Goal: Task Accomplishment & Management: Complete application form

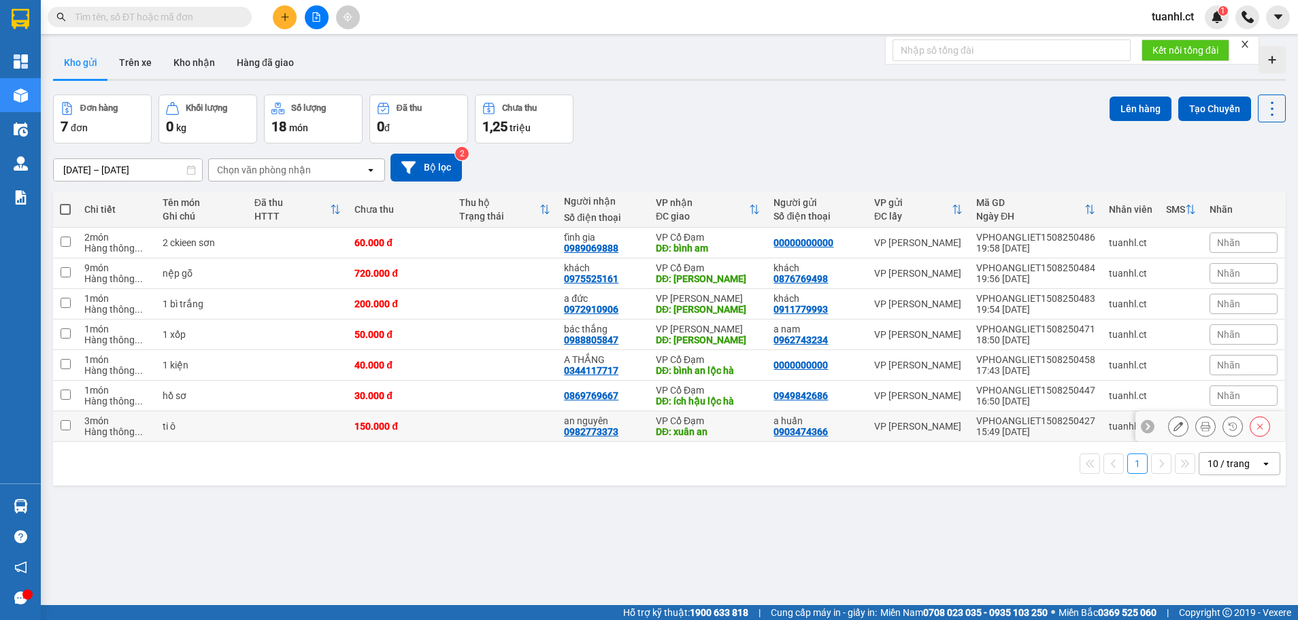
click at [71, 418] on td at bounding box center [65, 426] width 24 height 31
checkbox input "true"
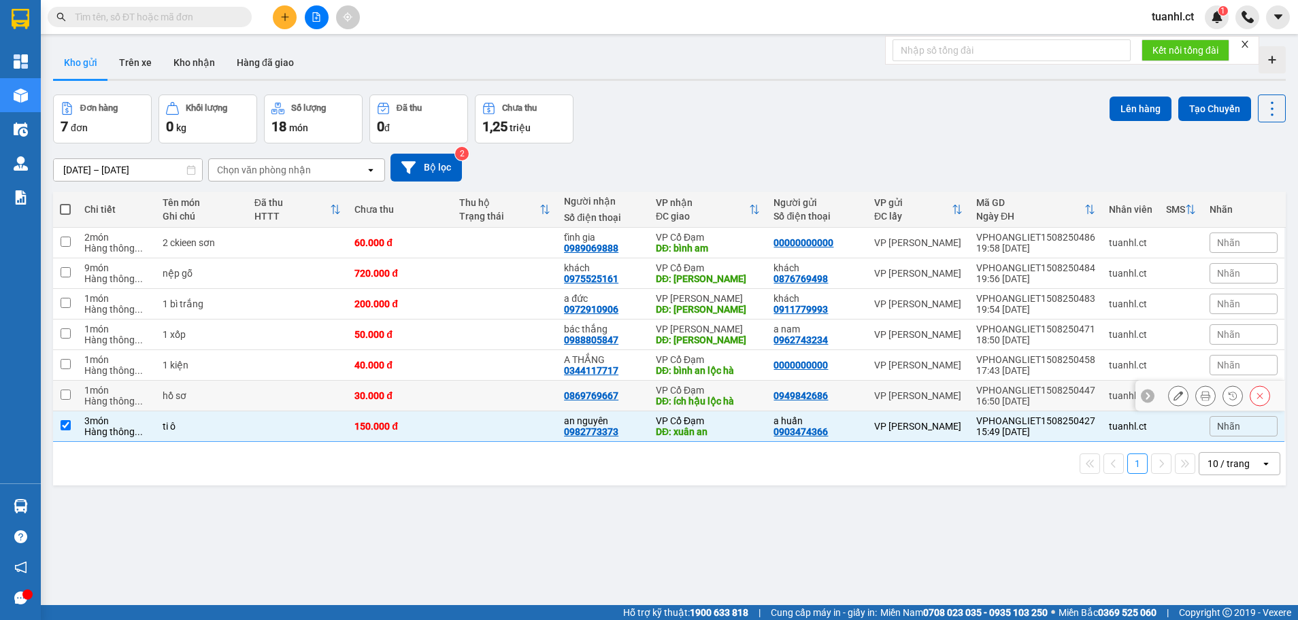
click at [70, 393] on input "checkbox" at bounding box center [66, 395] width 10 height 10
checkbox input "true"
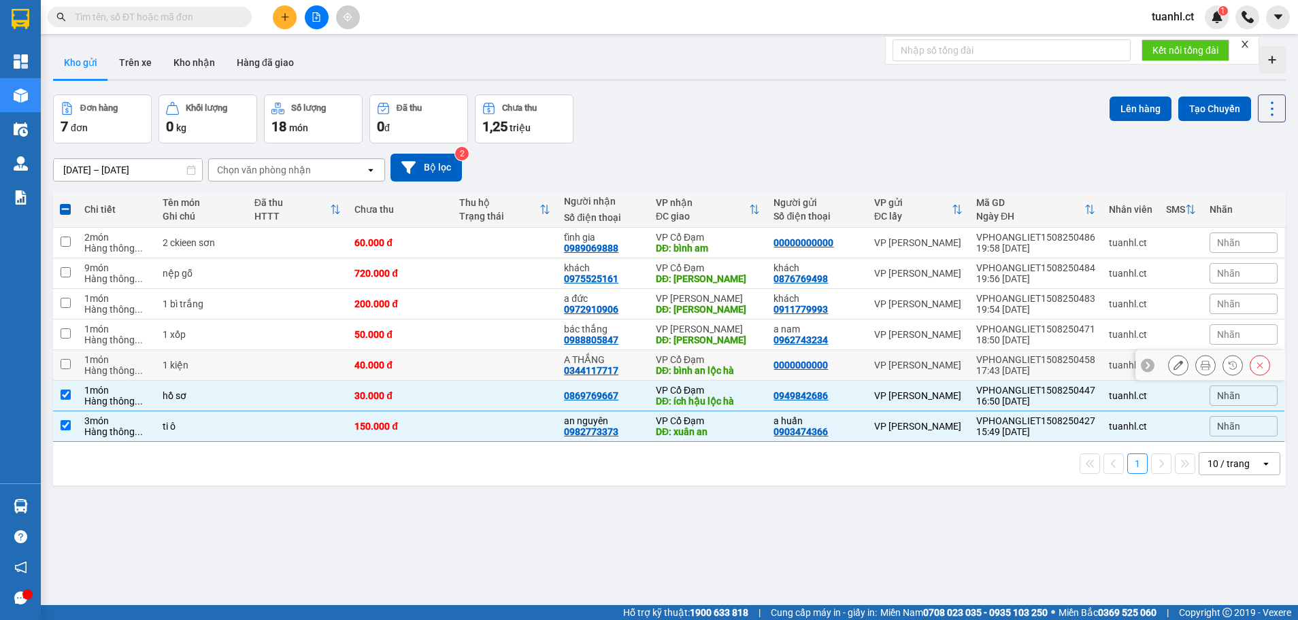
click at [78, 358] on td "1 món Hàng thông ..." at bounding box center [117, 365] width 78 height 31
checkbox input "true"
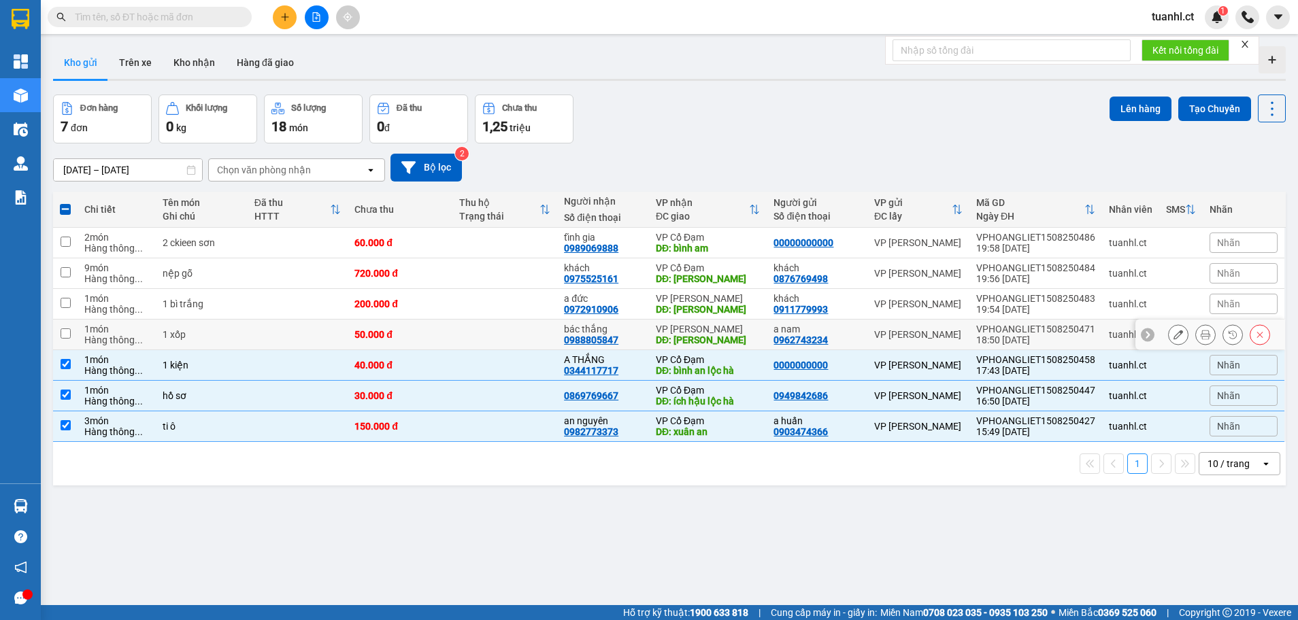
click at [74, 326] on td at bounding box center [65, 335] width 24 height 31
checkbox input "true"
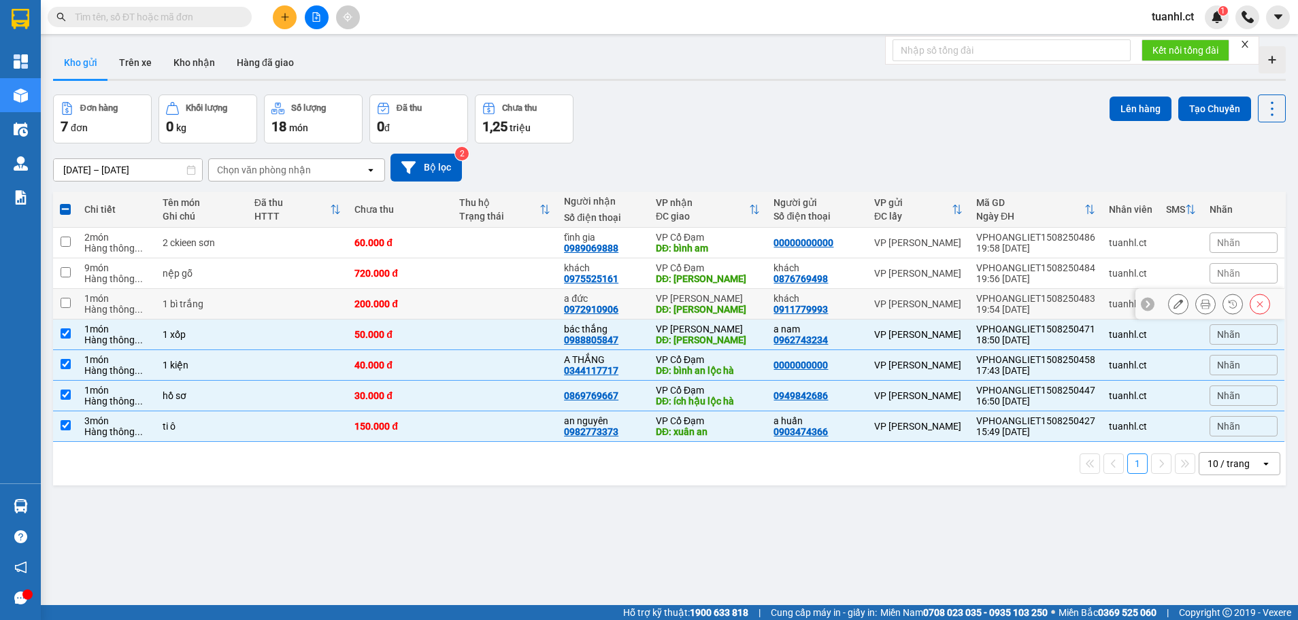
click at [74, 306] on td at bounding box center [65, 304] width 24 height 31
checkbox input "true"
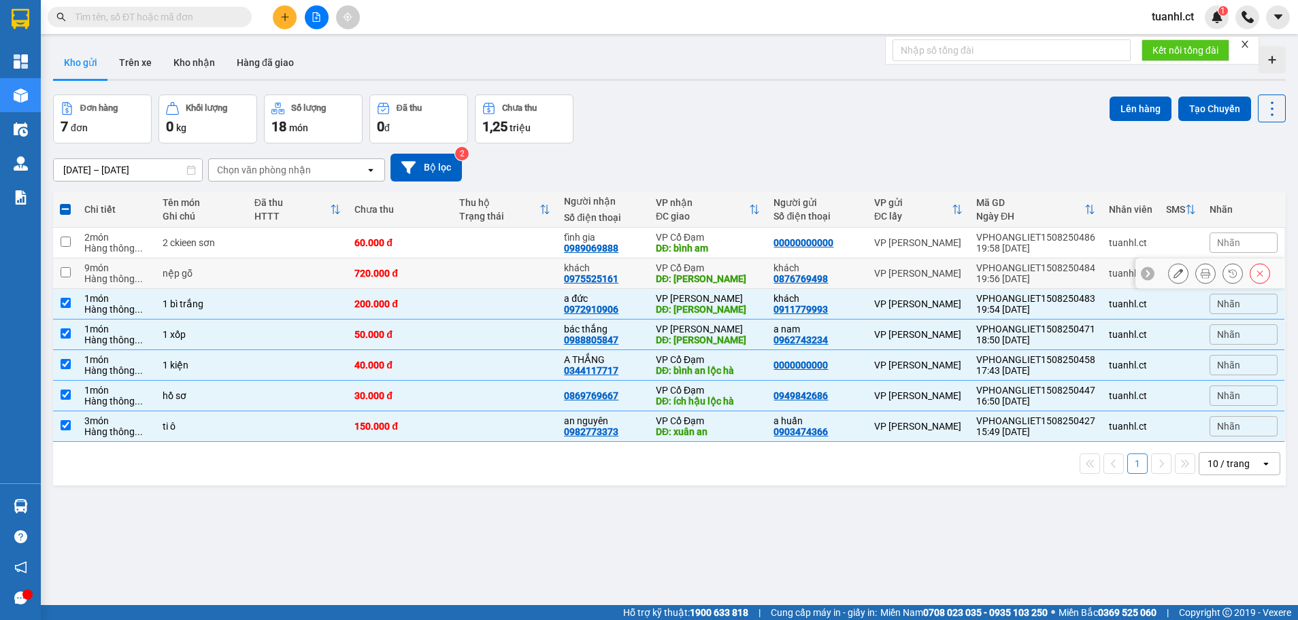
click at [74, 271] on td at bounding box center [65, 273] width 24 height 31
checkbox input "true"
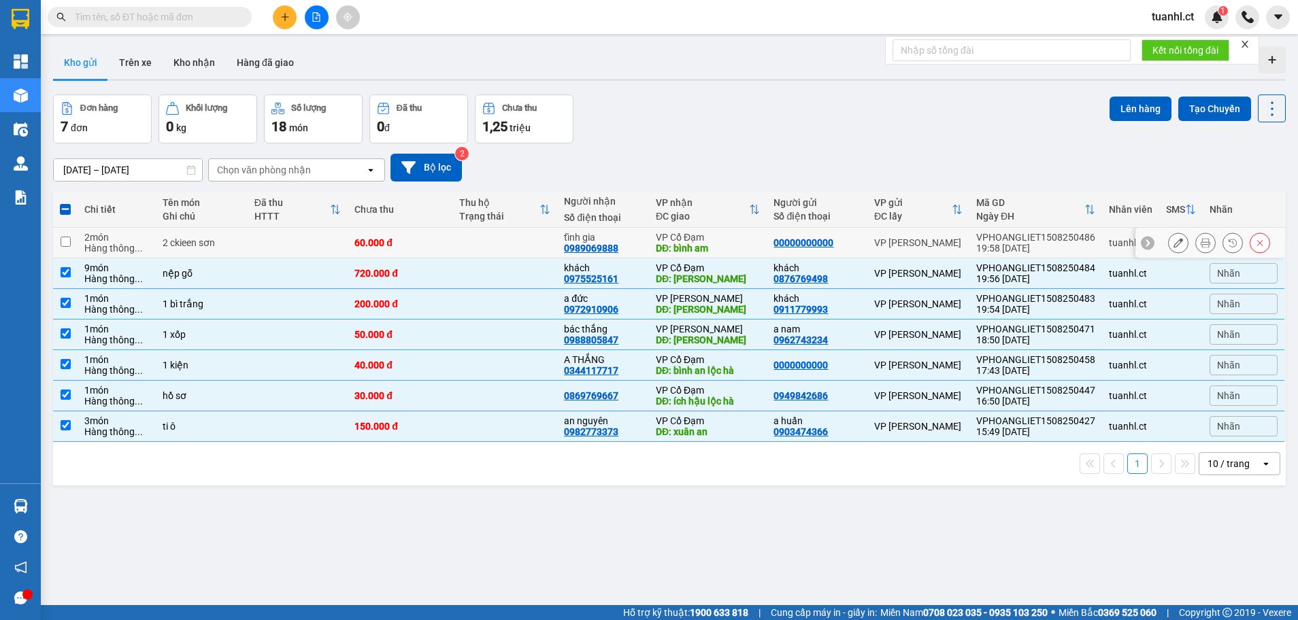
click at [76, 246] on td at bounding box center [65, 243] width 24 height 31
checkbox input "true"
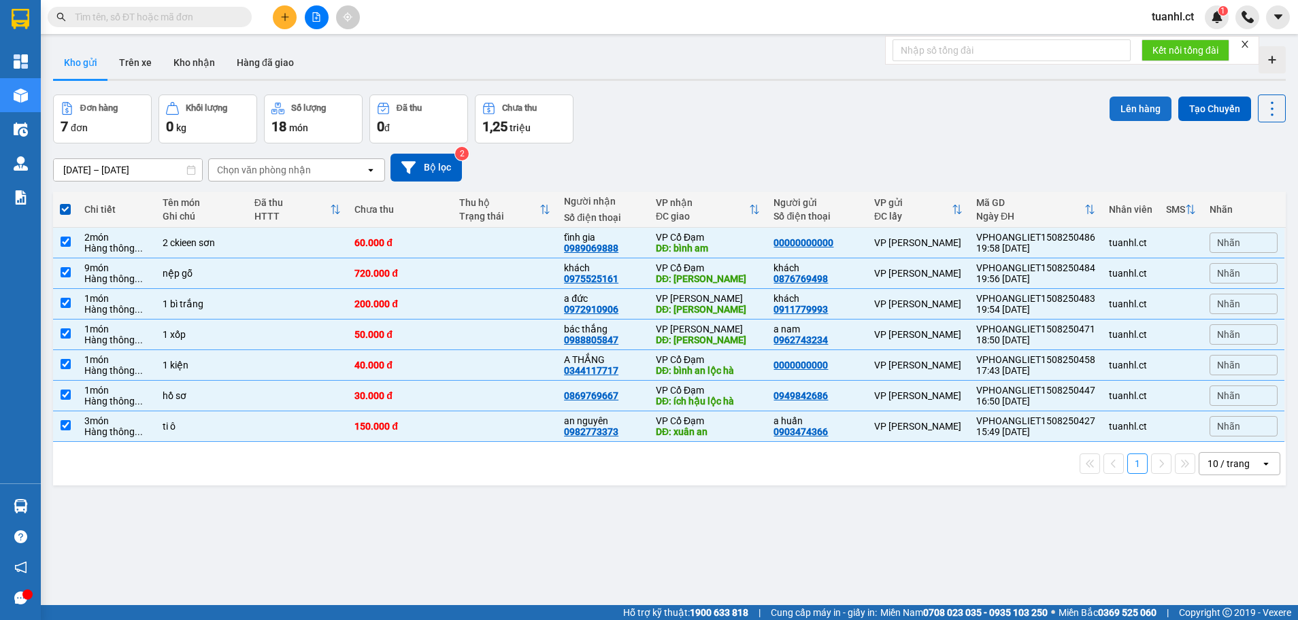
click at [1125, 102] on button "Lên hàng" at bounding box center [1140, 109] width 62 height 24
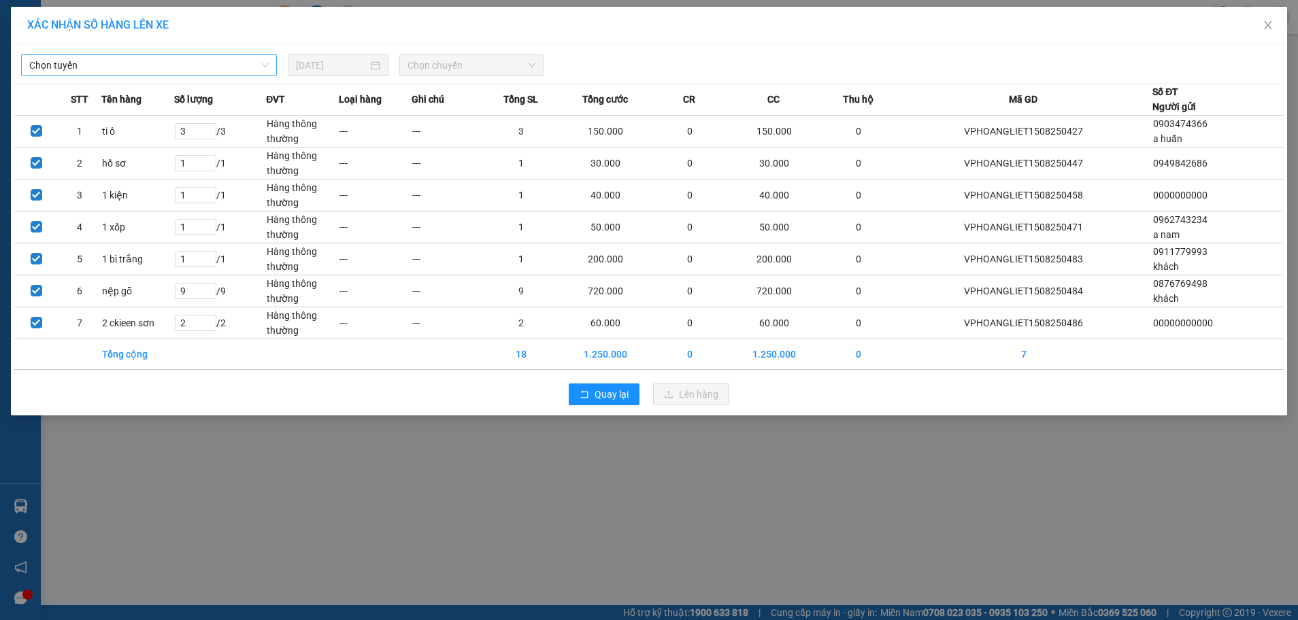
click at [234, 75] on span "Chọn tuyến" at bounding box center [148, 65] width 239 height 20
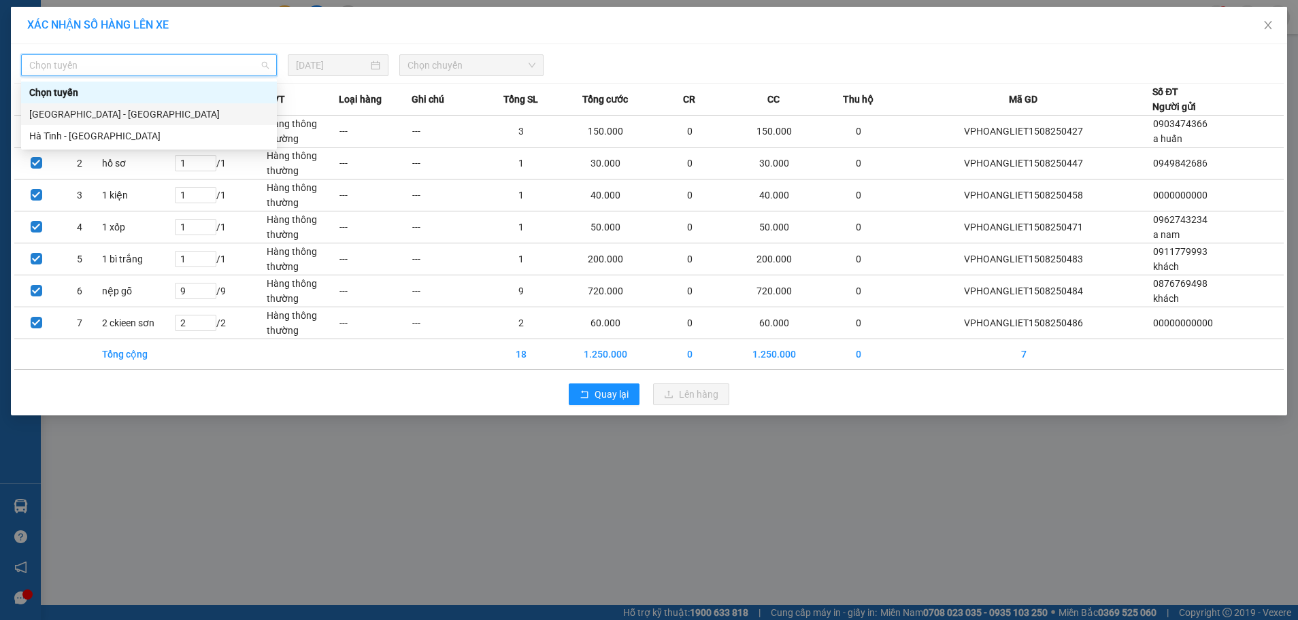
click at [169, 114] on div "[GEOGRAPHIC_DATA] - [GEOGRAPHIC_DATA]" at bounding box center [148, 114] width 239 height 15
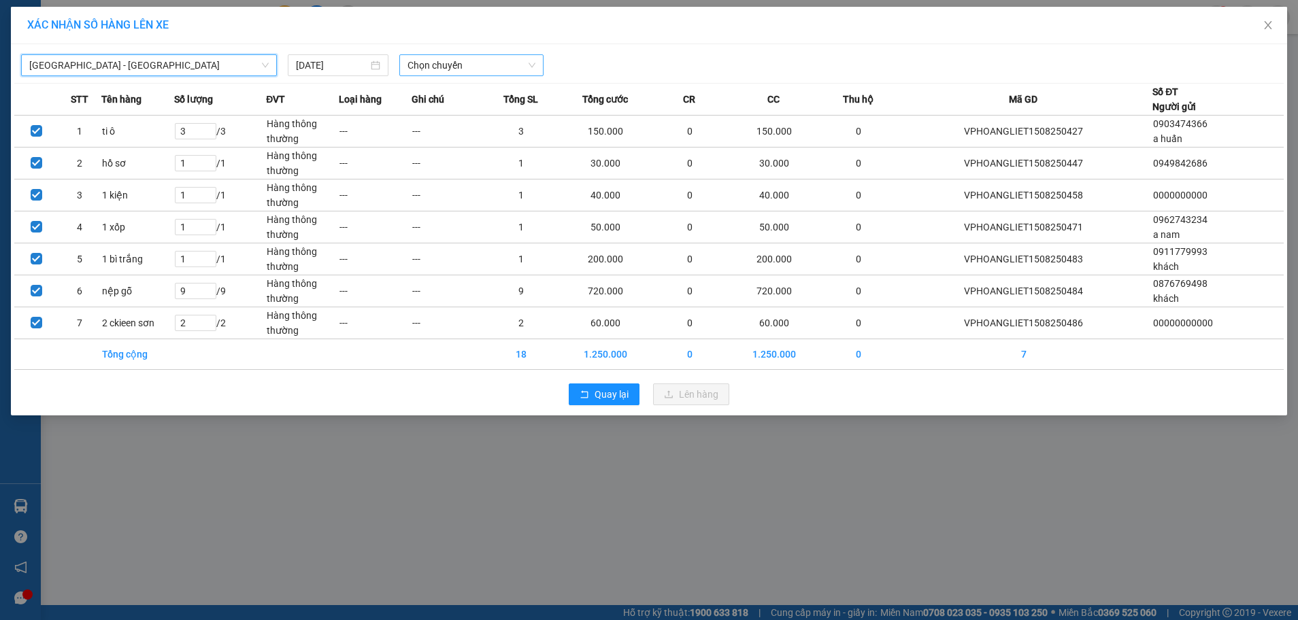
click at [439, 63] on span "Chọn chuyến" at bounding box center [471, 65] width 129 height 20
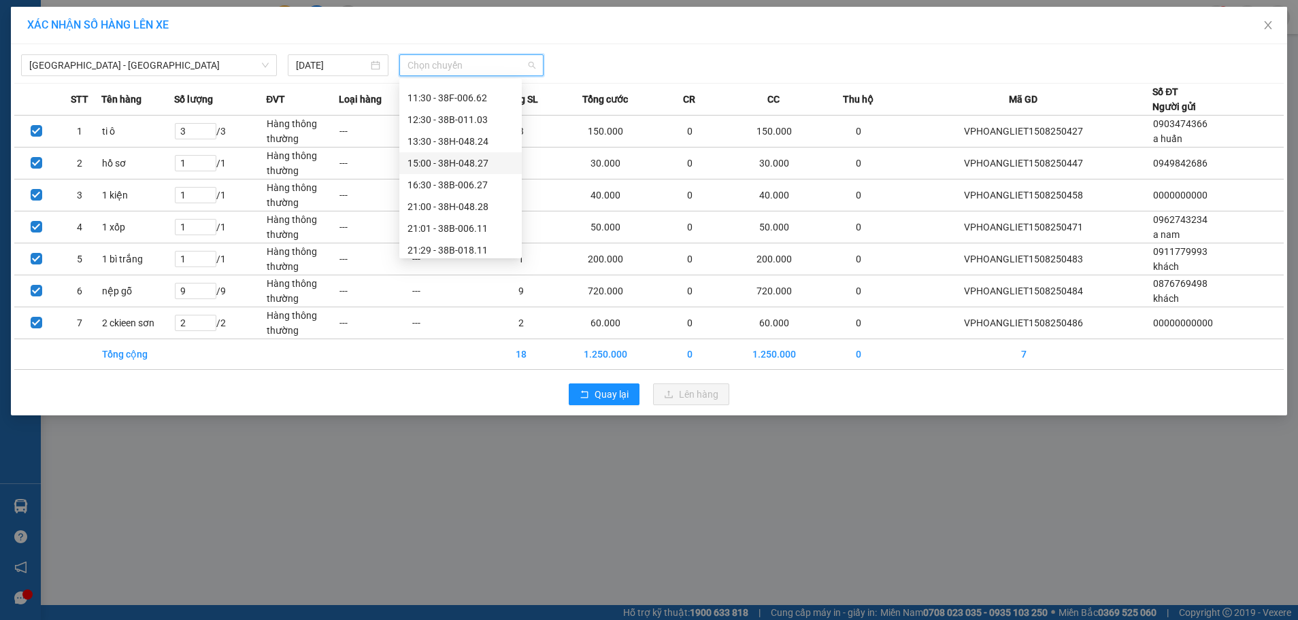
scroll to position [68, 0]
click at [447, 238] on div "21:31 - 38F-006.51" at bounding box center [460, 242] width 106 height 15
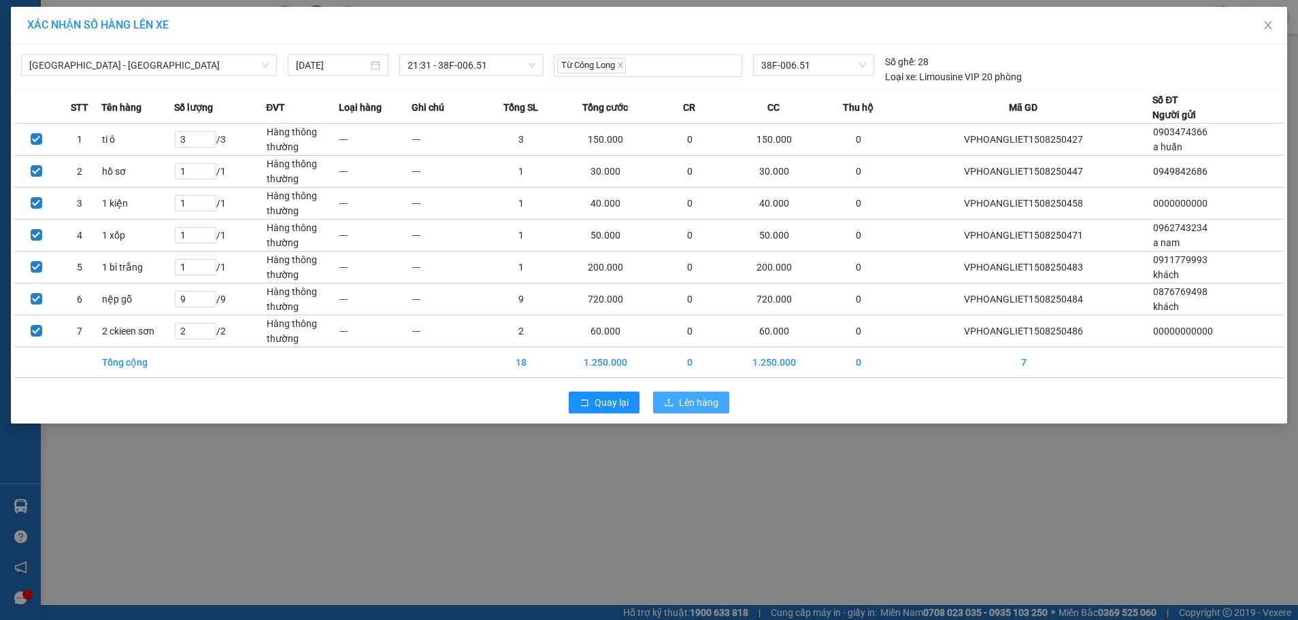
click at [683, 405] on span "Lên hàng" at bounding box center [698, 402] width 39 height 15
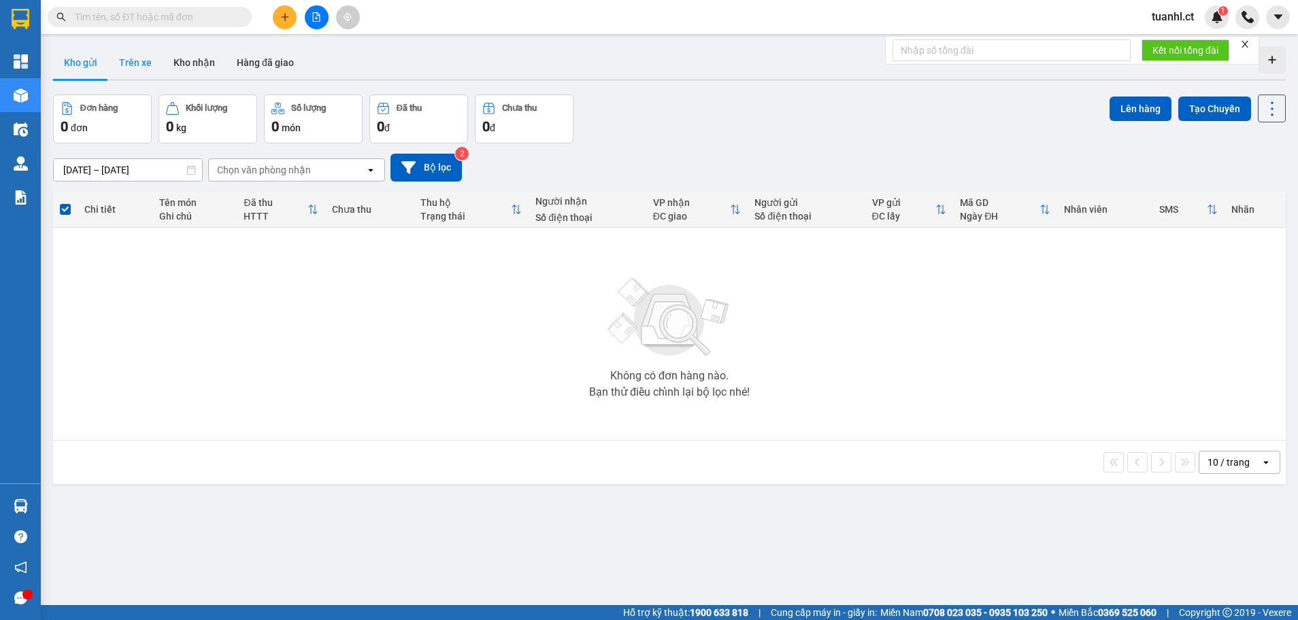
click at [152, 54] on button "Trên xe" at bounding box center [135, 62] width 54 height 33
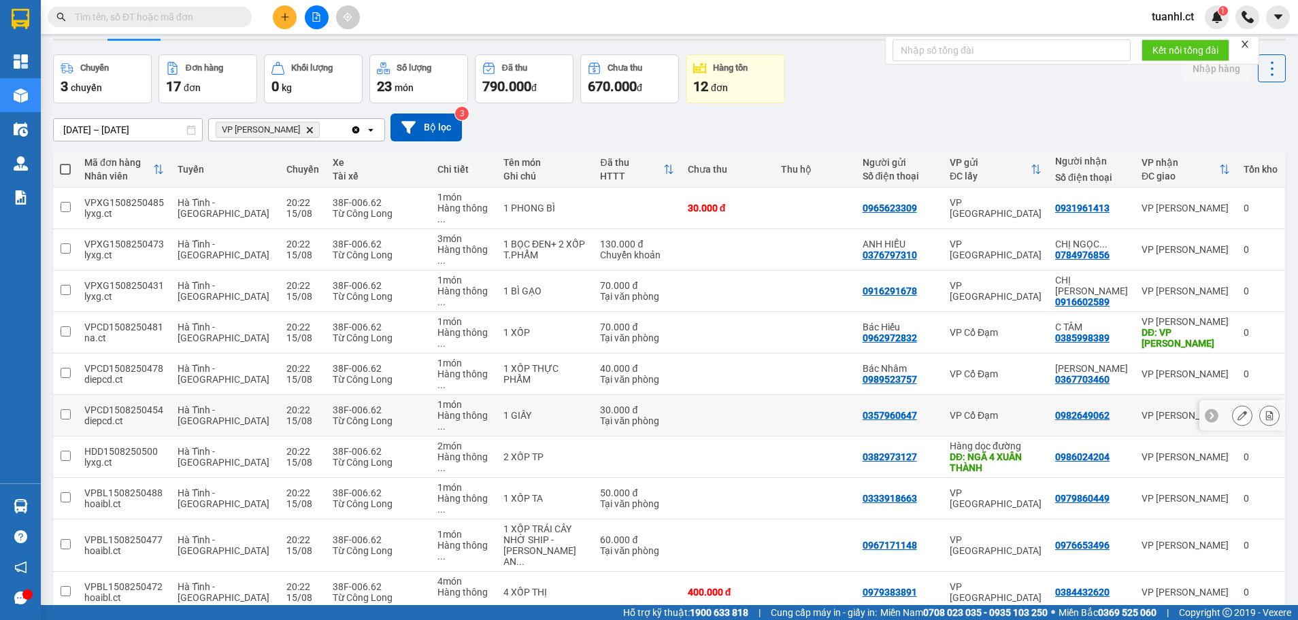
scroll to position [63, 0]
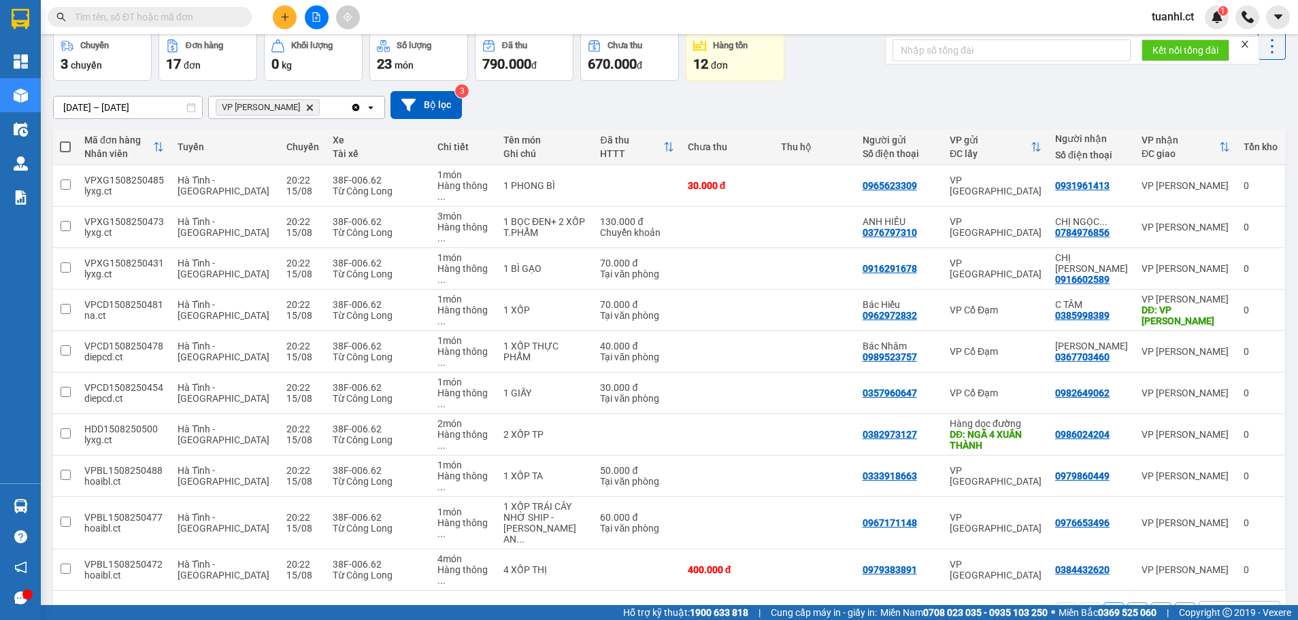
click at [1127, 603] on button "2" at bounding box center [1137, 613] width 20 height 20
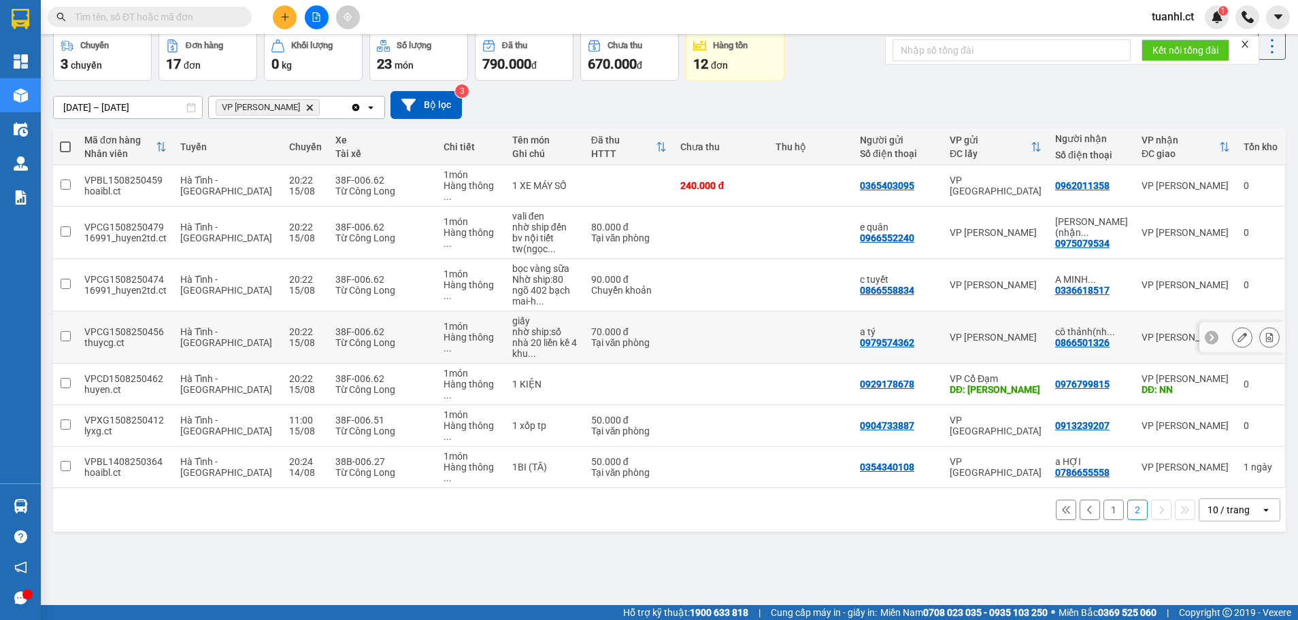
click at [1232, 332] on button at bounding box center [1241, 338] width 19 height 24
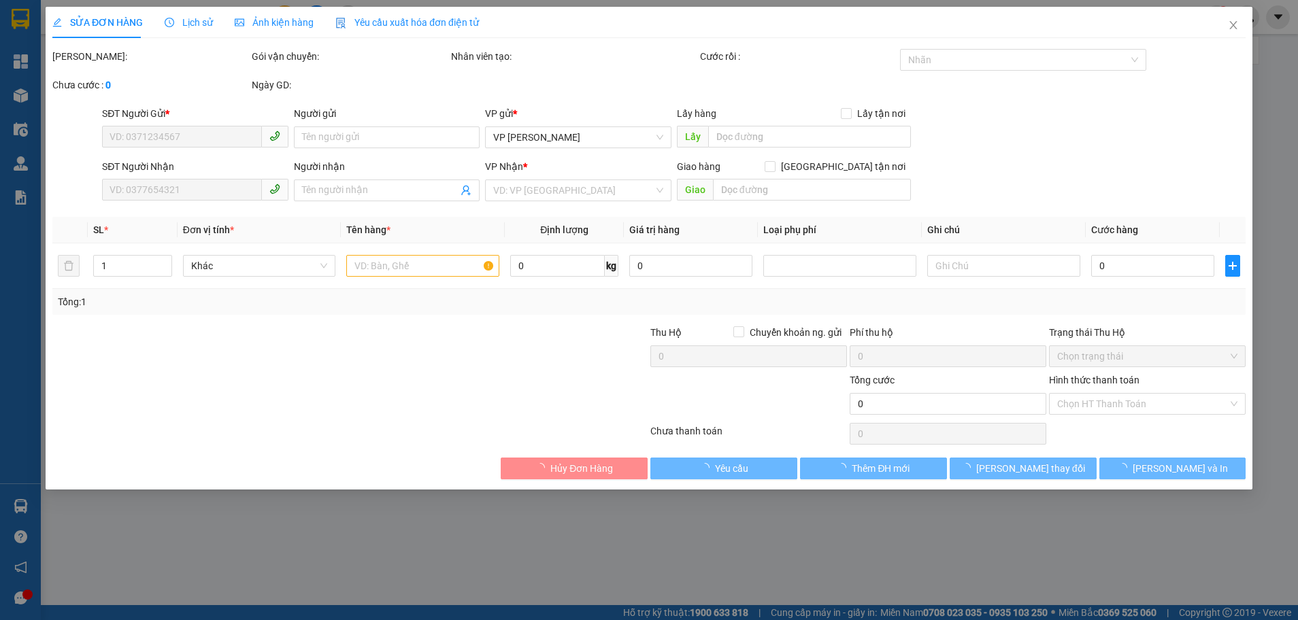
type input "0979574362"
type input "a tý"
type input "0866501326"
type input "cô thảnh(nhận hàng sau 12h trưa)"
type input "70.000"
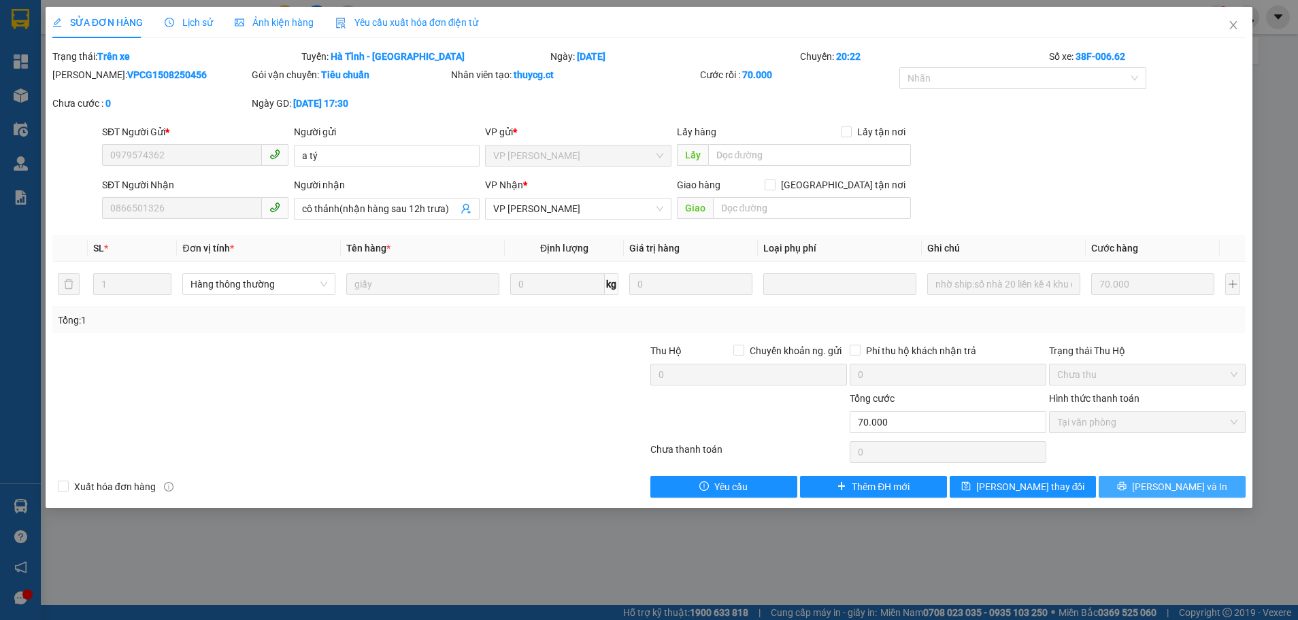
click at [1168, 486] on span "[PERSON_NAME] và In" at bounding box center [1179, 486] width 95 height 15
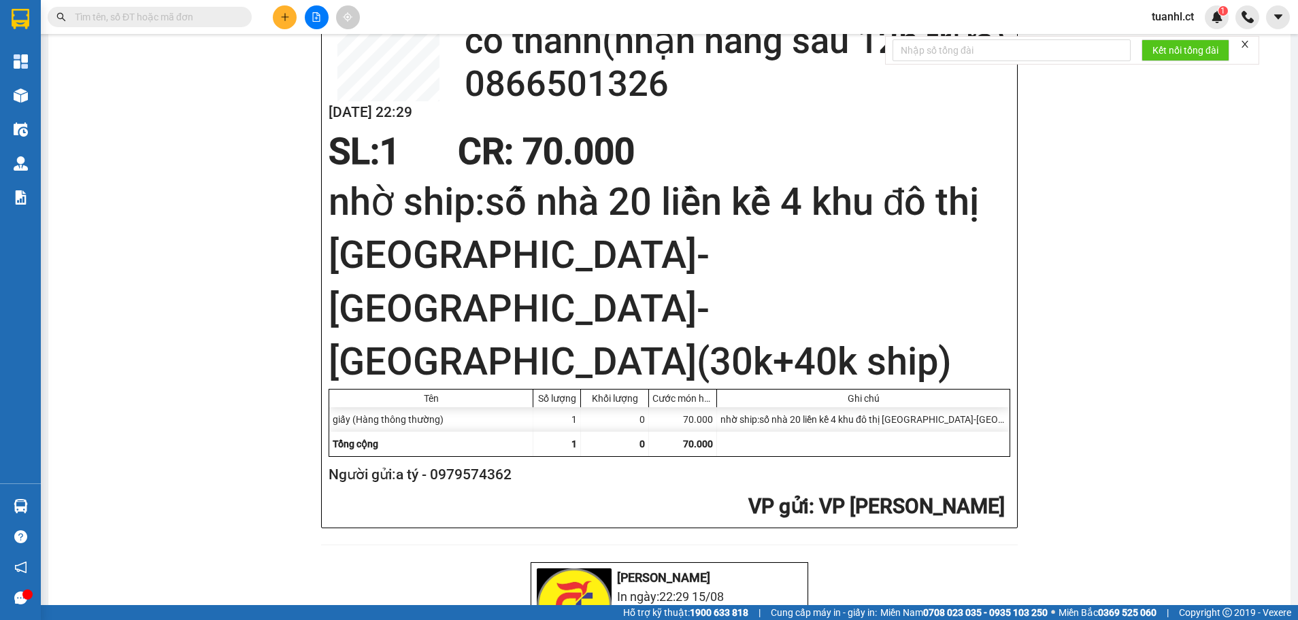
scroll to position [680, 0]
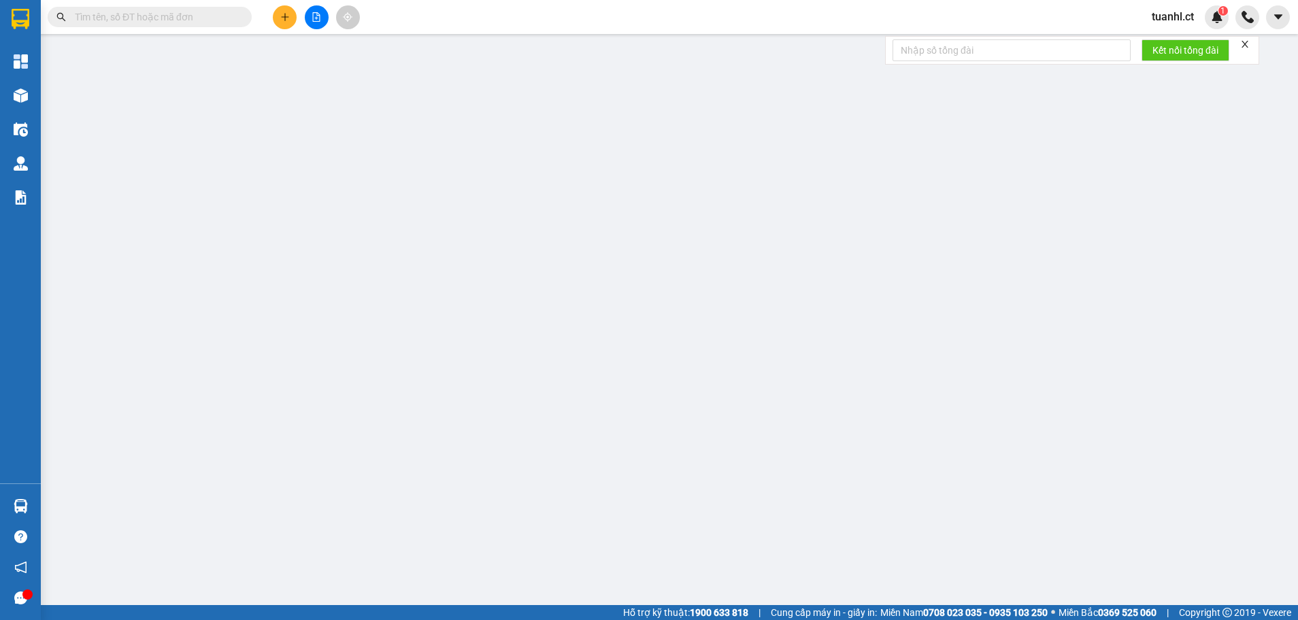
type input "0979574362"
type input "a tý"
type input "0866501326"
type input "cô thảnh(nhận hàng sau 12h trưa)"
type input "70.000"
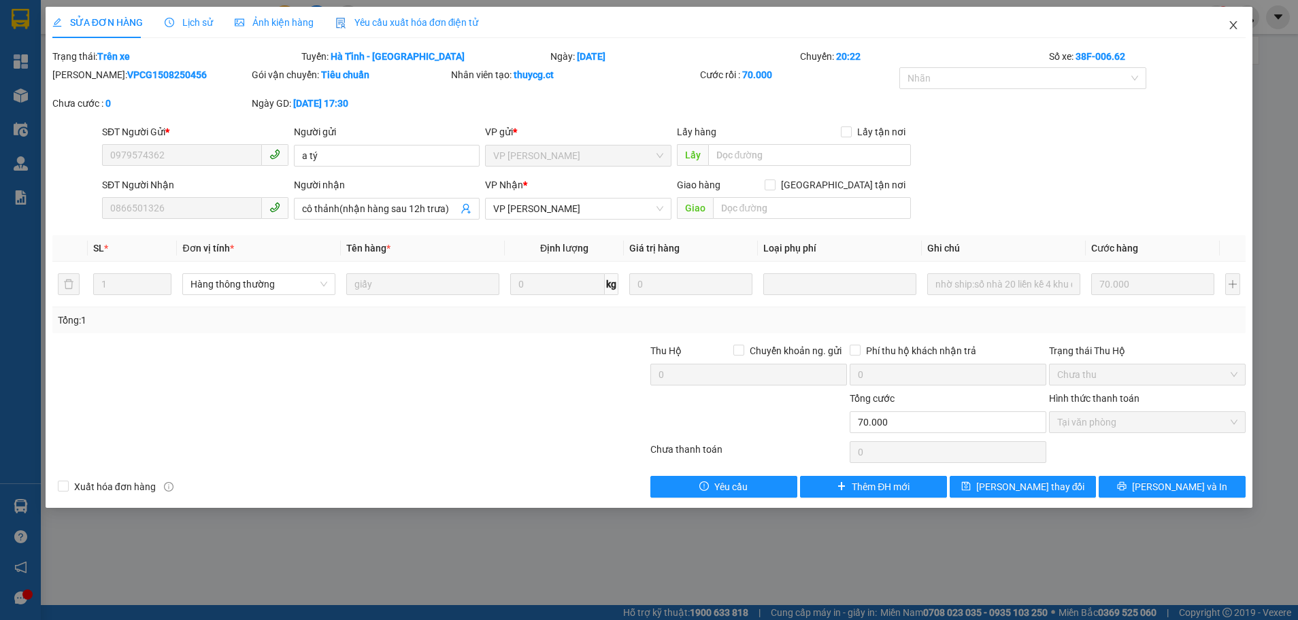
click at [1235, 27] on icon "close" at bounding box center [1233, 25] width 11 height 11
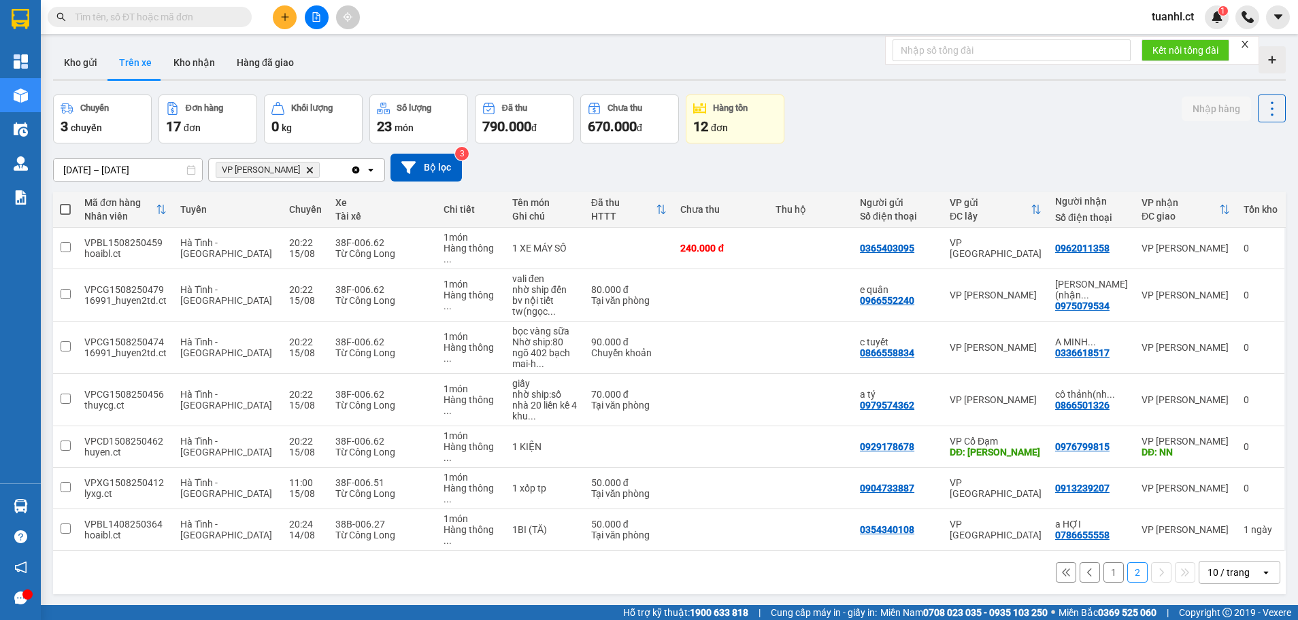
click at [1103, 562] on button "1" at bounding box center [1113, 572] width 20 height 20
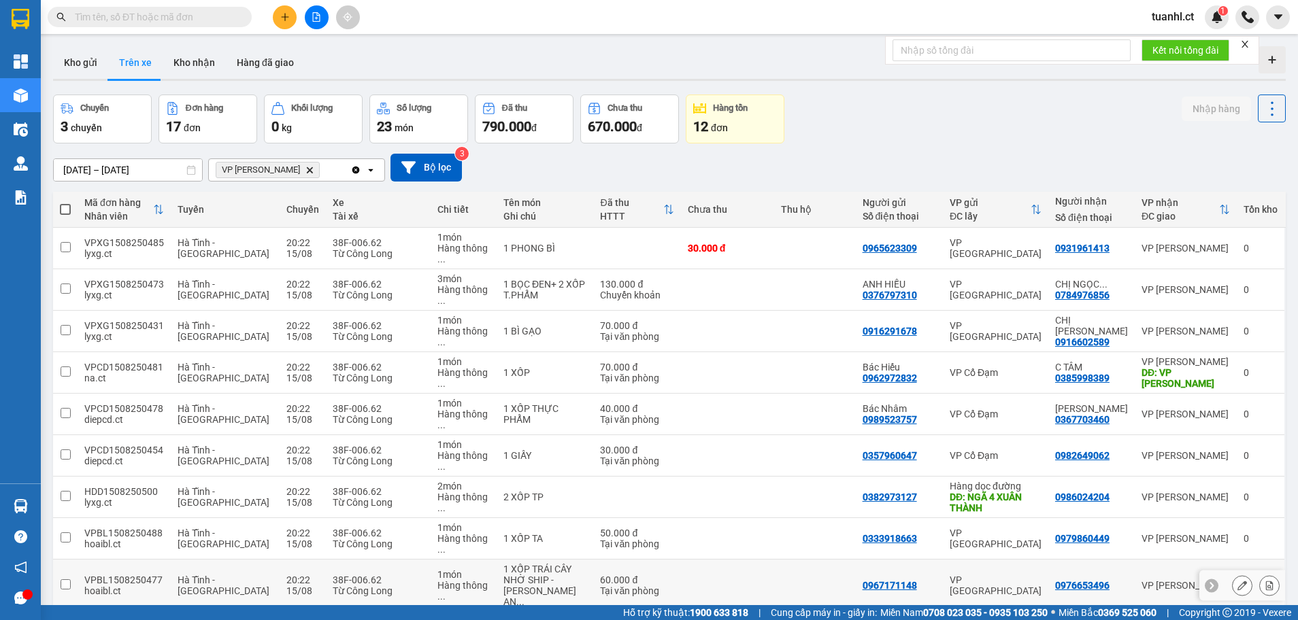
click at [1232, 574] on button at bounding box center [1241, 586] width 19 height 24
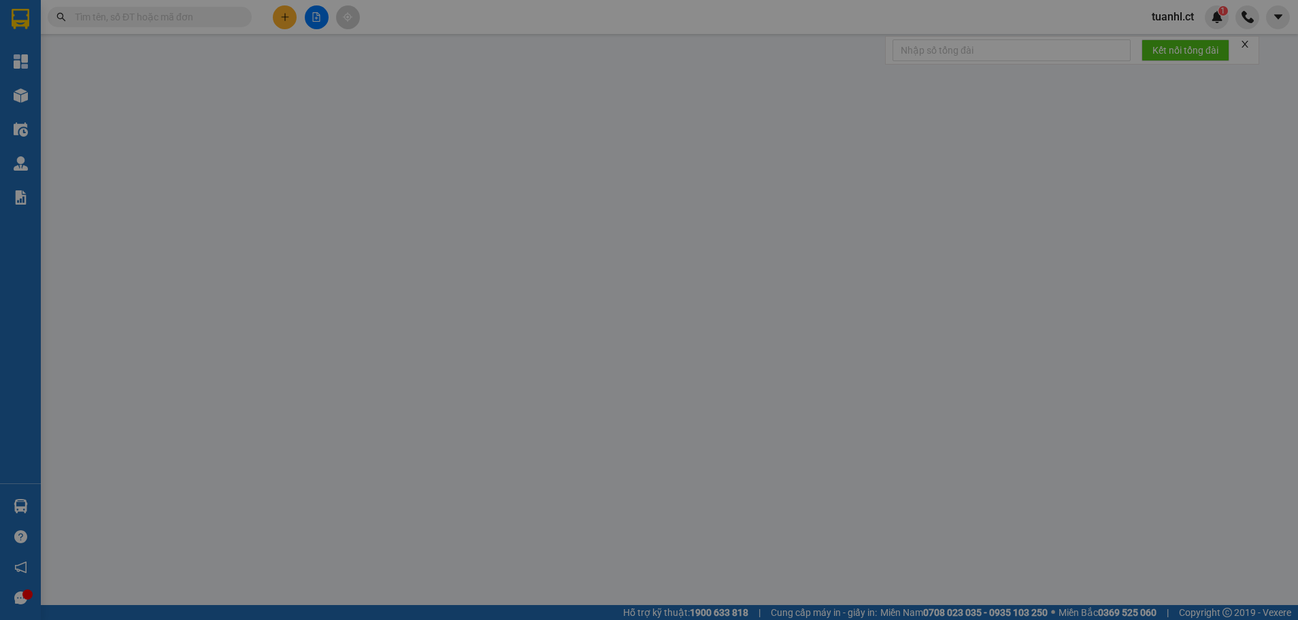
type input "0967171148"
type input "0976653496"
type input "60.000"
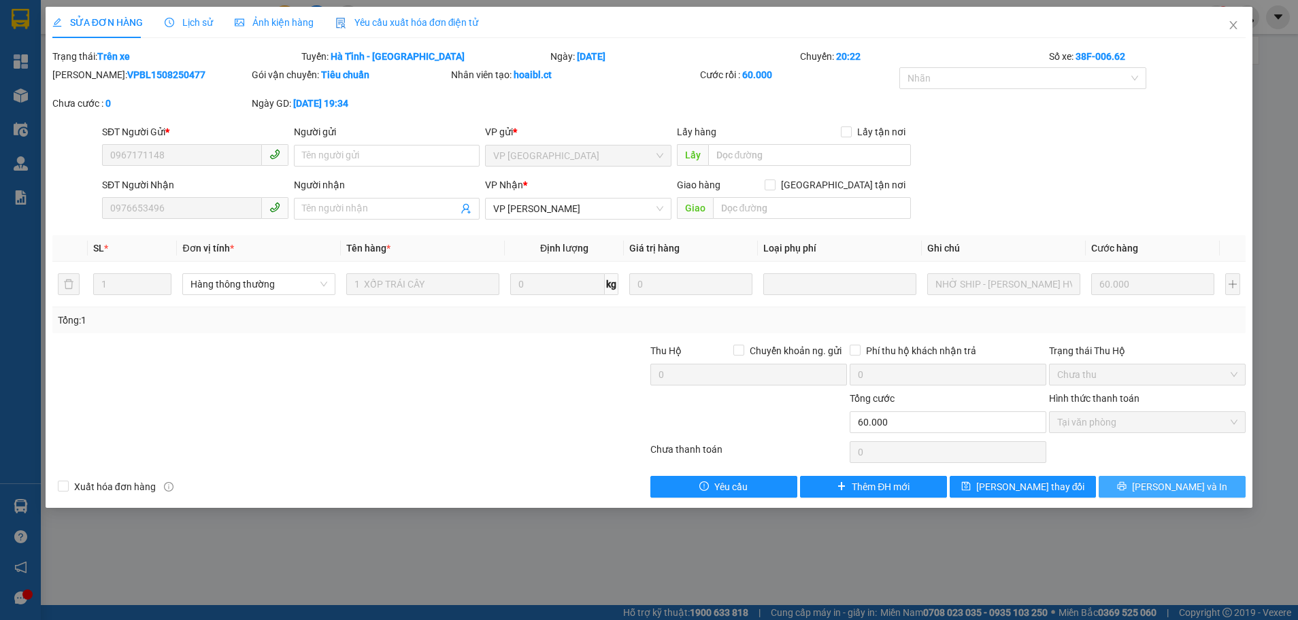
click at [1142, 490] on button "[PERSON_NAME] và In" at bounding box center [1171, 487] width 147 height 22
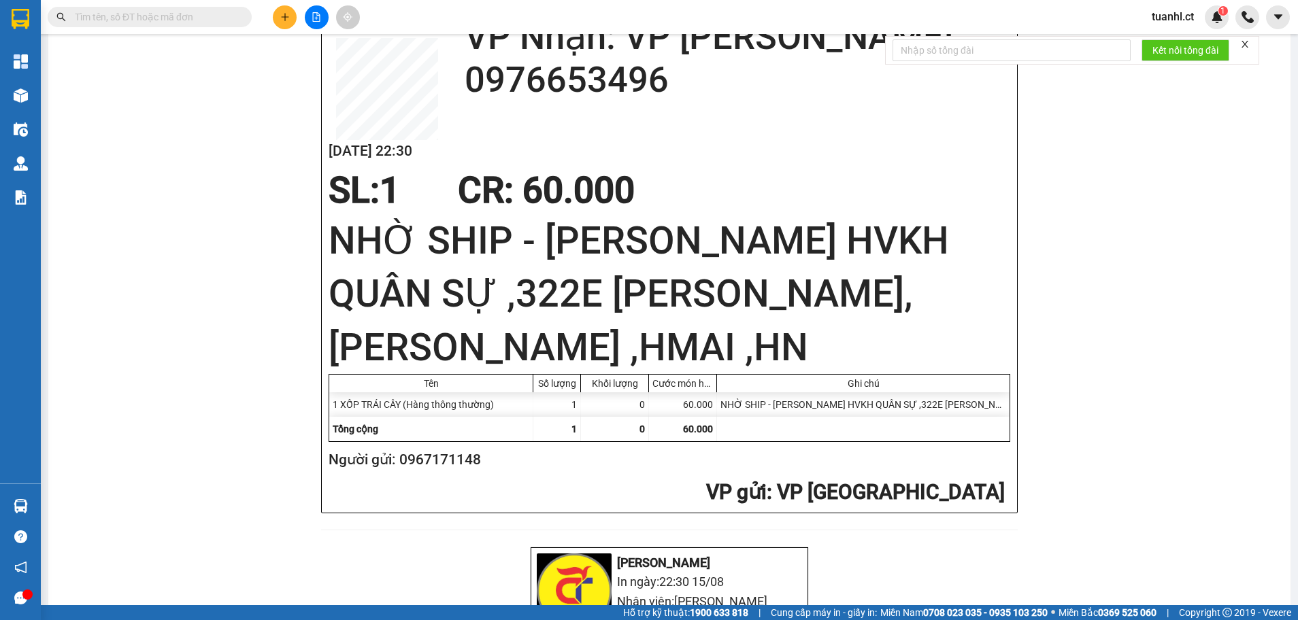
scroll to position [680, 0]
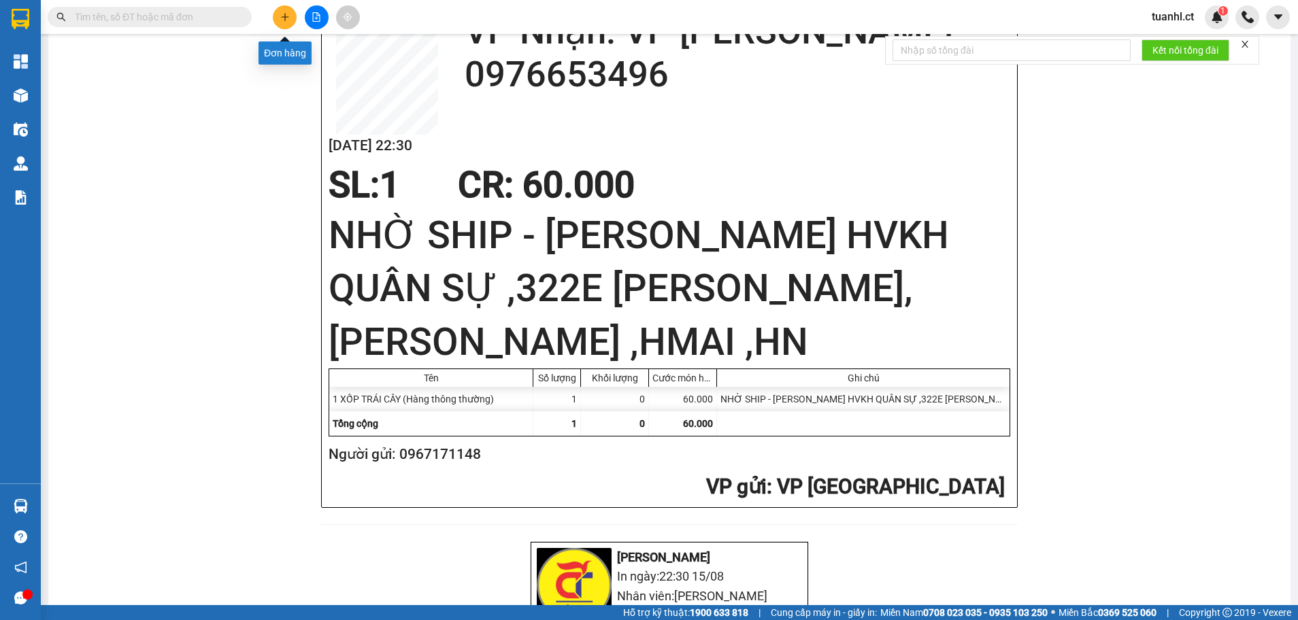
click at [290, 12] on button at bounding box center [285, 17] width 24 height 24
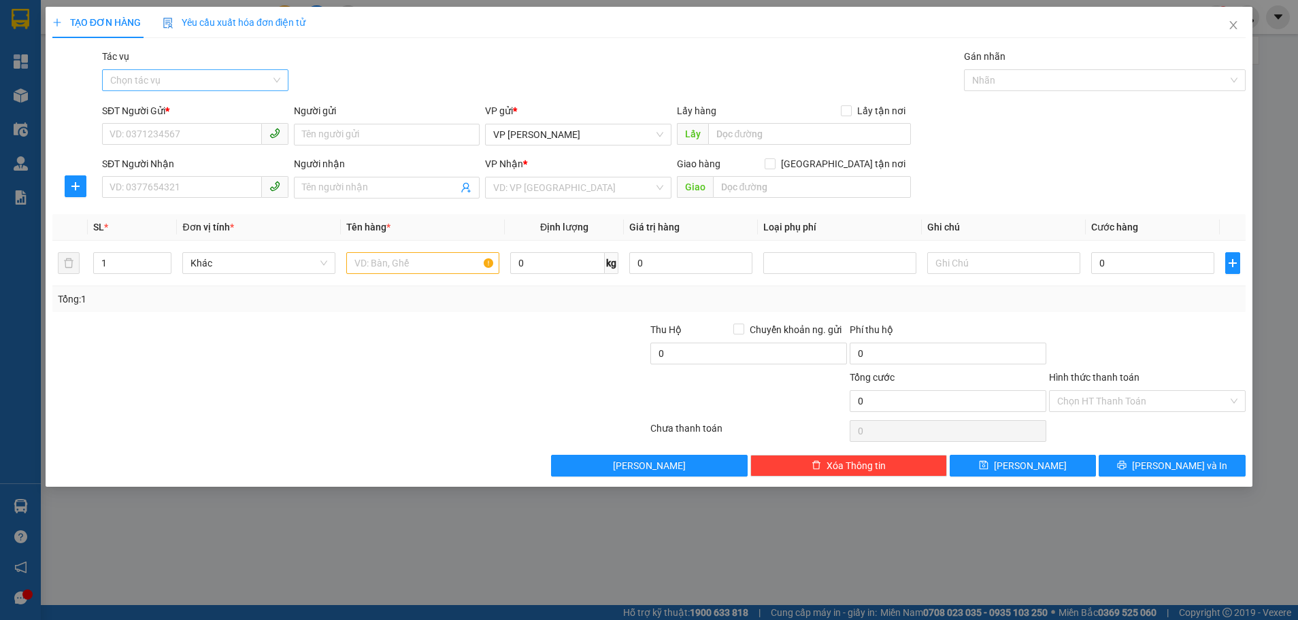
click at [211, 78] on input "Tác vụ" at bounding box center [190, 80] width 160 height 20
click at [197, 123] on div "Nhập hàng kho nhận" at bounding box center [195, 129] width 170 height 15
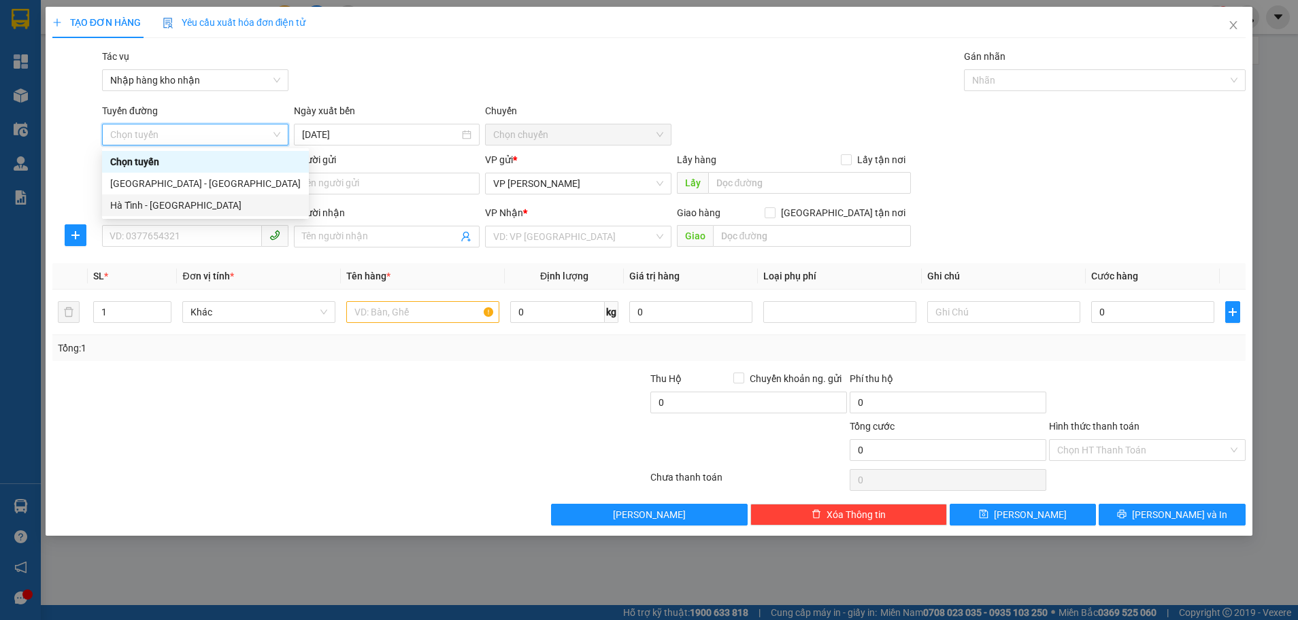
click at [175, 199] on div "Hà Tĩnh - [GEOGRAPHIC_DATA]" at bounding box center [205, 205] width 190 height 15
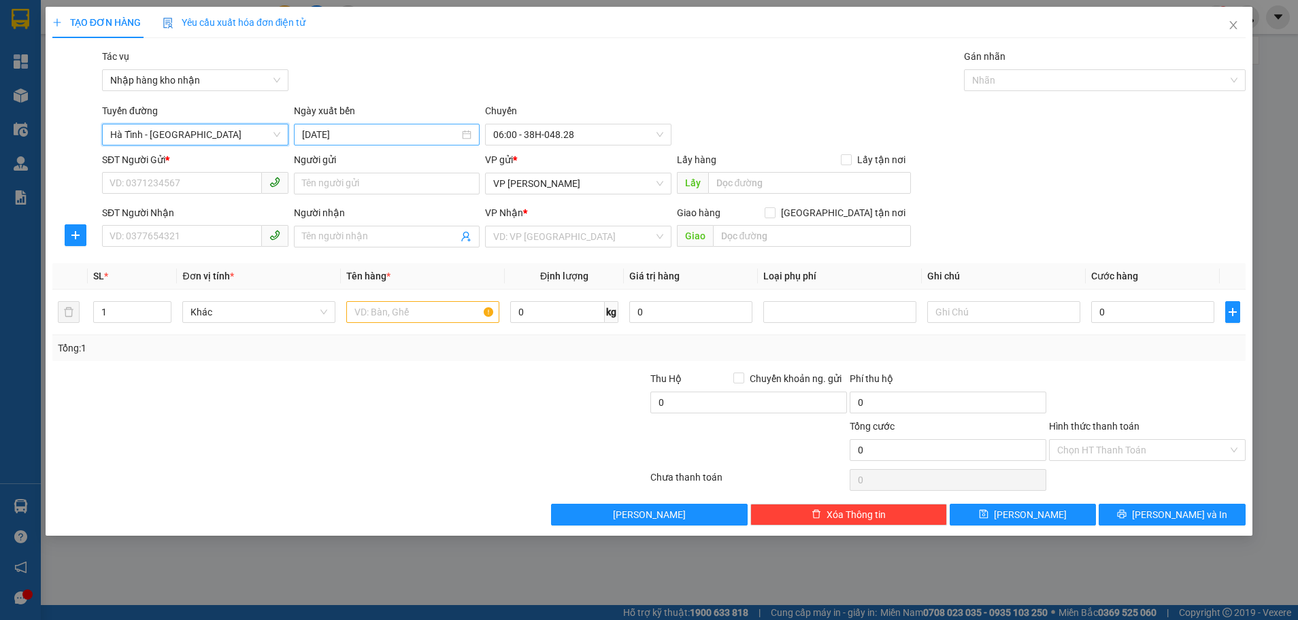
click at [418, 135] on input "[DATE]" at bounding box center [381, 134] width 158 height 15
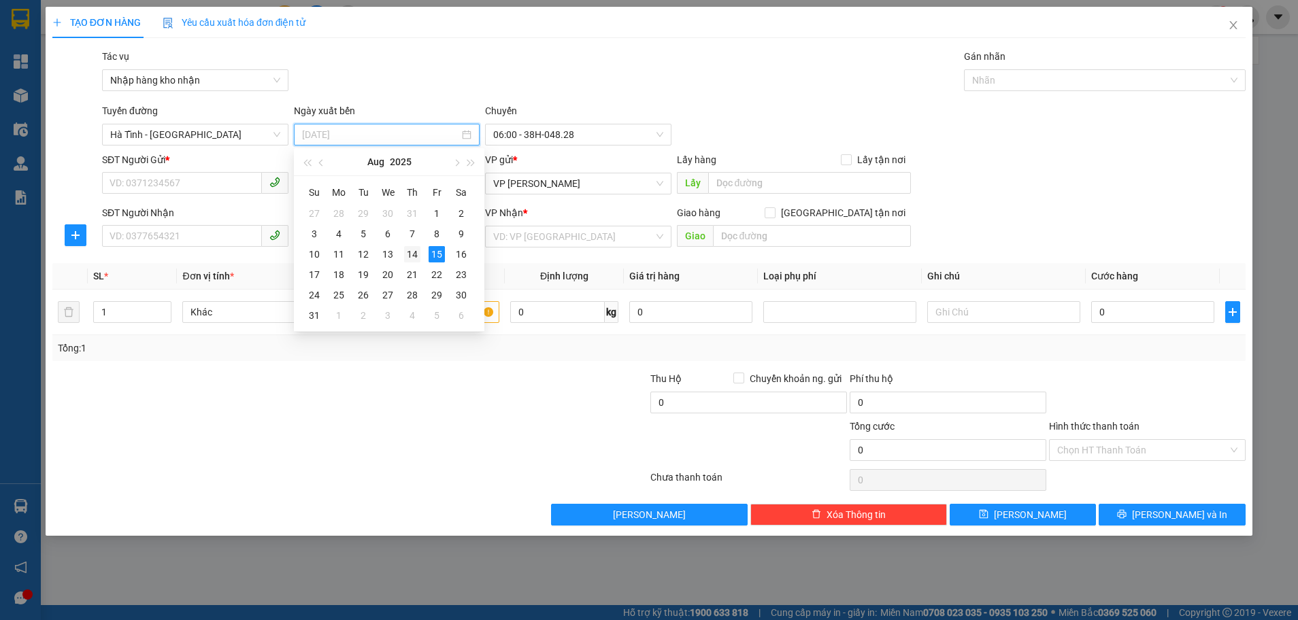
click at [413, 256] on div "14" at bounding box center [412, 254] width 16 height 16
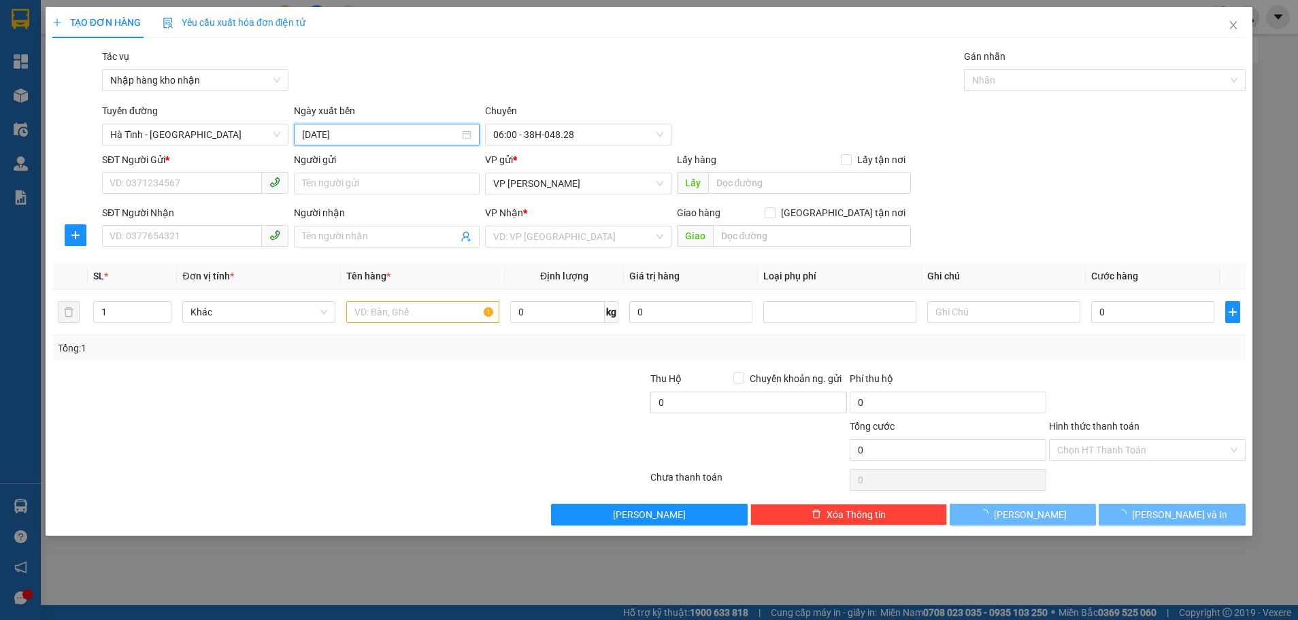
type input "[DATE]"
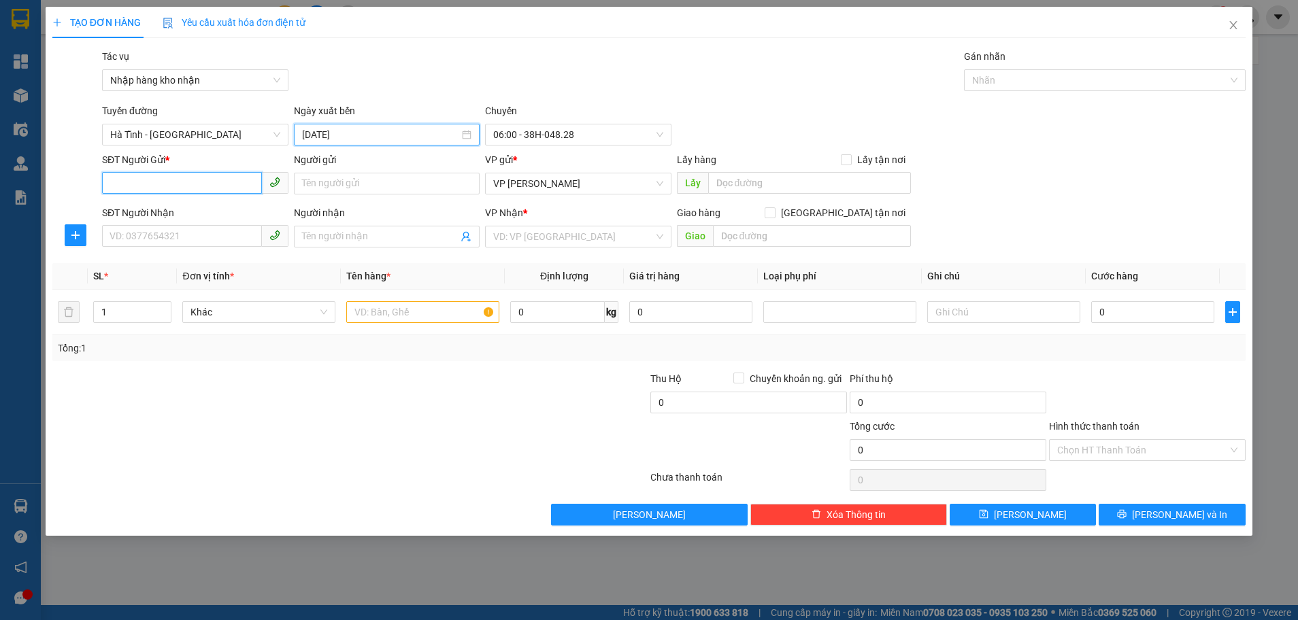
click at [203, 183] on input "SĐT Người Gửi *" at bounding box center [182, 183] width 160 height 22
type input "0000000000000000"
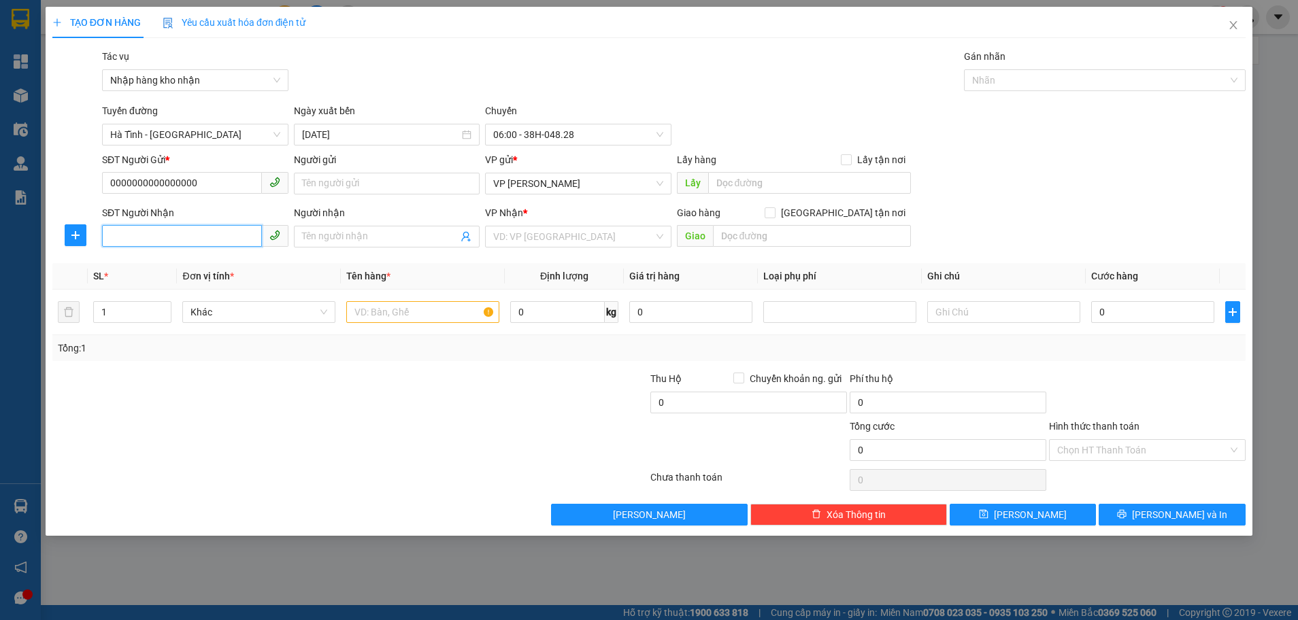
click at [178, 243] on input "SĐT Người Nhận" at bounding box center [182, 236] width 160 height 22
type input "0913060417"
click at [433, 228] on span at bounding box center [387, 237] width 186 height 22
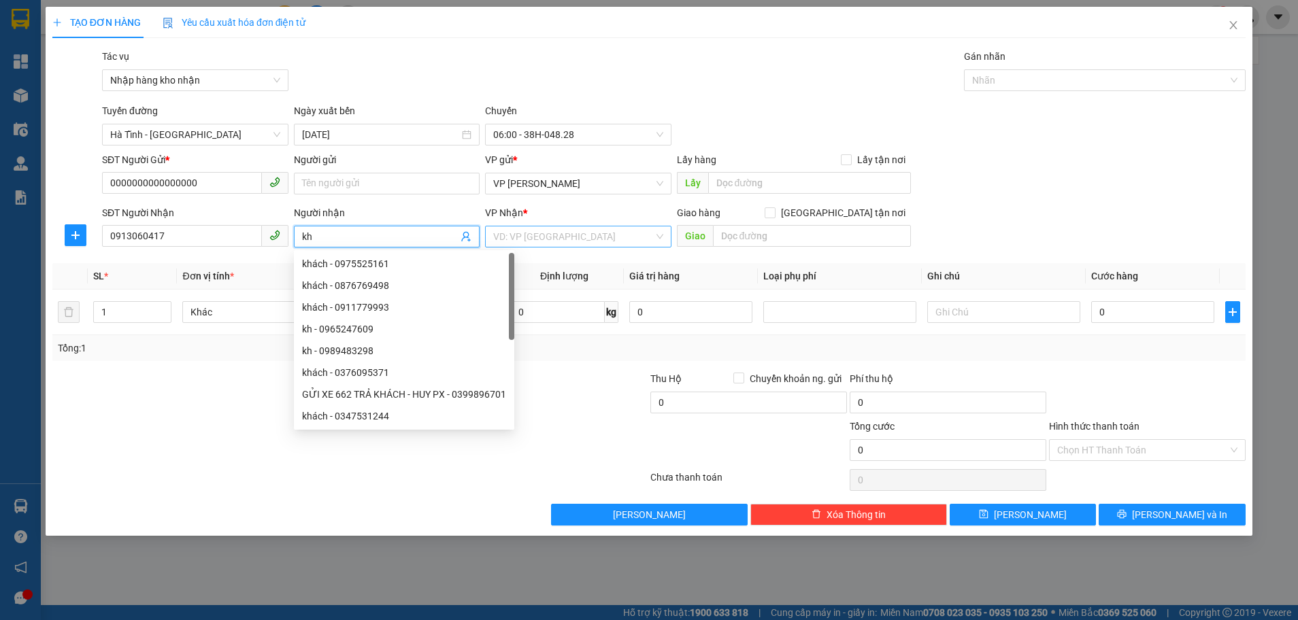
type input "kh"
click at [596, 243] on input "search" at bounding box center [573, 236] width 160 height 20
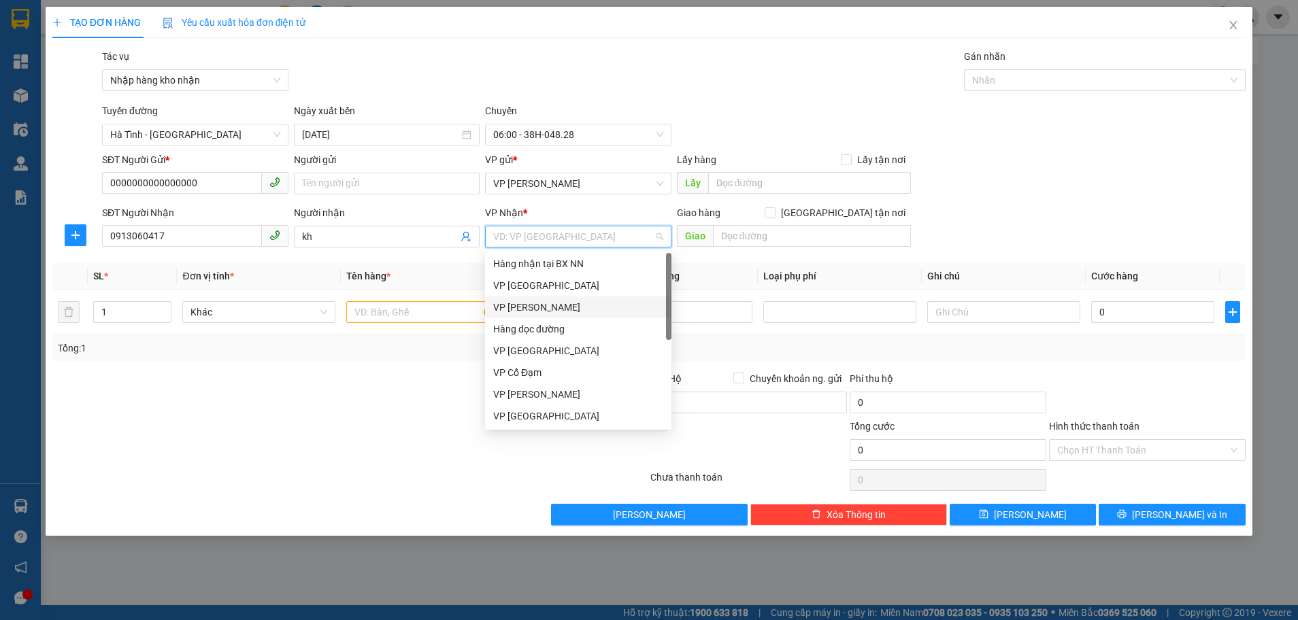
click at [542, 307] on div "VP [PERSON_NAME]" at bounding box center [578, 307] width 170 height 15
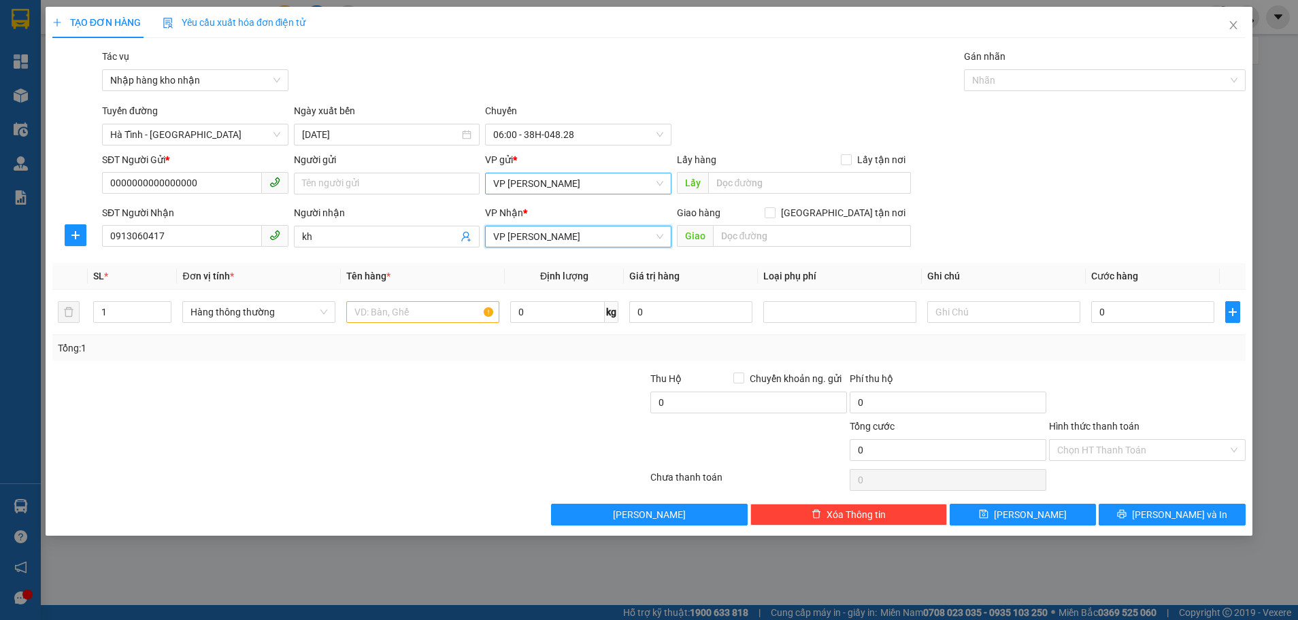
click at [579, 186] on span "VP [PERSON_NAME]" at bounding box center [578, 183] width 170 height 20
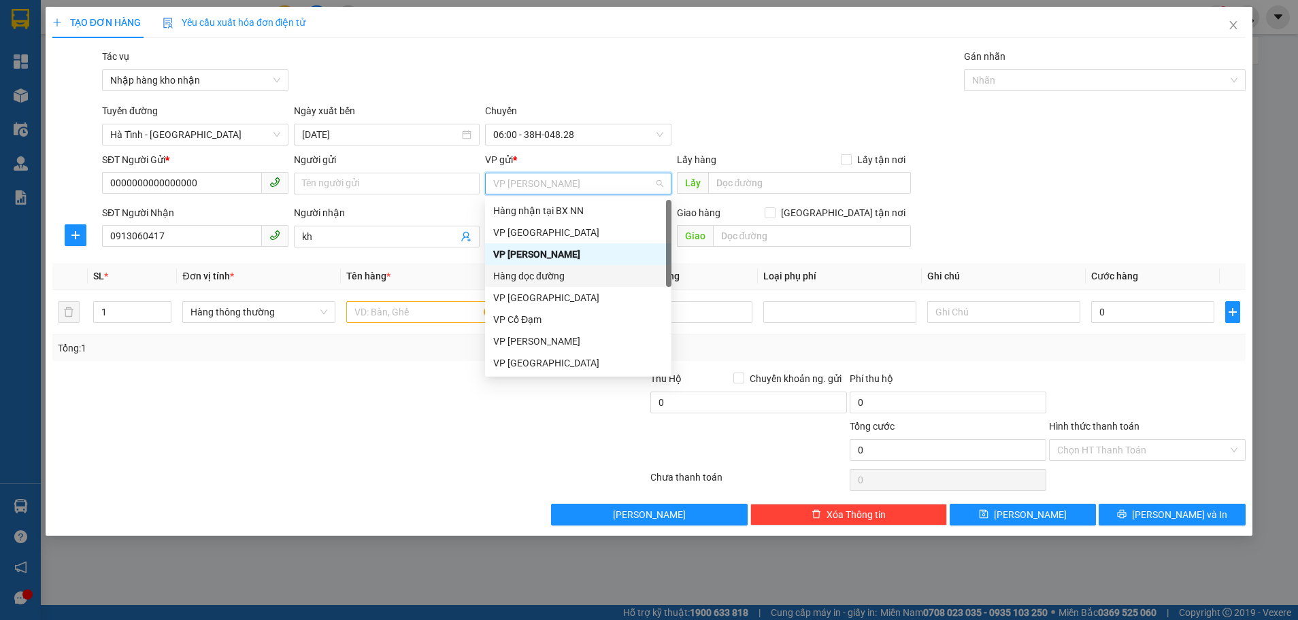
click at [554, 282] on div "Hàng dọc đường" at bounding box center [578, 276] width 170 height 15
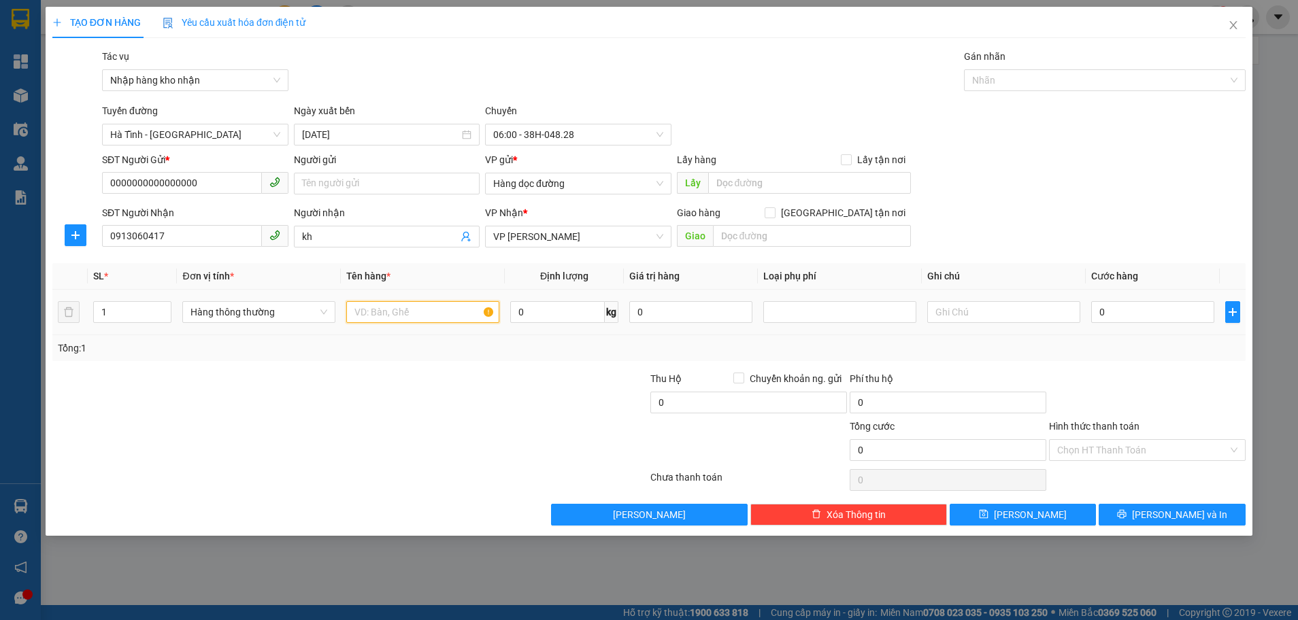
click at [404, 317] on input "text" at bounding box center [422, 312] width 153 height 22
type input "1 bì gạo"
click at [215, 241] on input "0913060417" at bounding box center [182, 236] width 160 height 22
type input "0"
type input "0941495288"
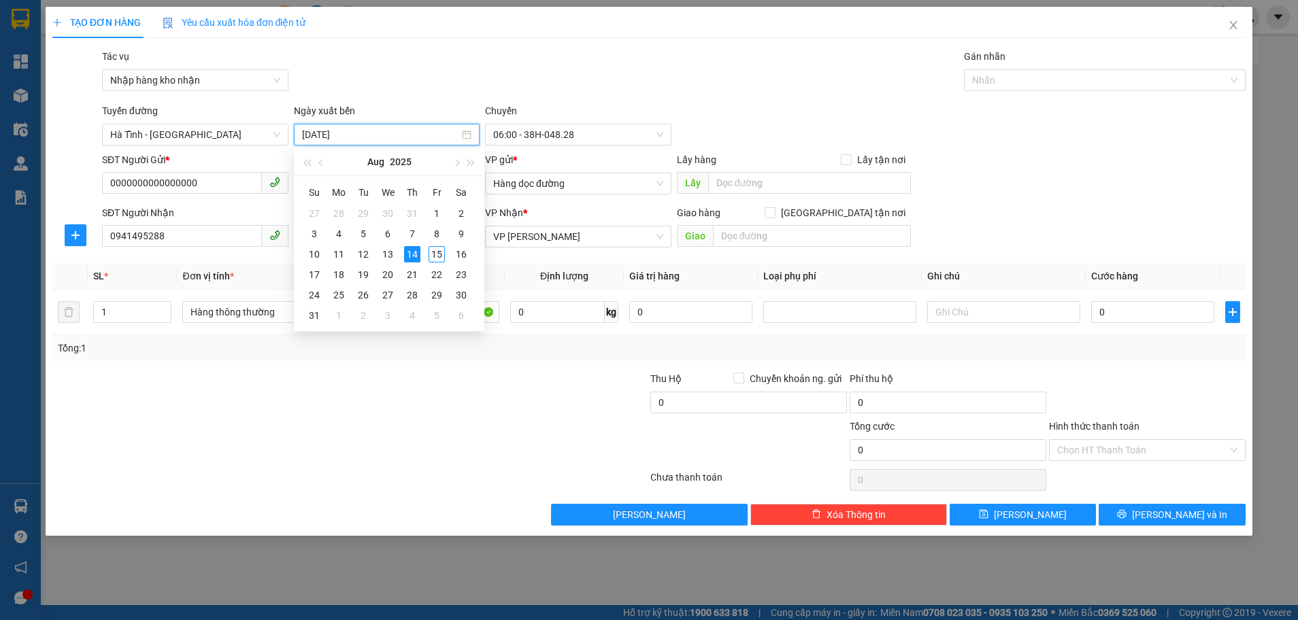
click at [400, 141] on input "[DATE]" at bounding box center [381, 134] width 158 height 15
click at [390, 249] on div "13" at bounding box center [387, 254] width 16 height 16
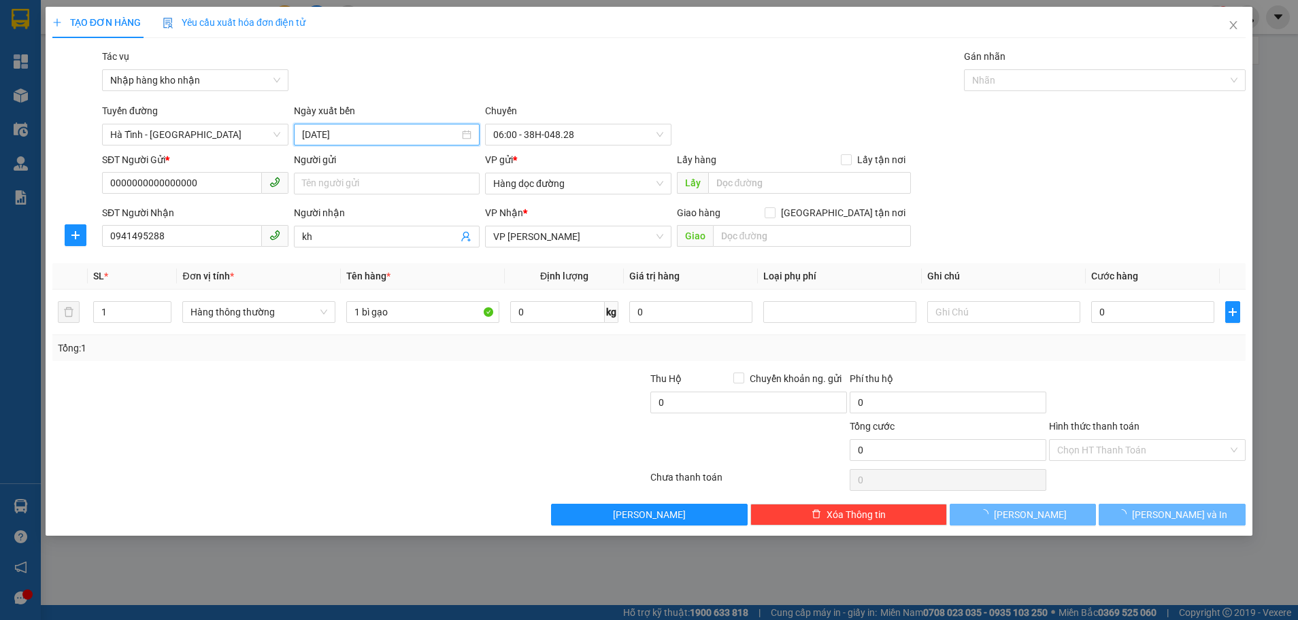
type input "[DATE]"
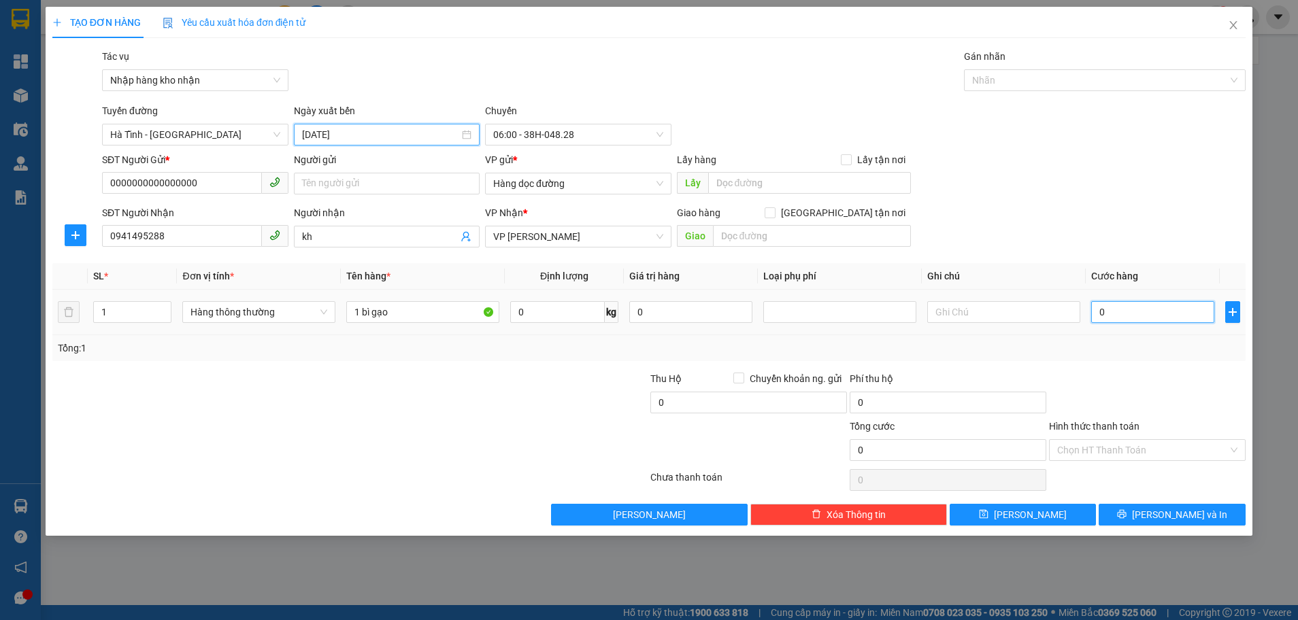
click at [1112, 321] on input "0" at bounding box center [1152, 312] width 123 height 22
type input "5"
type input "50"
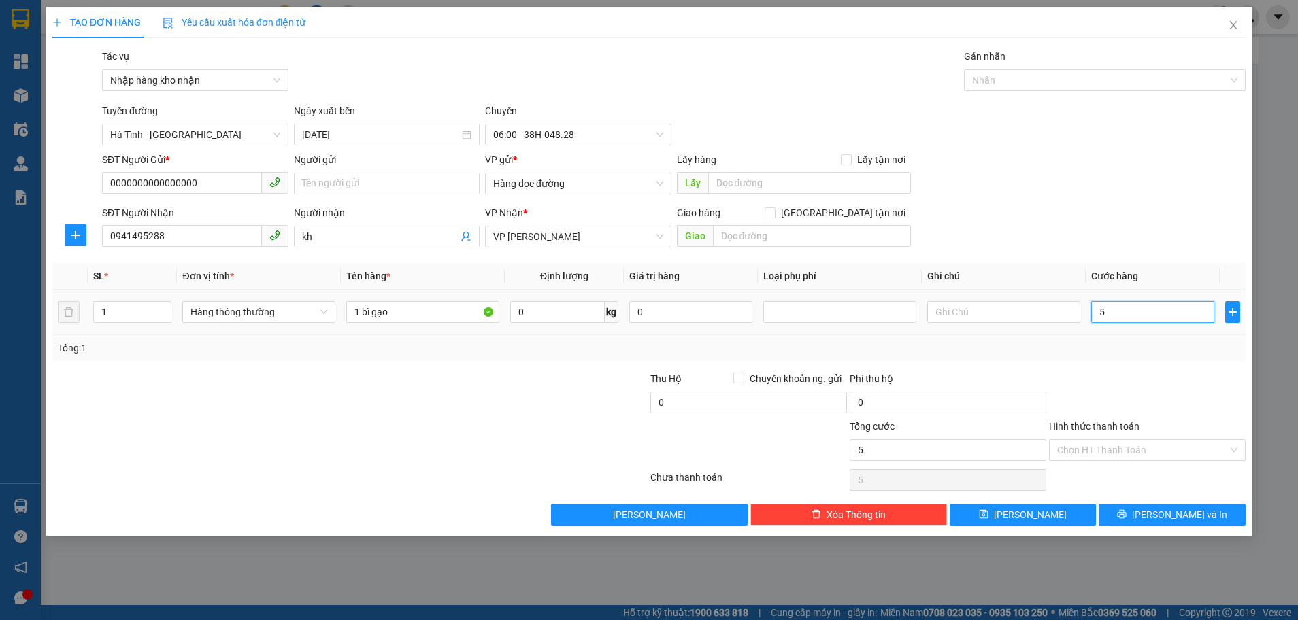
type input "50"
type input "50.000"
click at [1123, 444] on input "Hình thức thanh toán" at bounding box center [1142, 450] width 171 height 20
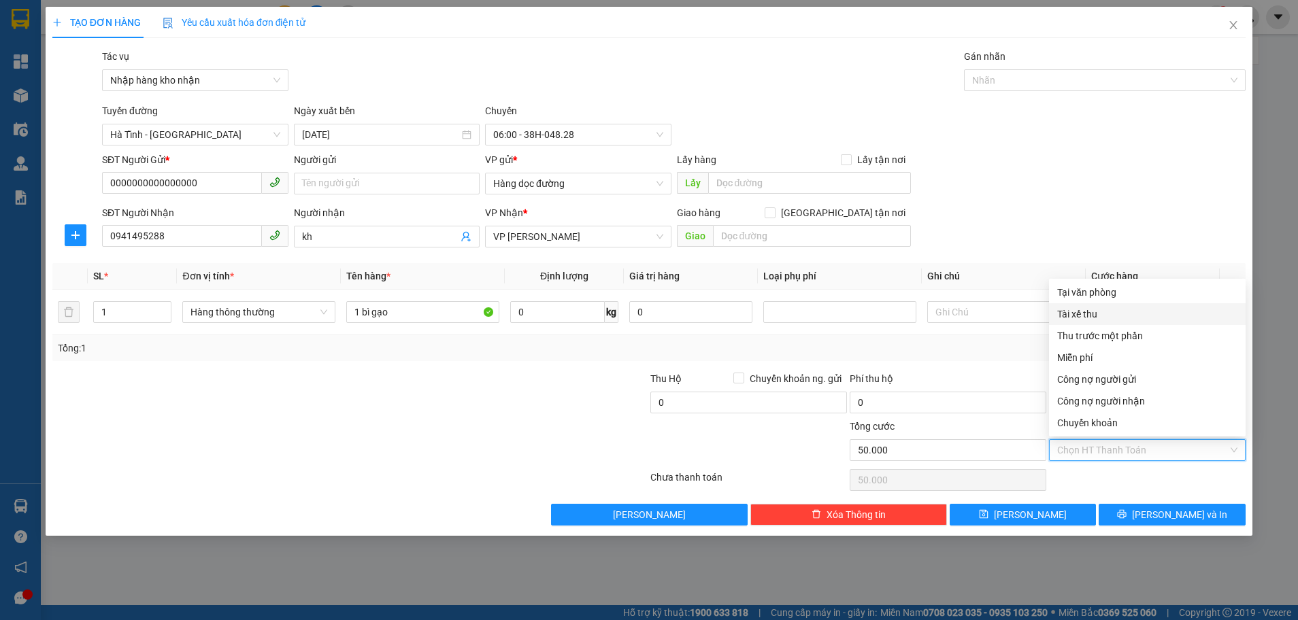
click at [1089, 316] on div "Tài xế thu" at bounding box center [1147, 314] width 180 height 15
type input "0"
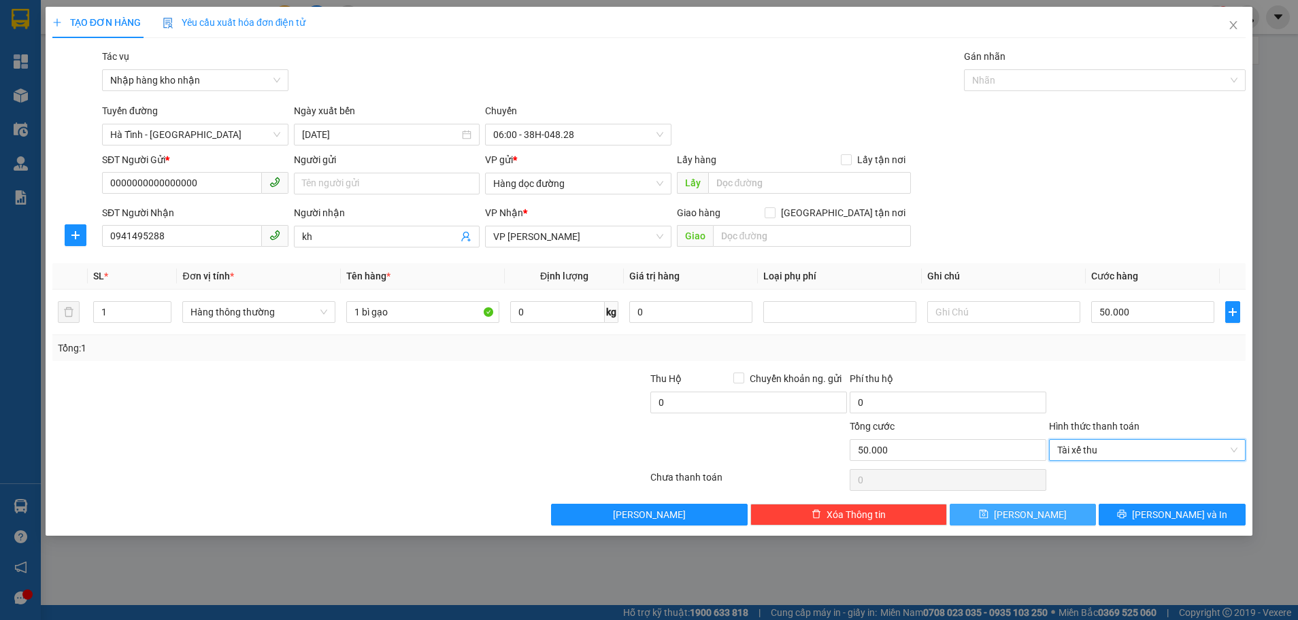
click at [1045, 512] on button "[PERSON_NAME]" at bounding box center [1022, 515] width 147 height 22
click at [1026, 510] on span "[PERSON_NAME]" at bounding box center [1030, 514] width 73 height 15
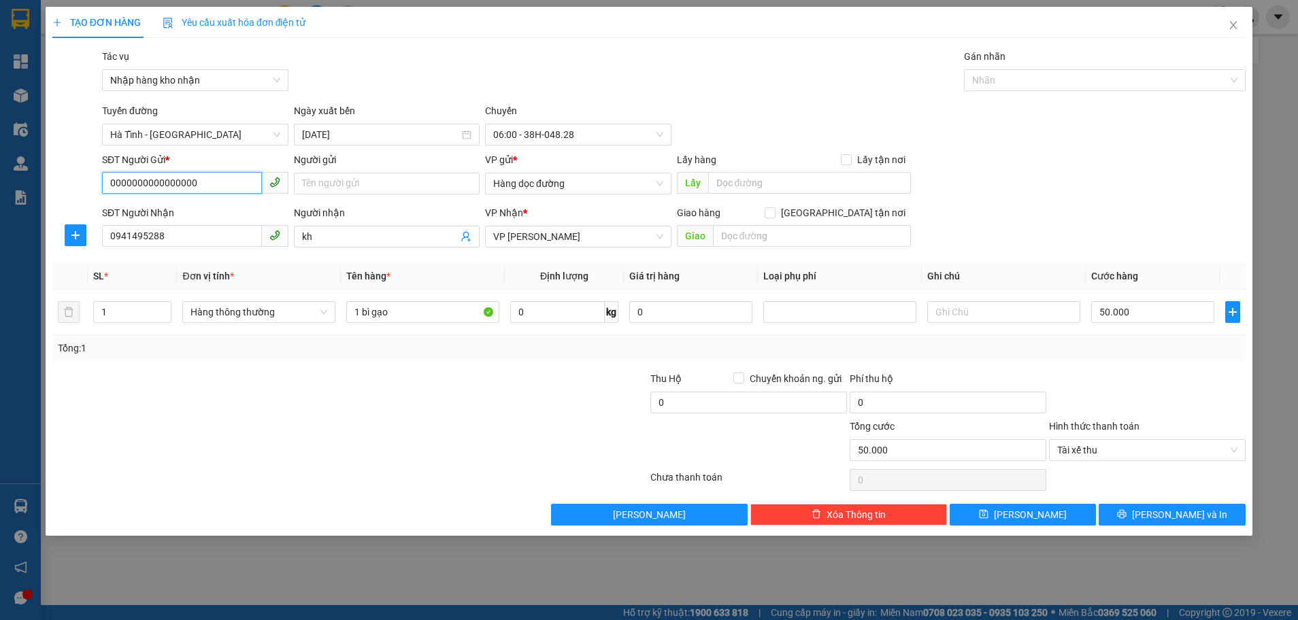
click at [210, 180] on input "0000000000000000" at bounding box center [182, 183] width 160 height 22
type input "0000000000"
click at [1000, 520] on button "[PERSON_NAME]" at bounding box center [1022, 515] width 147 height 22
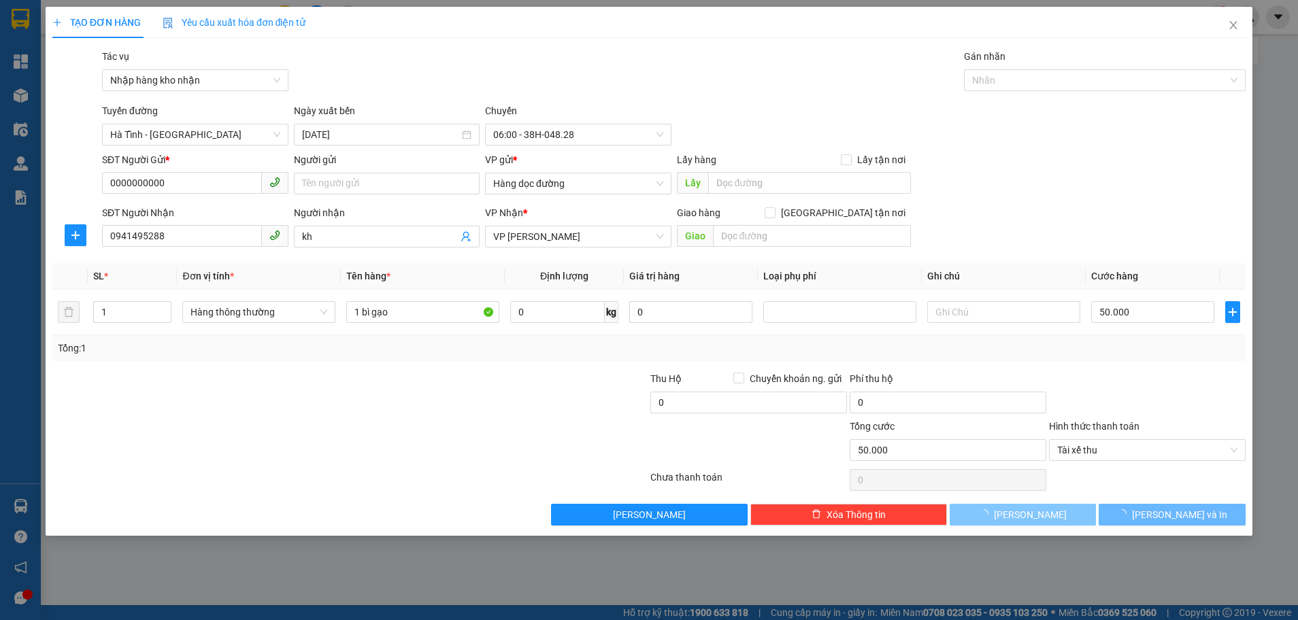
type input "0"
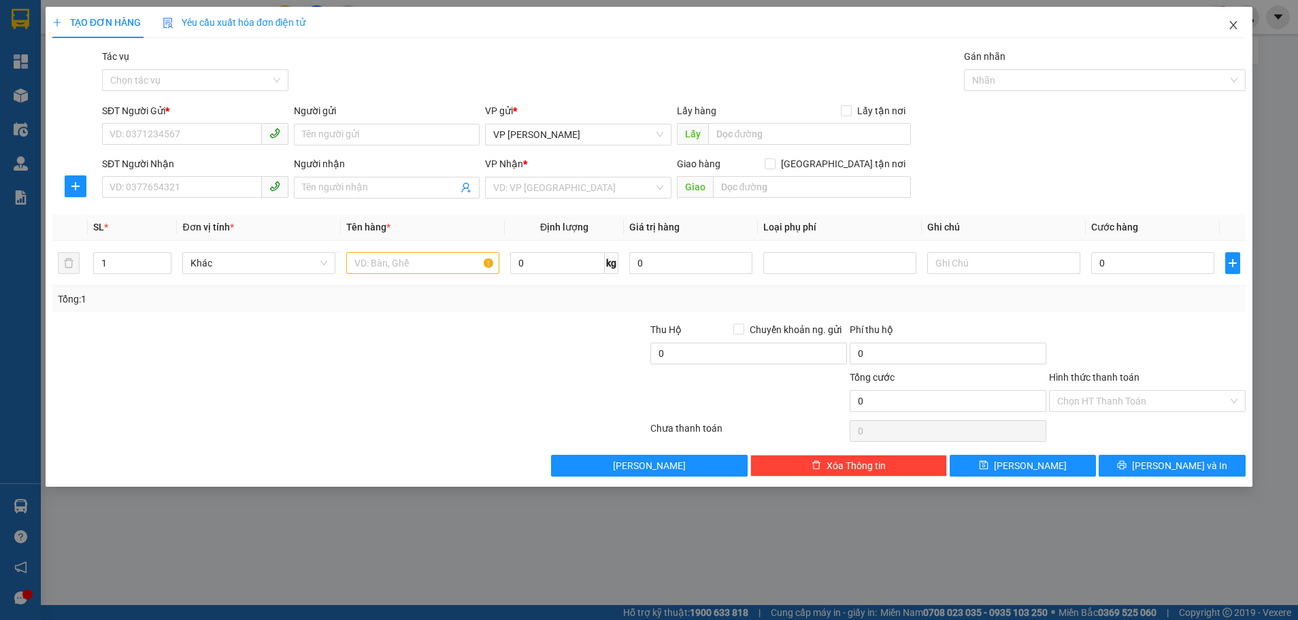
click at [1239, 27] on span "Close" at bounding box center [1233, 26] width 38 height 38
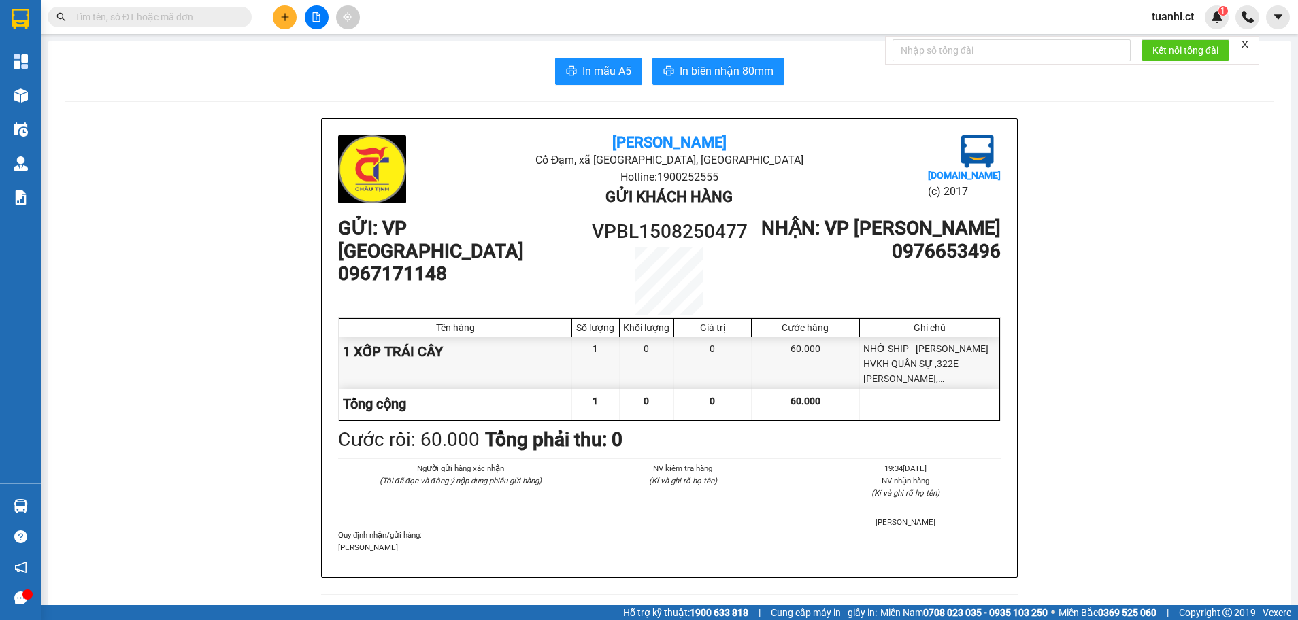
click at [122, 20] on input "text" at bounding box center [155, 17] width 160 height 15
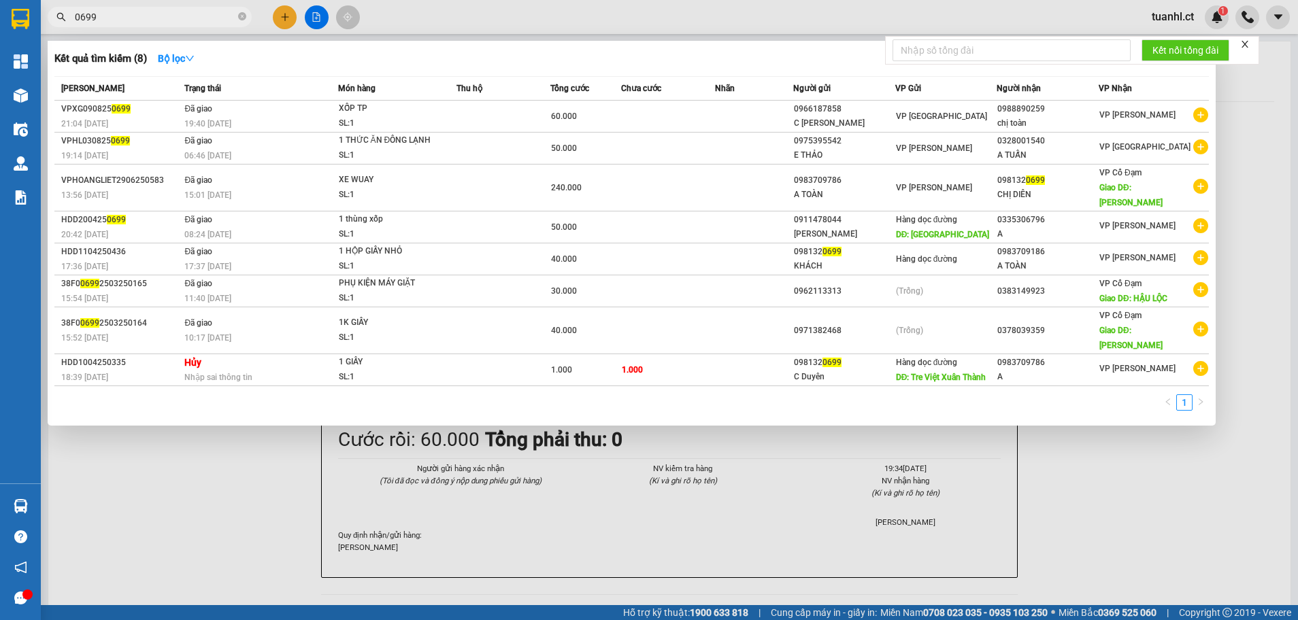
type input "0699"
click at [287, 22] on div at bounding box center [649, 310] width 1298 height 620
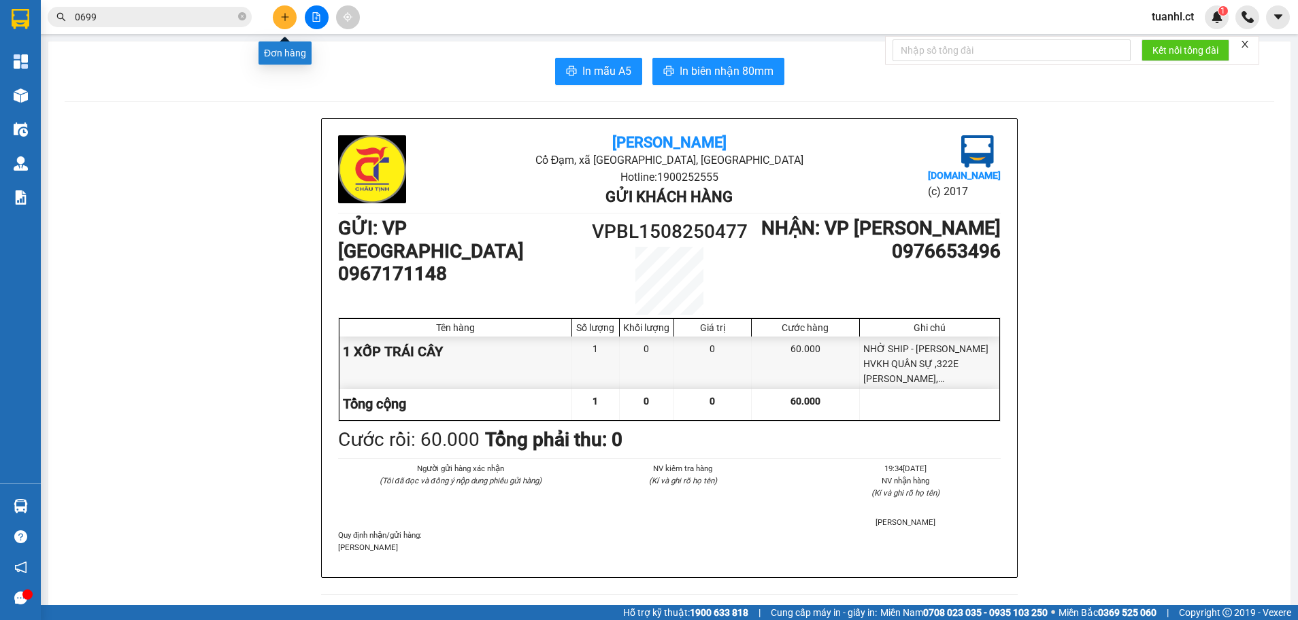
click at [282, 26] on button at bounding box center [285, 17] width 24 height 24
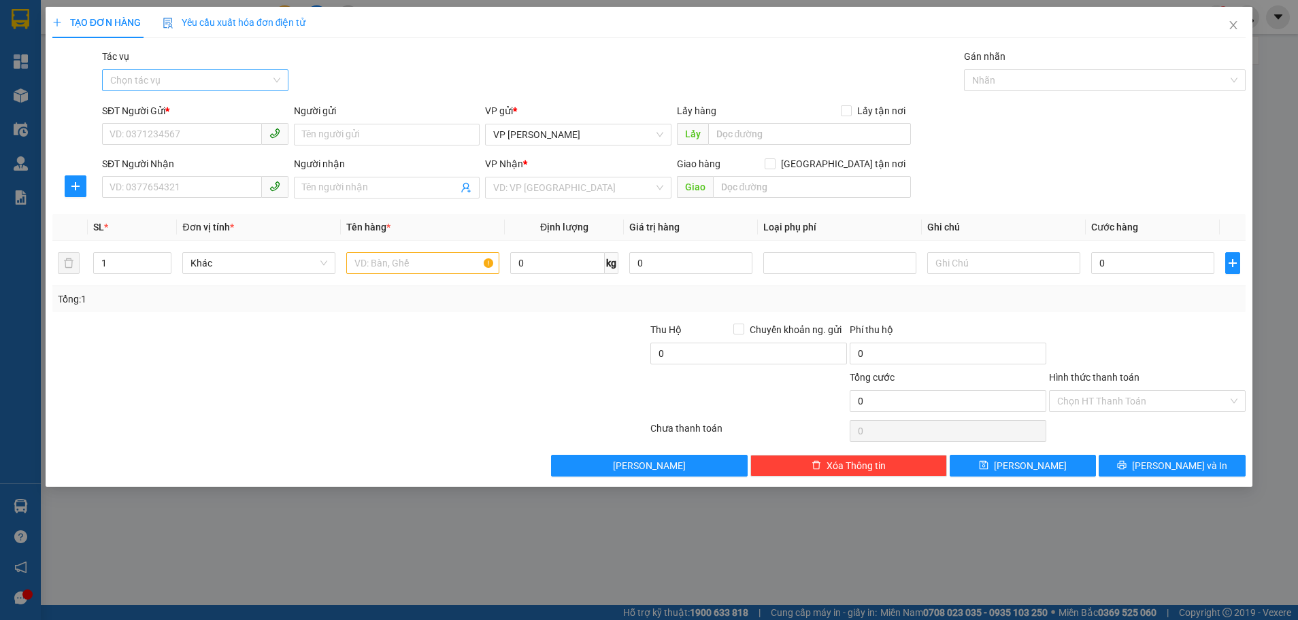
click at [177, 84] on input "Tác vụ" at bounding box center [190, 80] width 160 height 20
click at [162, 126] on div "Nhập hàng kho nhận" at bounding box center [195, 129] width 170 height 15
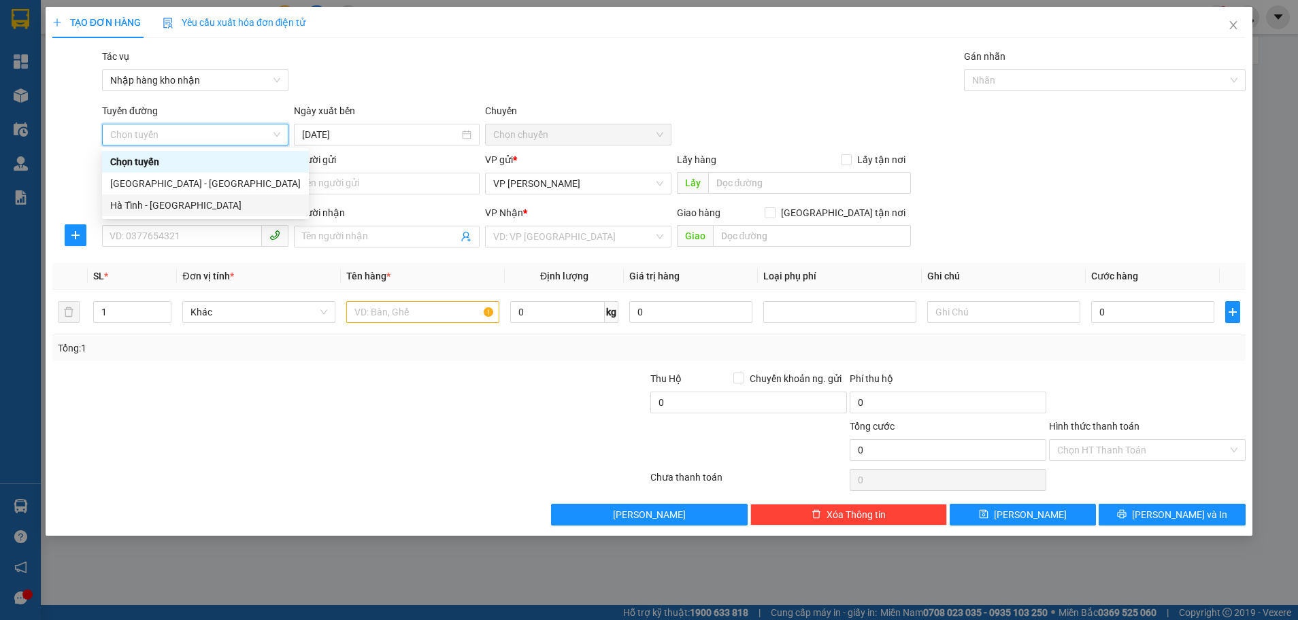
click at [163, 200] on div "Hà Tĩnh - [GEOGRAPHIC_DATA]" at bounding box center [205, 205] width 190 height 15
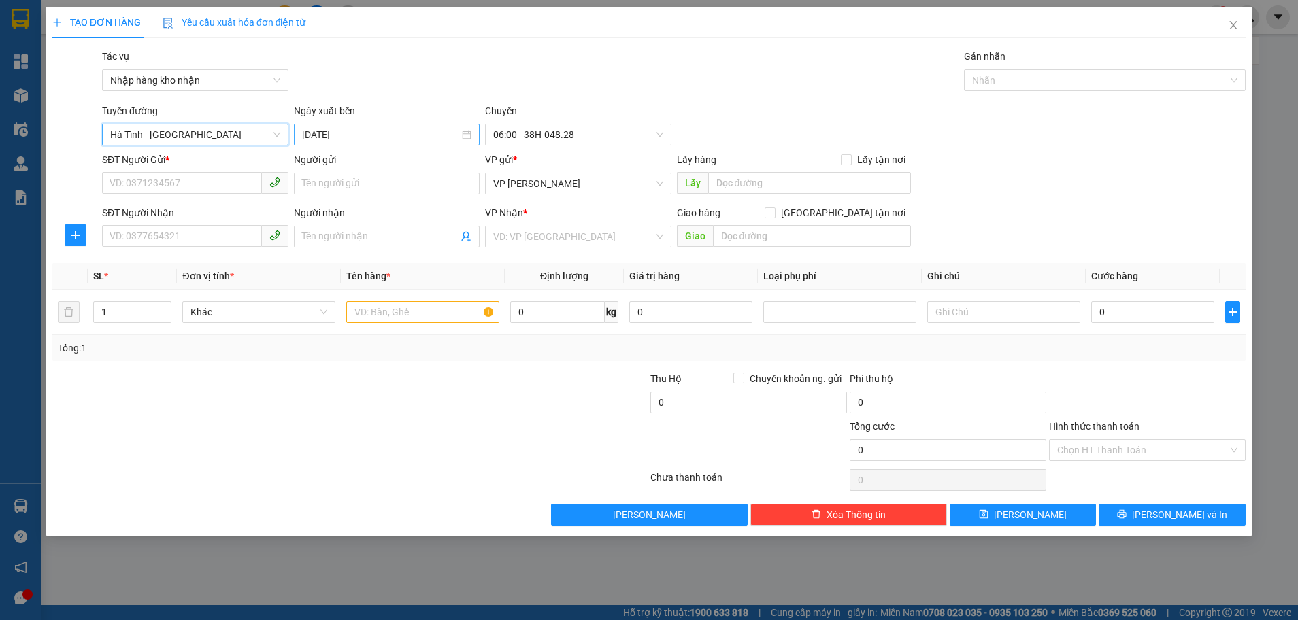
click at [379, 141] on input "[DATE]" at bounding box center [381, 134] width 158 height 15
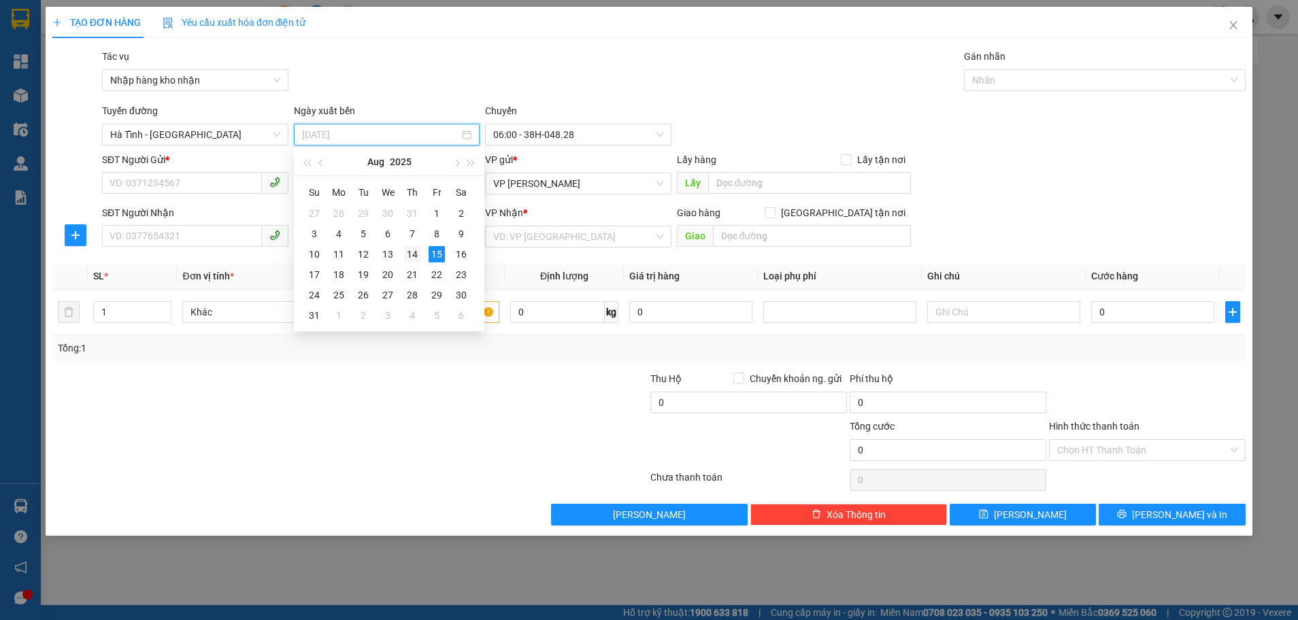
click at [412, 256] on div "14" at bounding box center [412, 254] width 16 height 16
type input "[DATE]"
click at [600, 139] on span "06:00 - 38H-048.28" at bounding box center [578, 134] width 170 height 20
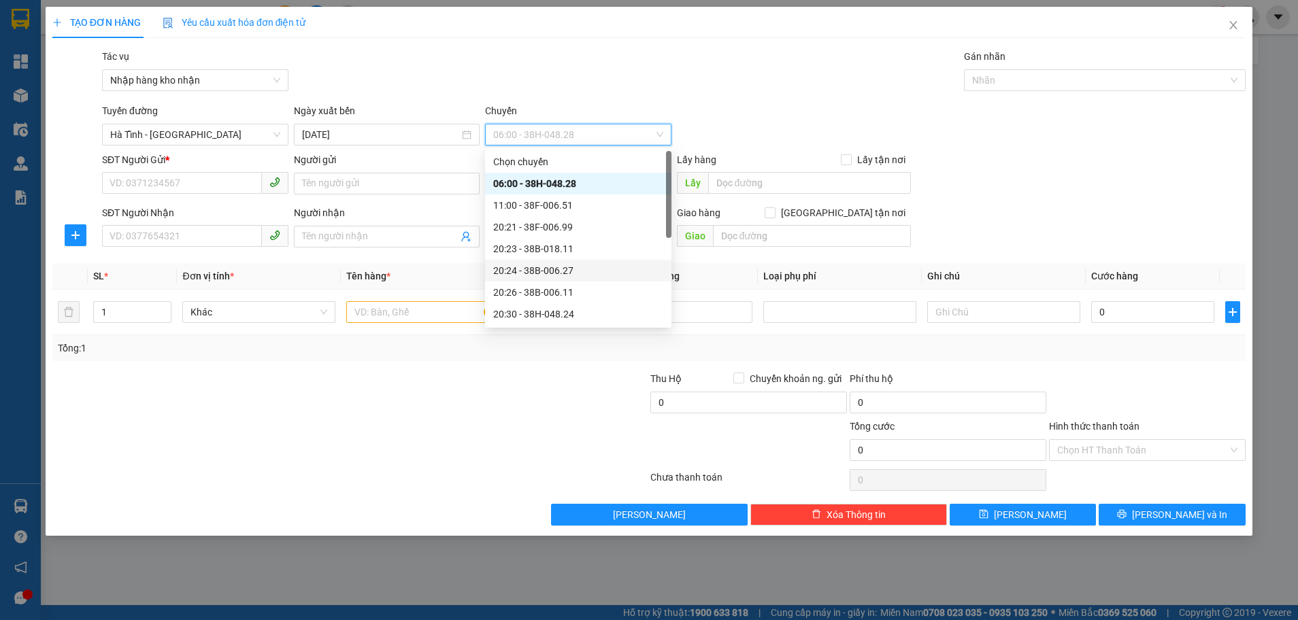
click at [577, 274] on div "20:24 - 38B-006.27" at bounding box center [578, 270] width 170 height 15
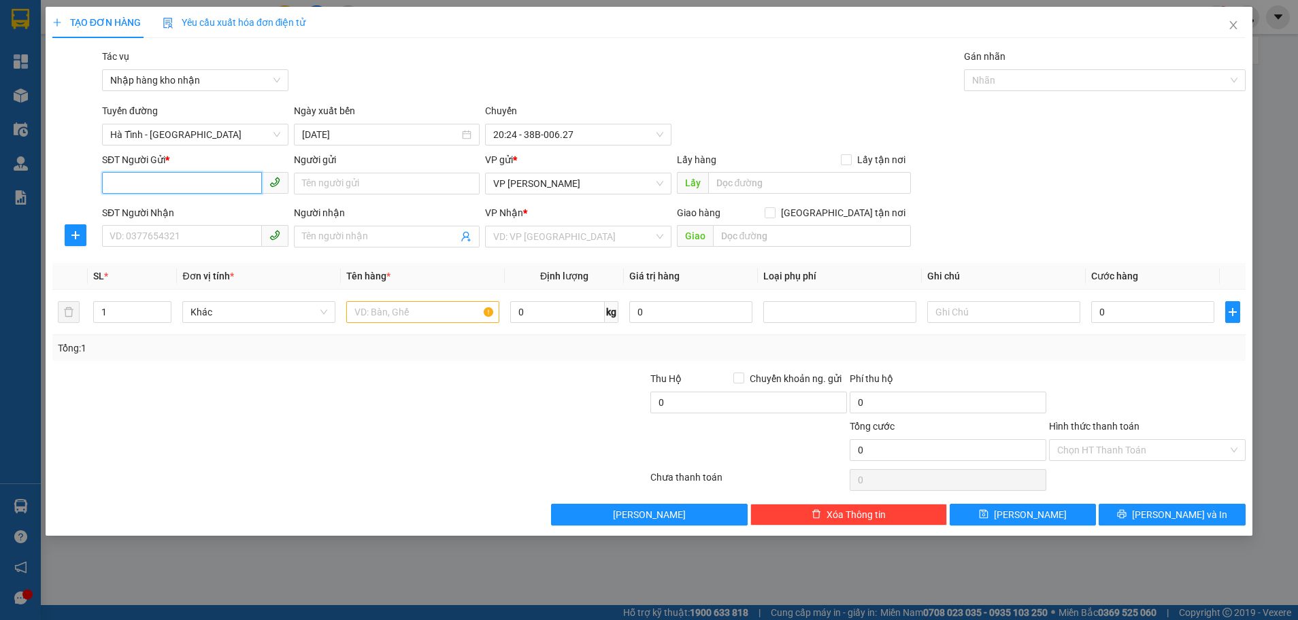
click at [172, 186] on input "SĐT Người Gửi *" at bounding box center [182, 183] width 160 height 22
click at [141, 233] on div "0000000000000 - kj" at bounding box center [195, 232] width 170 height 15
type input "0000000000000"
type input "kj"
type input "0913593996"
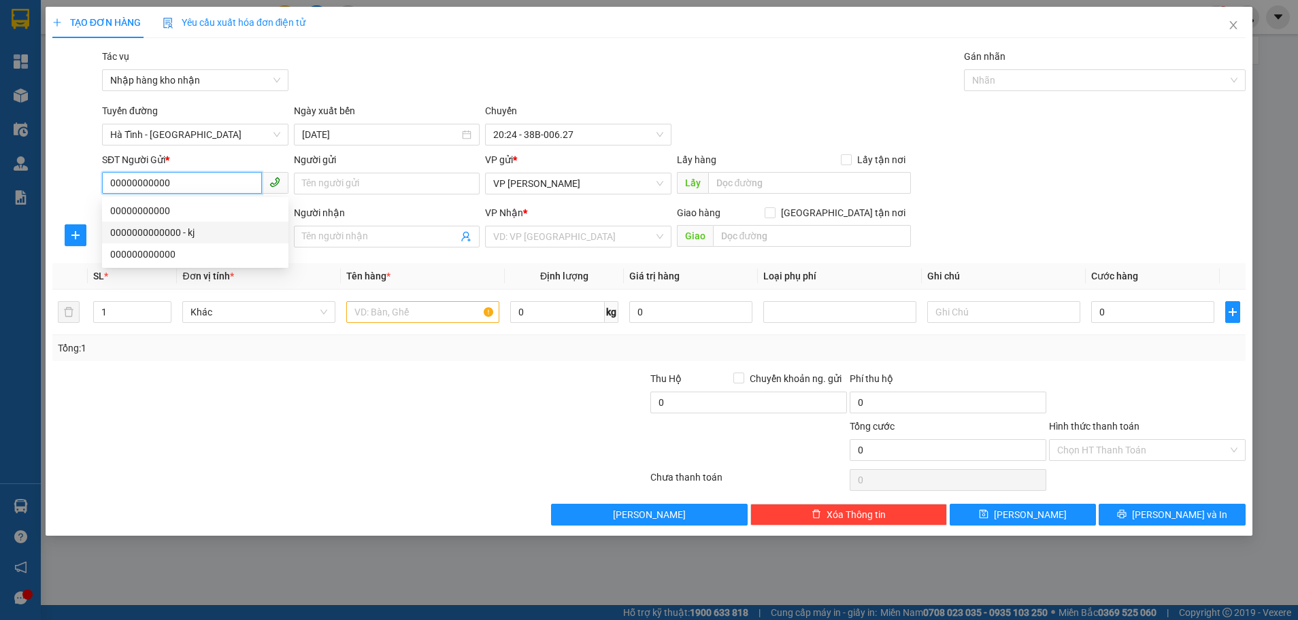
type input "a phong"
type input "hồng lĩnh"
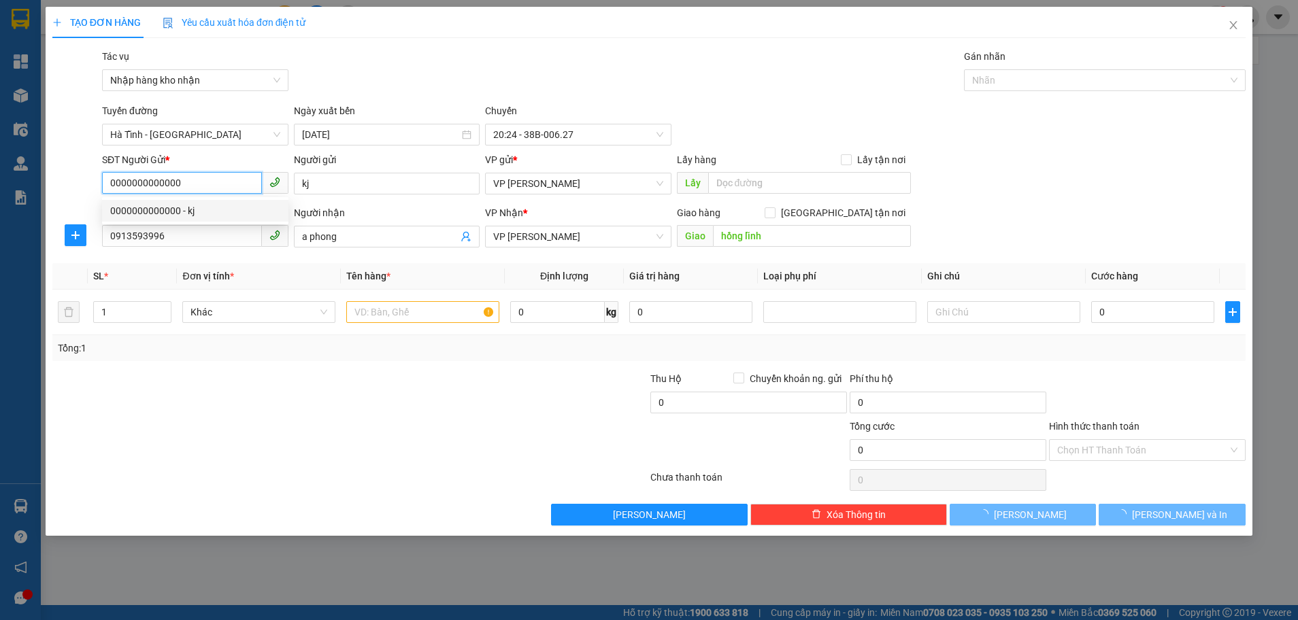
type input "200.000"
type input "0000000000000"
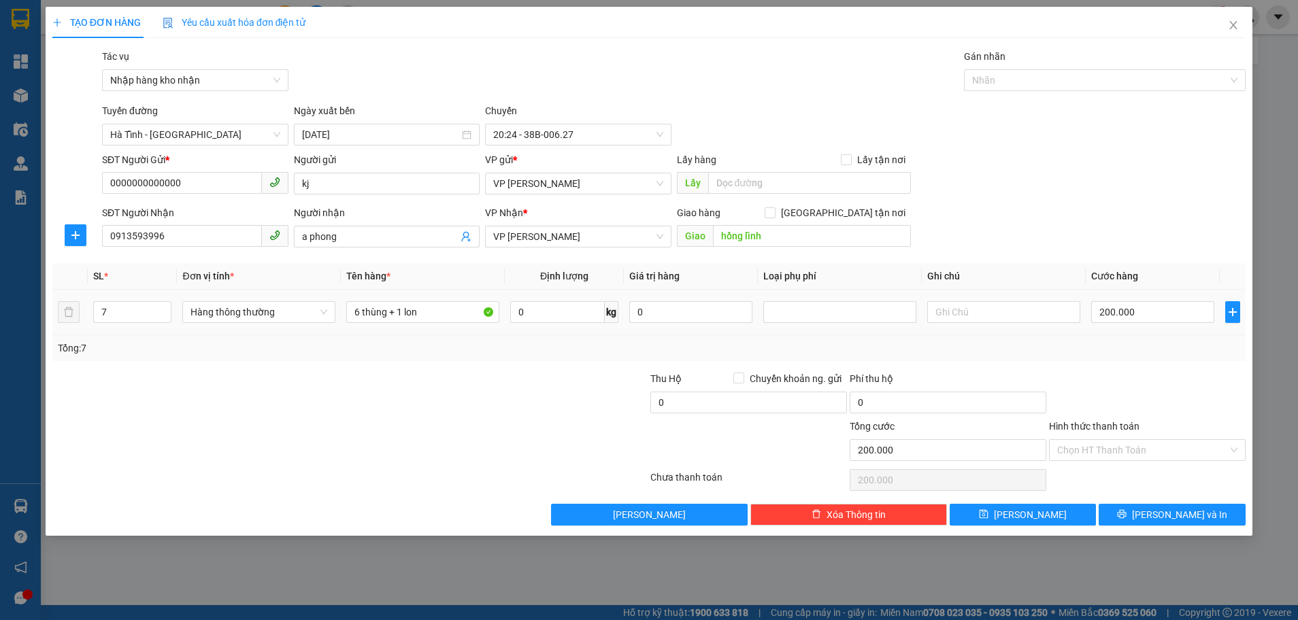
click at [158, 326] on td "7" at bounding box center [132, 313] width 89 height 46
click at [168, 239] on input "0913593996" at bounding box center [182, 236] width 160 height 22
type input "0"
type input "0901940699"
click at [417, 233] on input "a phong" at bounding box center [380, 236] width 156 height 15
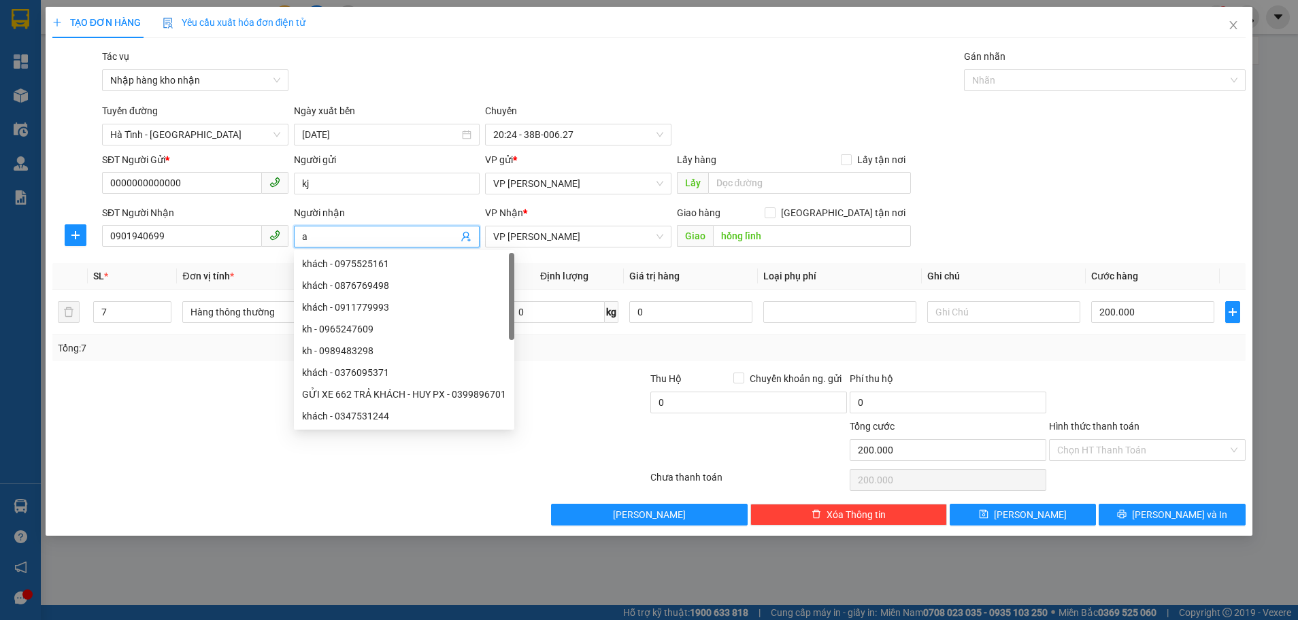
type input "a"
click at [577, 239] on span "VP [PERSON_NAME]" at bounding box center [578, 236] width 170 height 20
type input "kh"
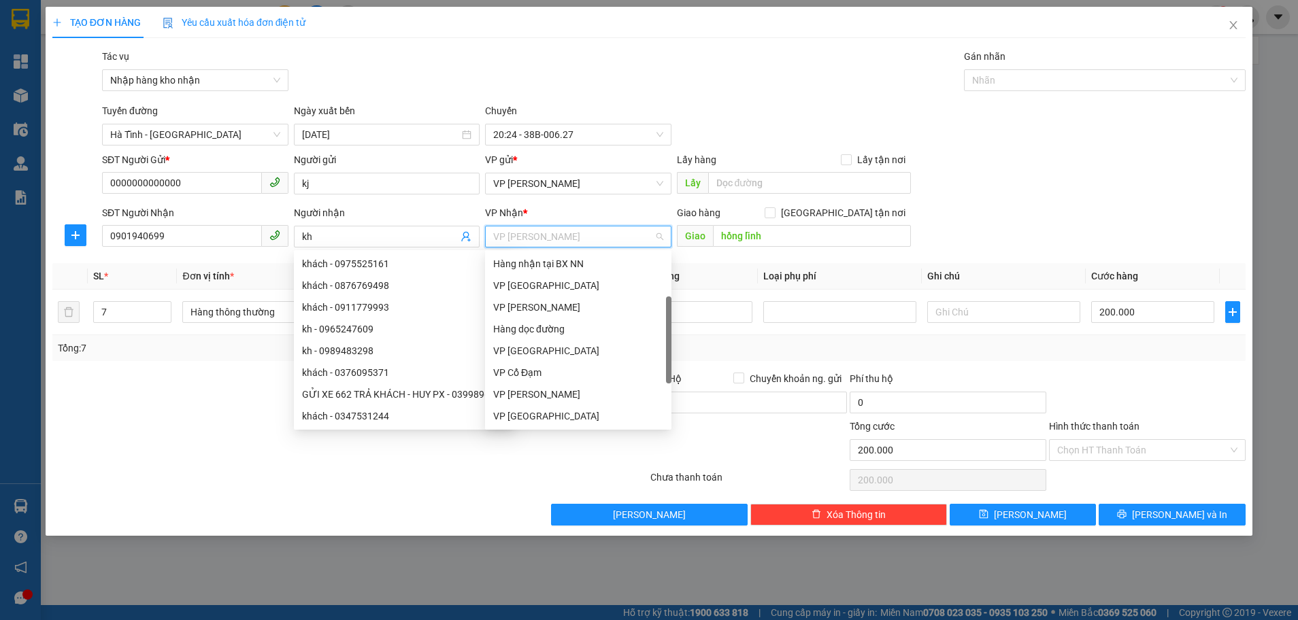
scroll to position [22, 0]
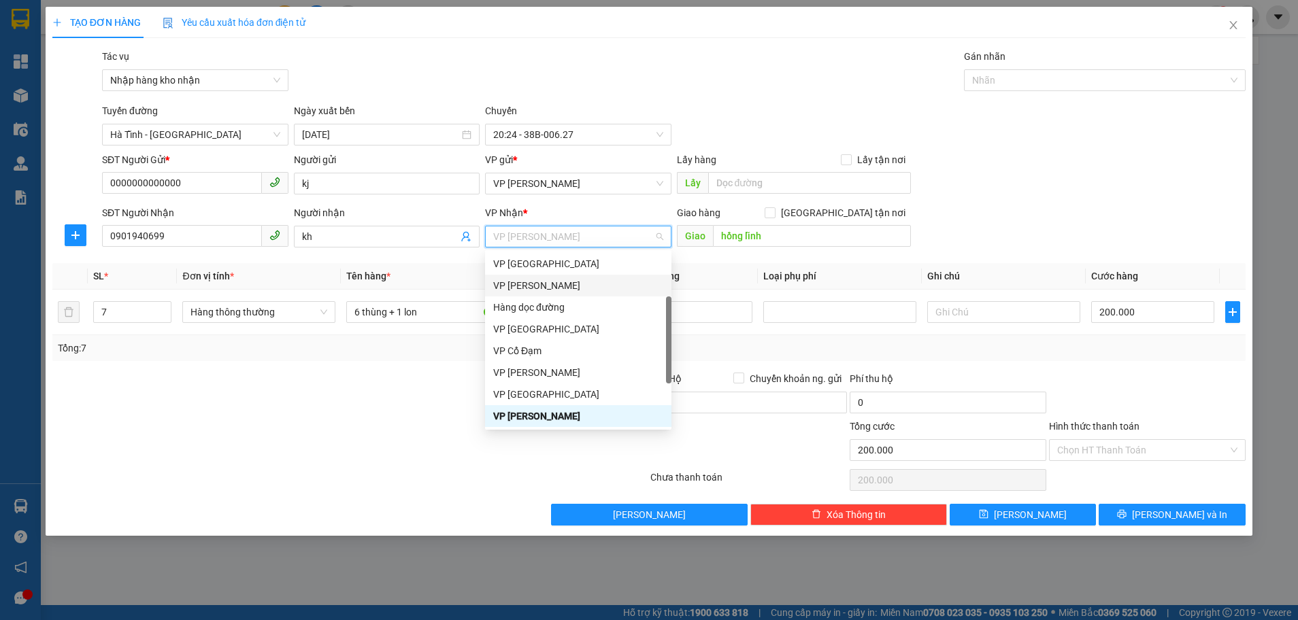
click at [552, 285] on div "VP [PERSON_NAME]" at bounding box center [578, 285] width 170 height 15
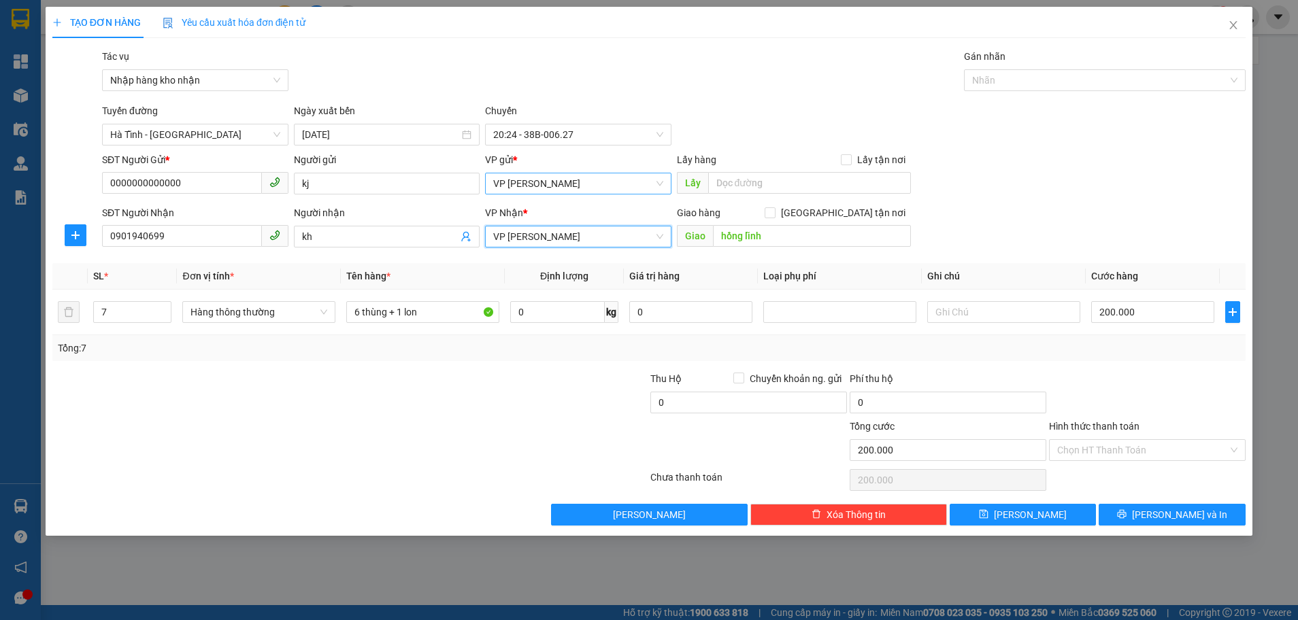
click at [587, 190] on span "VP [PERSON_NAME]" at bounding box center [578, 183] width 170 height 20
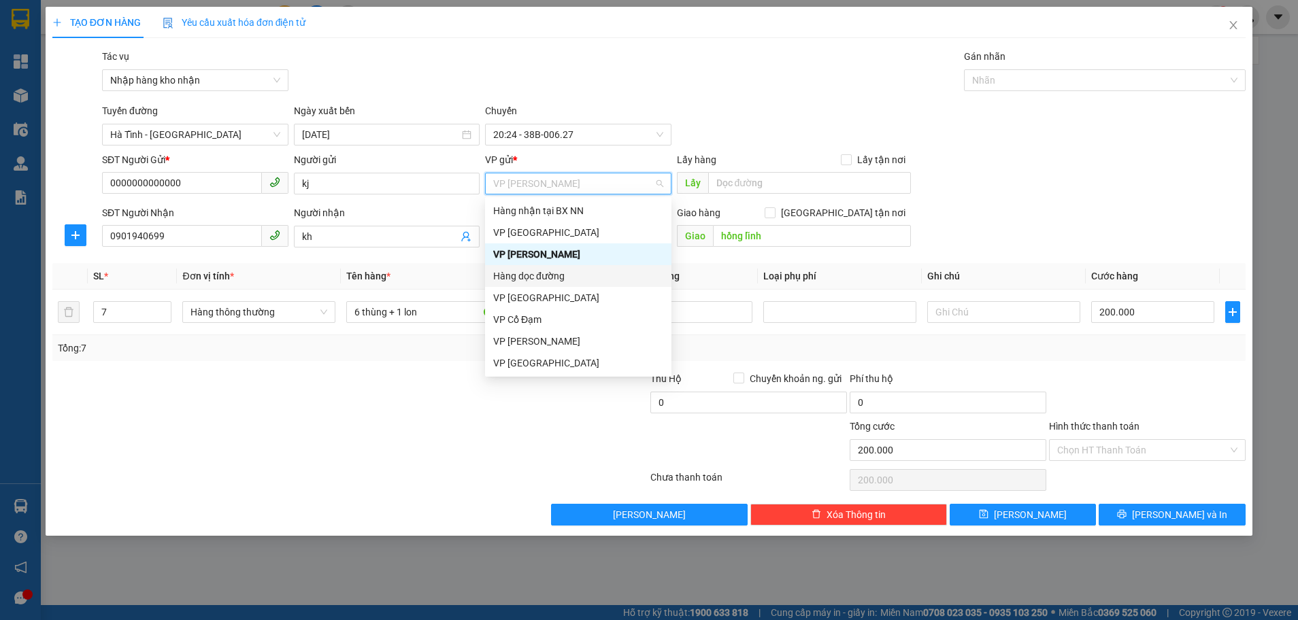
click at [554, 273] on div "Hàng dọc đường" at bounding box center [578, 276] width 170 height 15
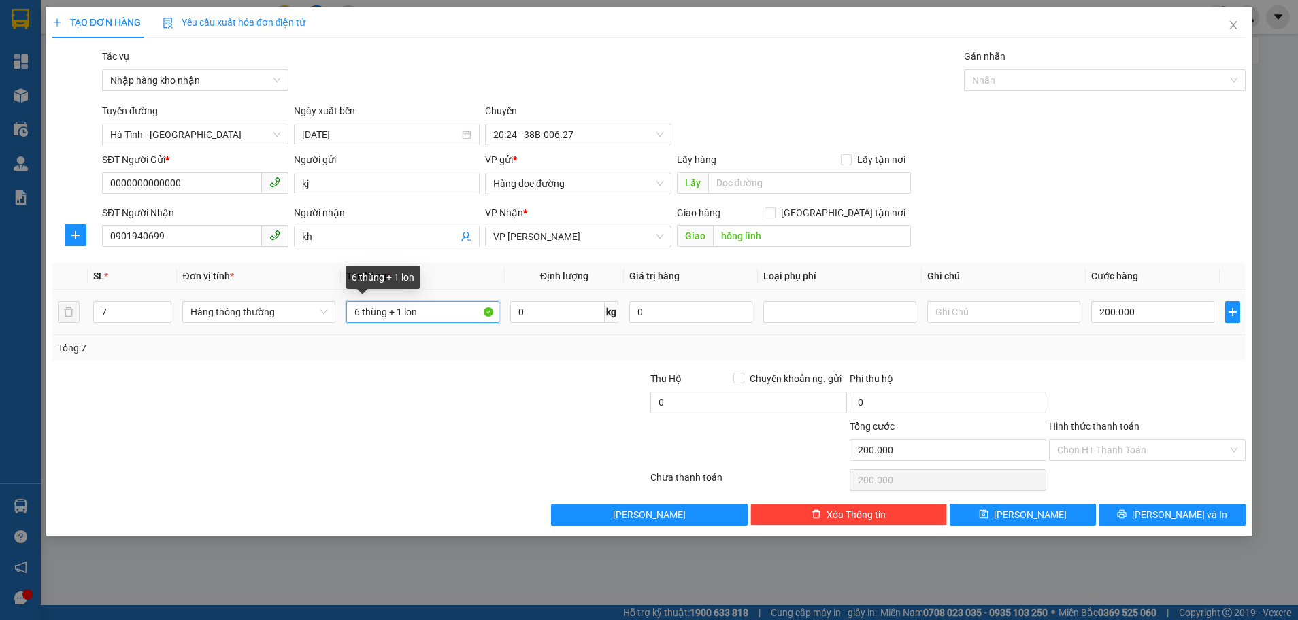
click at [433, 318] on input "6 thùng + 1 lon" at bounding box center [422, 312] width 153 height 22
type input "6"
type input "1 giấy"
click at [122, 307] on input "7" at bounding box center [132, 312] width 77 height 20
type input "1"
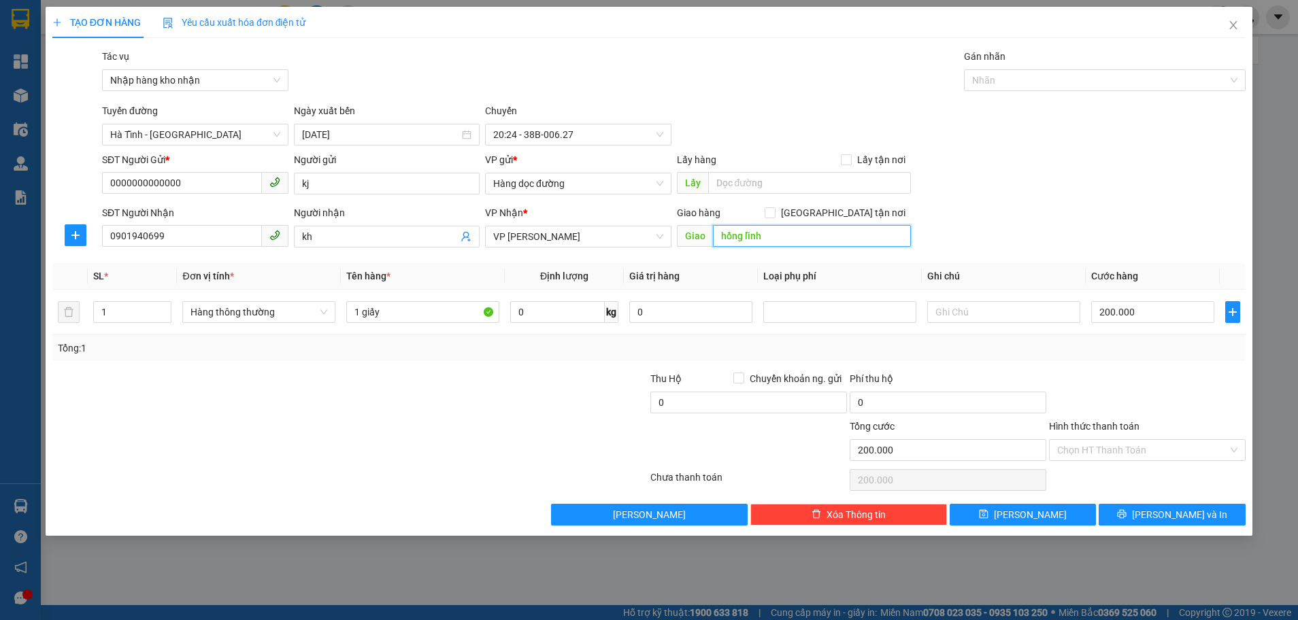
click at [783, 230] on input "hồng lĩnh" at bounding box center [812, 236] width 198 height 22
click at [1140, 311] on input "200.000" at bounding box center [1152, 312] width 123 height 22
type input "0"
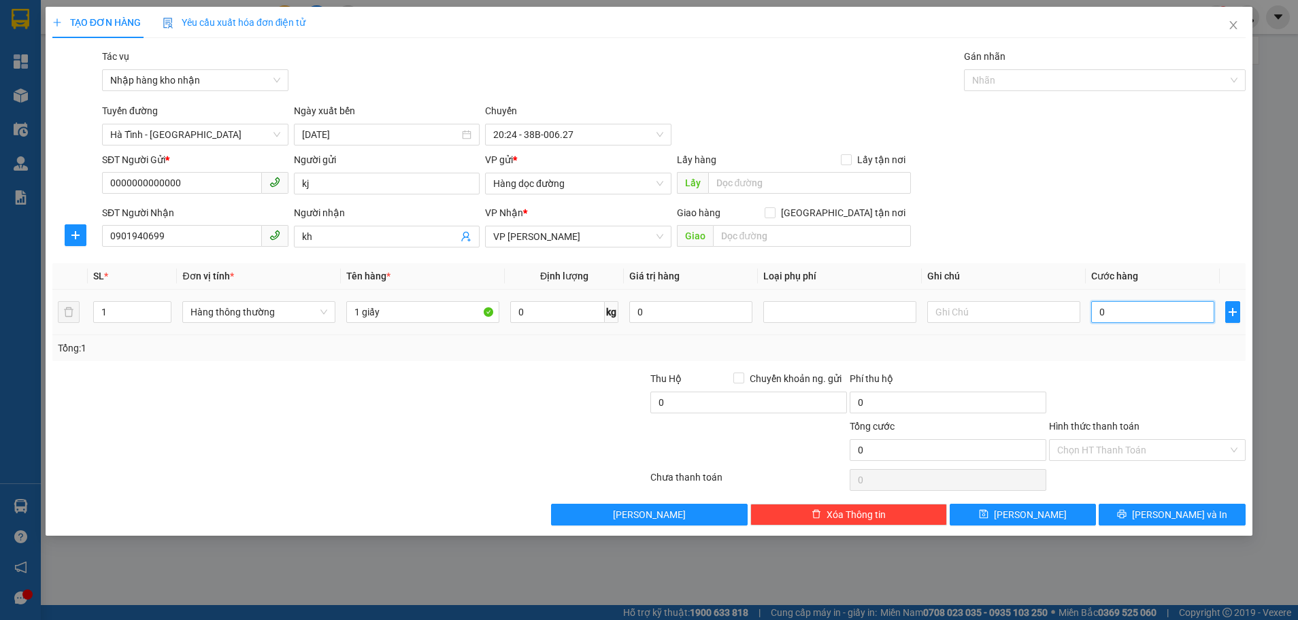
type input "3"
type input "03"
type input "30"
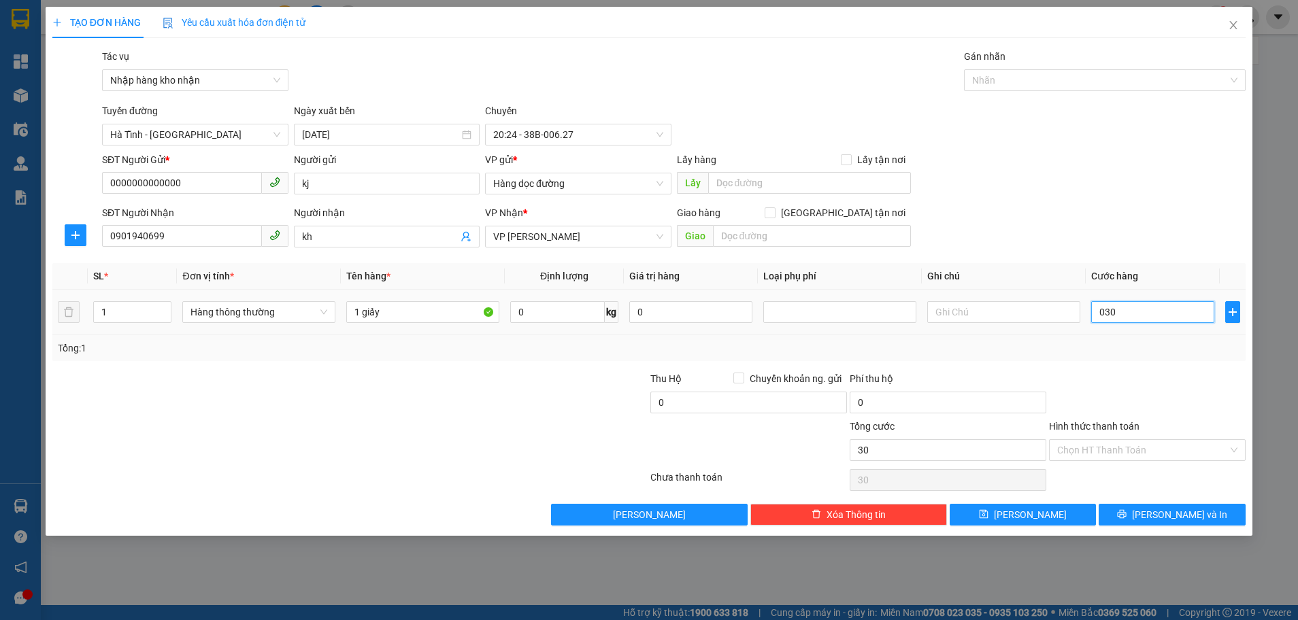
type input "03"
type input "3"
type input "0"
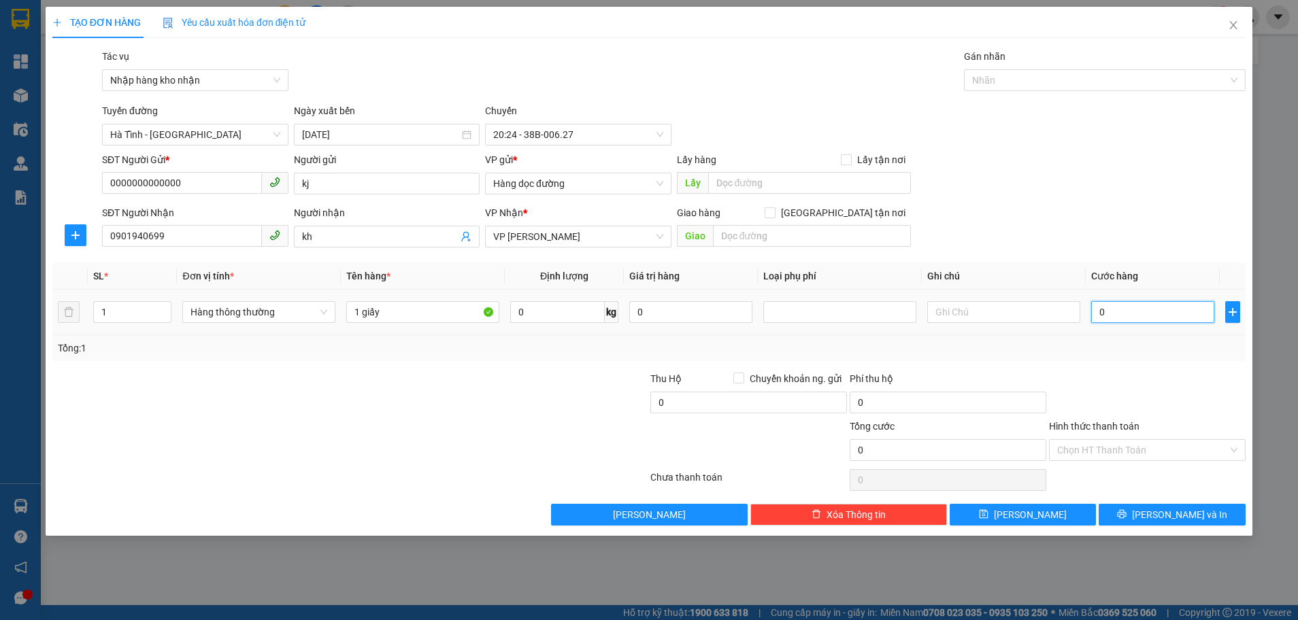
click at [1096, 311] on input "0" at bounding box center [1152, 312] width 123 height 22
type input "30"
type input "300"
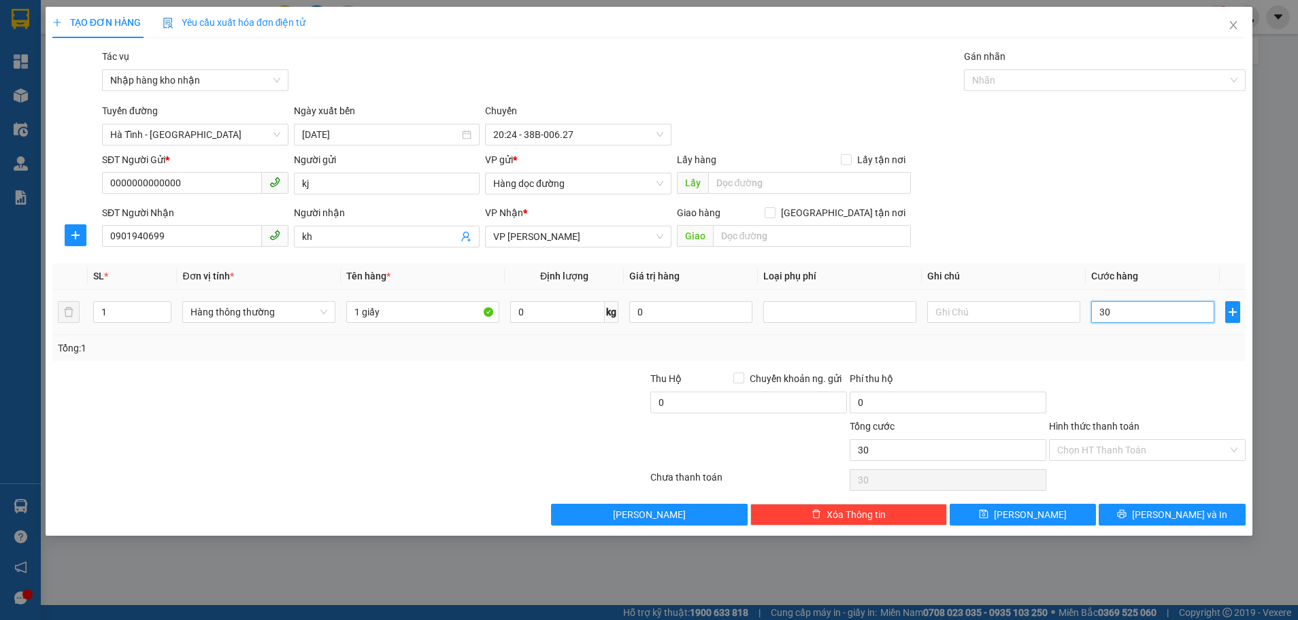
type input "300"
type input "300.000"
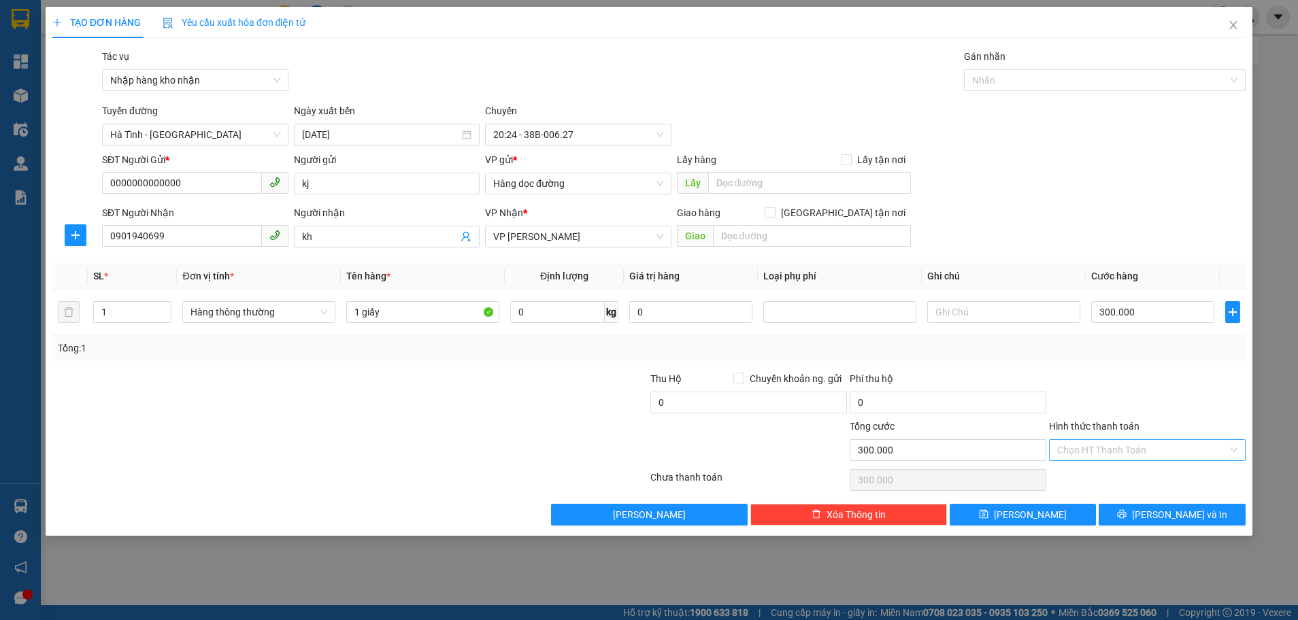
click at [1131, 441] on input "Hình thức thanh toán" at bounding box center [1142, 450] width 171 height 20
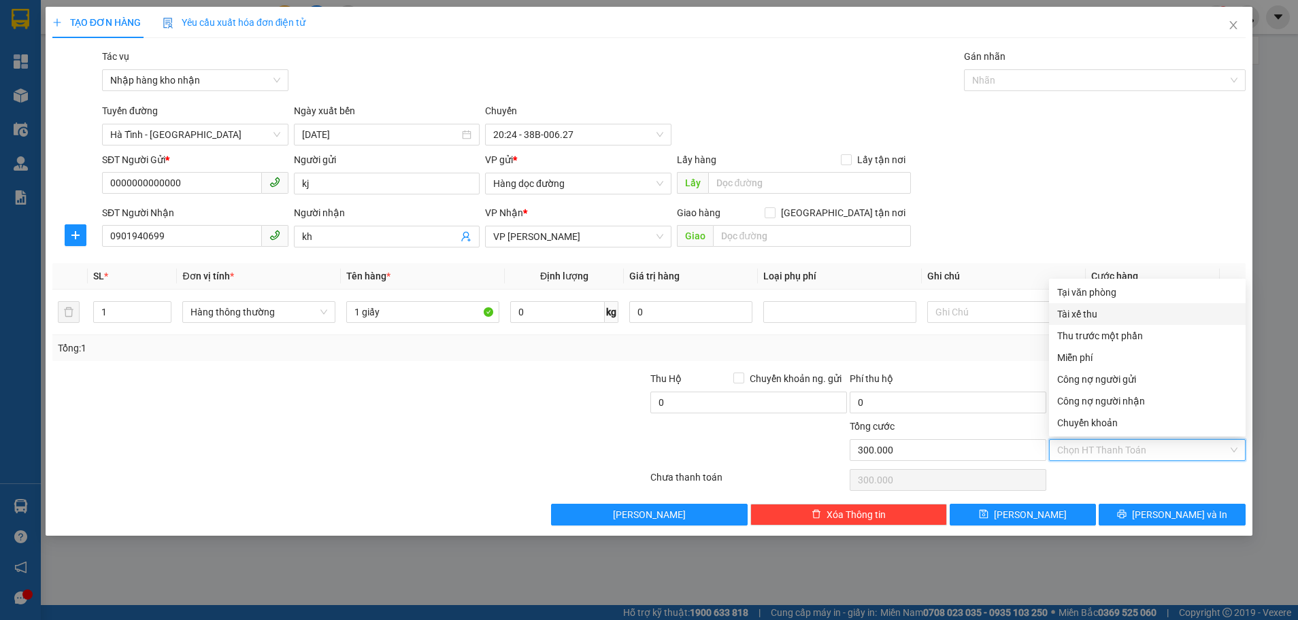
click at [1095, 319] on div "Tài xế thu" at bounding box center [1147, 314] width 180 height 15
type input "0"
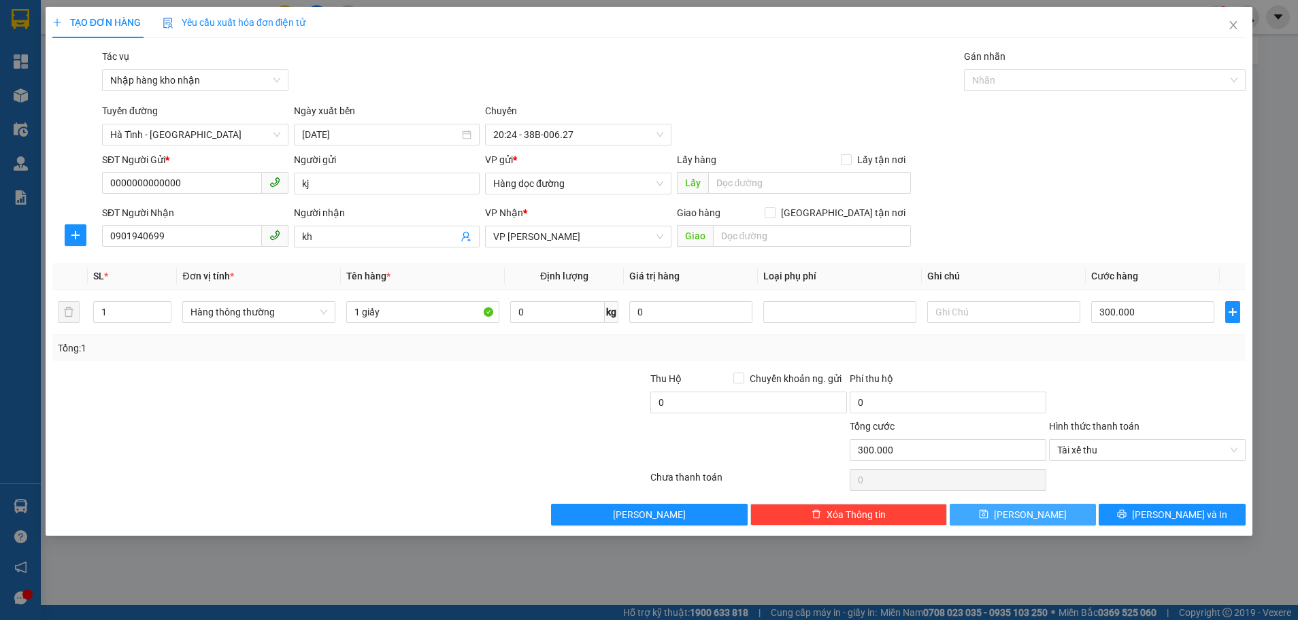
click at [1040, 510] on button "[PERSON_NAME]" at bounding box center [1022, 515] width 147 height 22
type input "0"
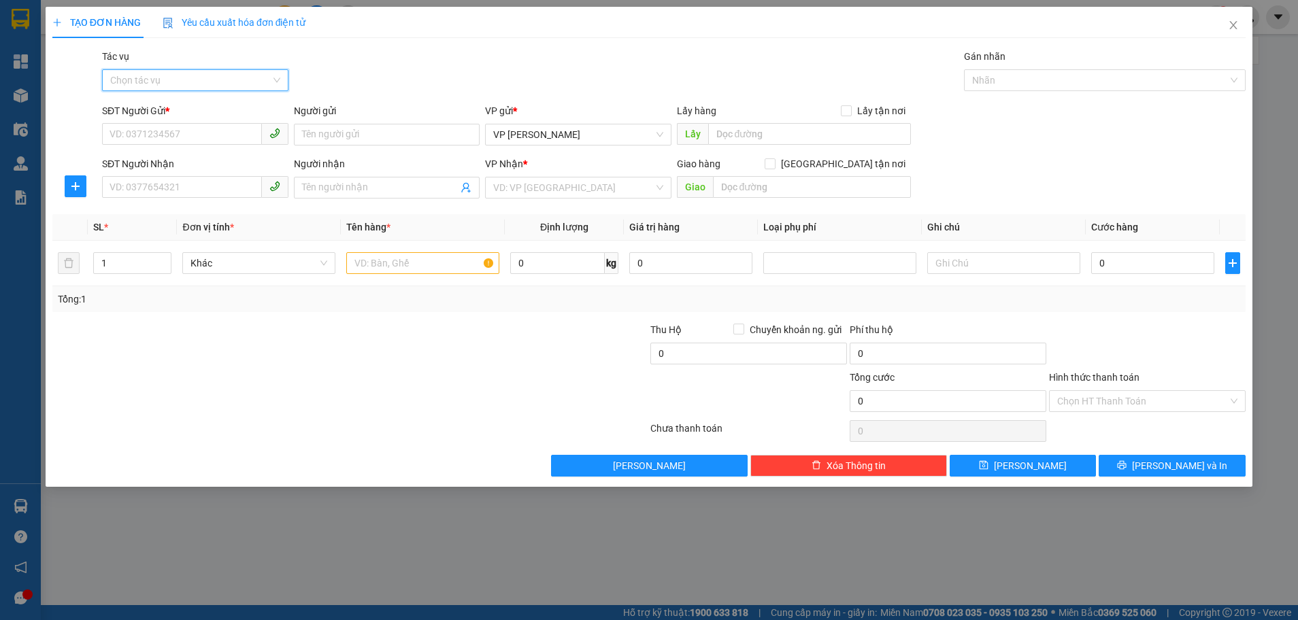
click at [220, 78] on input "Tác vụ" at bounding box center [190, 80] width 160 height 20
click at [196, 125] on div "Nhập hàng kho nhận" at bounding box center [195, 129] width 170 height 15
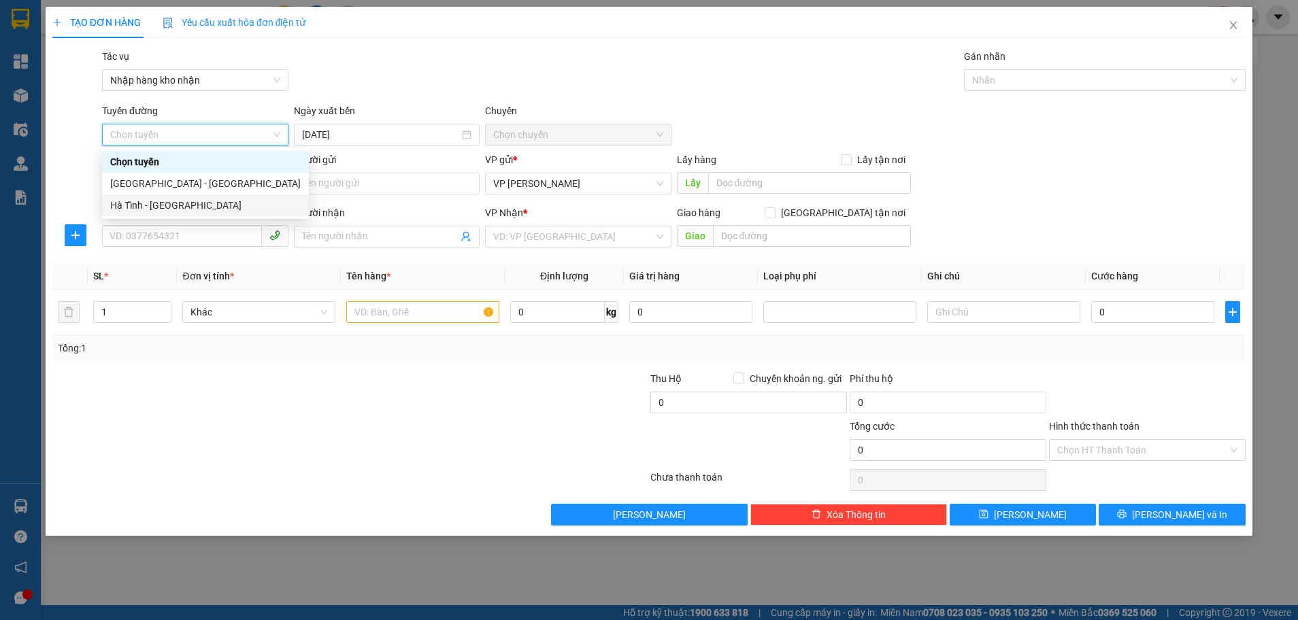
click at [162, 199] on div "Hà Tĩnh - [GEOGRAPHIC_DATA]" at bounding box center [205, 205] width 190 height 15
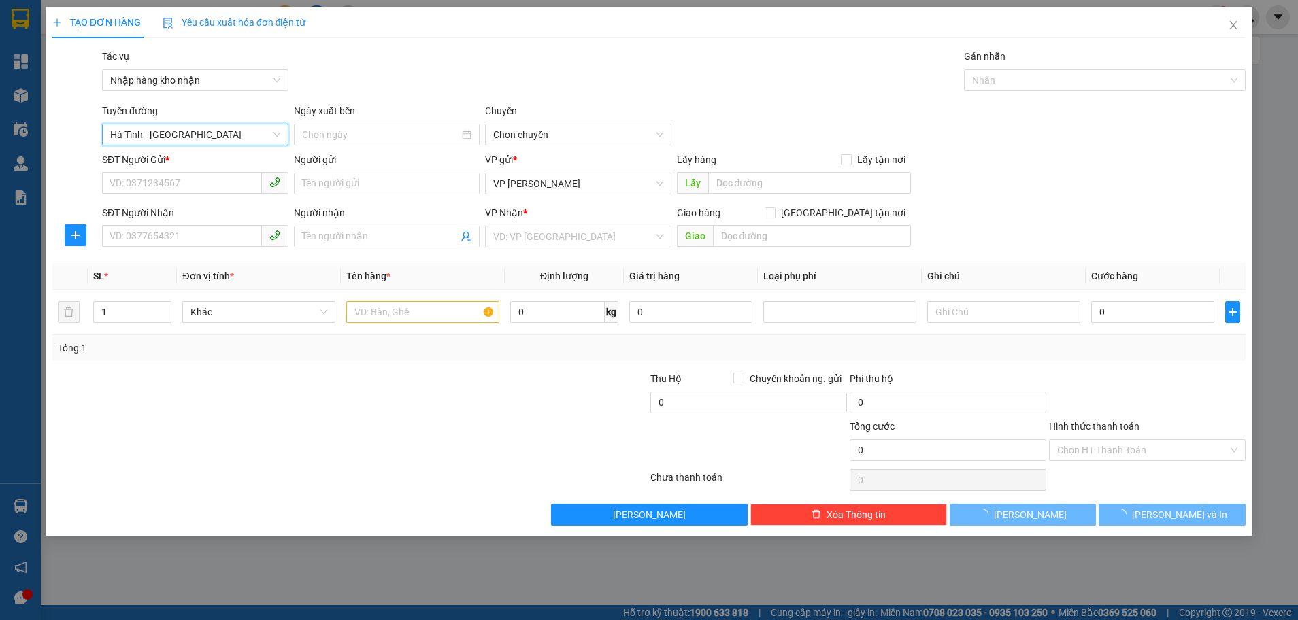
type input "[DATE]"
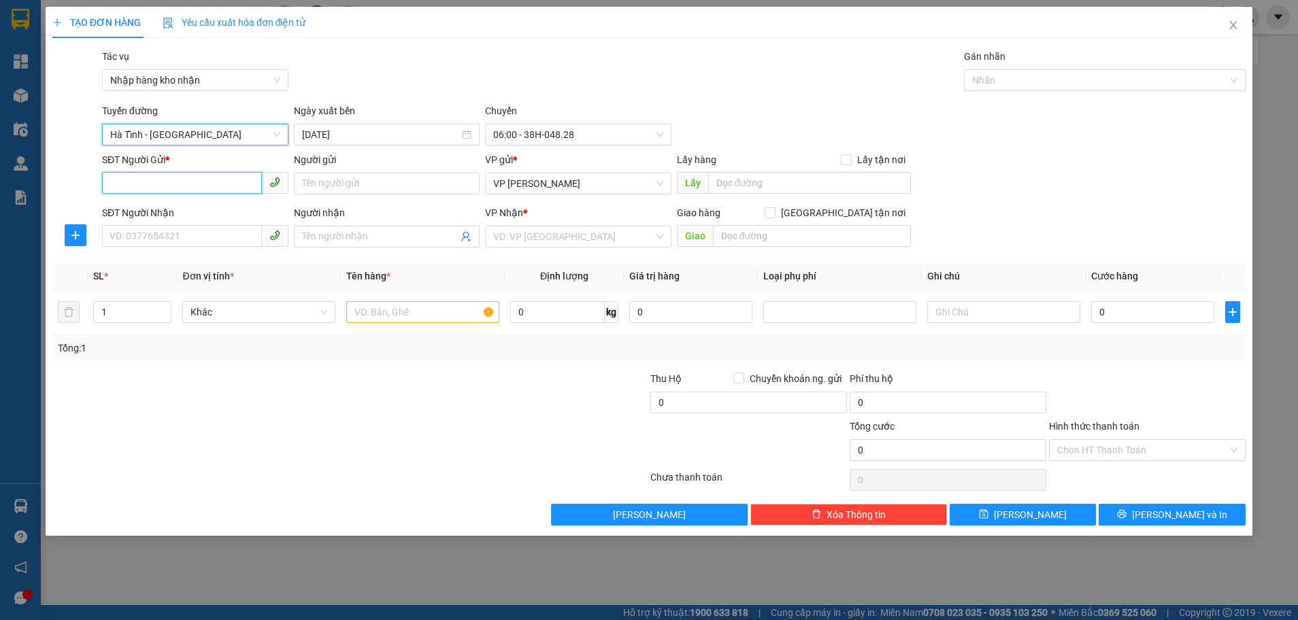
click at [213, 190] on input "SĐT Người Gửi *" at bounding box center [182, 183] width 160 height 22
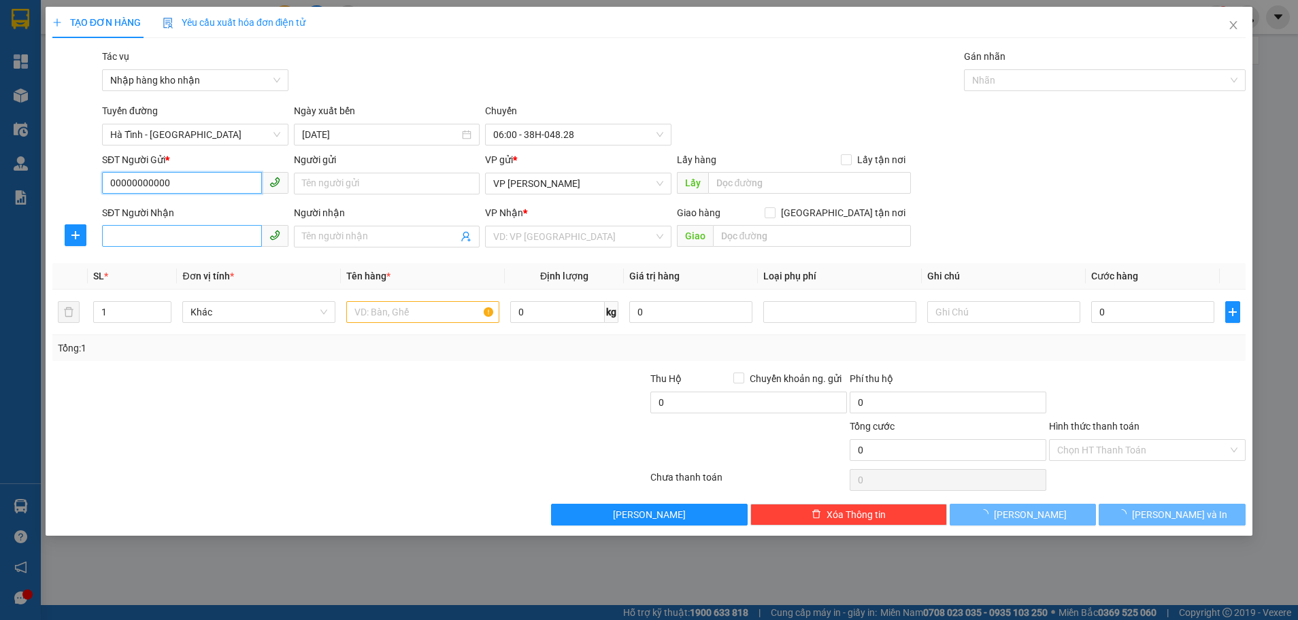
type input "00000000000"
click at [162, 232] on input "SĐT Người Nhận" at bounding box center [182, 236] width 160 height 22
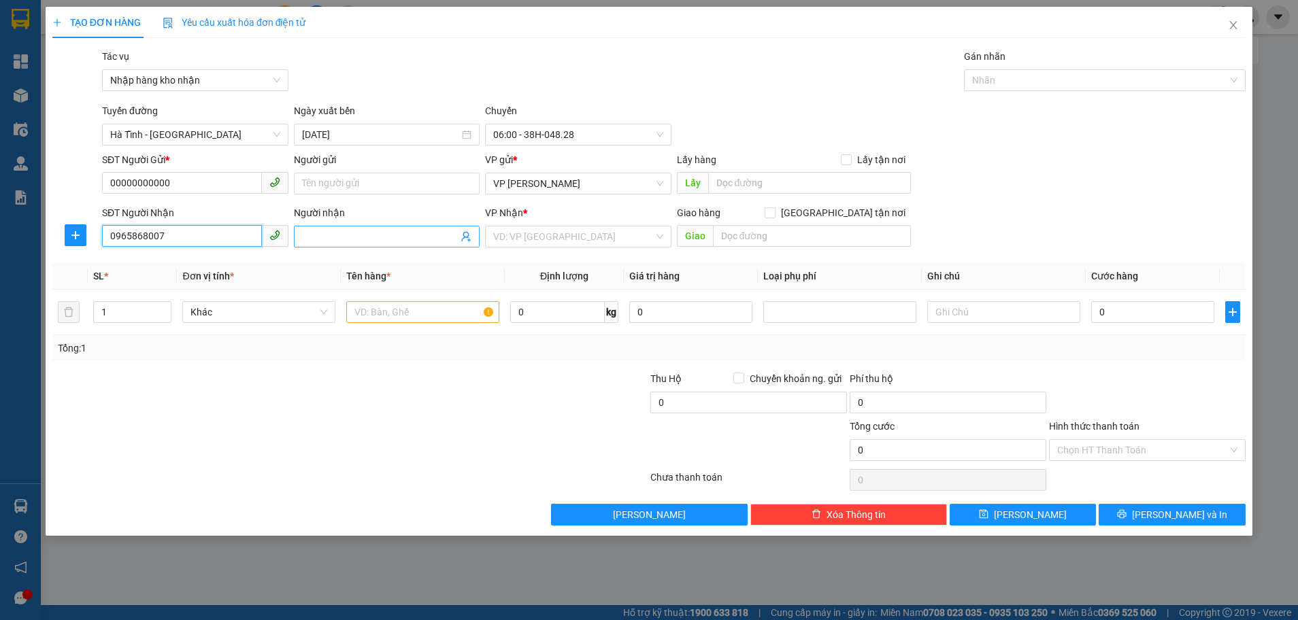
type input "0965868007"
click at [411, 230] on input "Người nhận" at bounding box center [380, 236] width 156 height 15
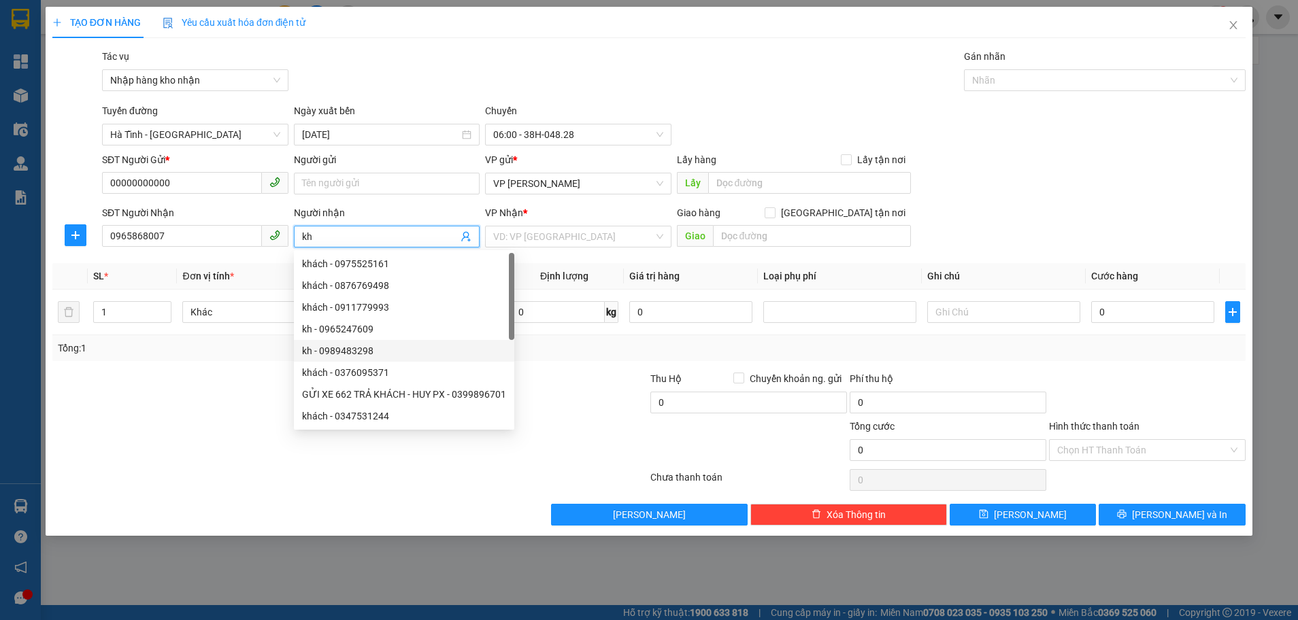
type input "kh"
click at [270, 397] on div at bounding box center [250, 395] width 399 height 48
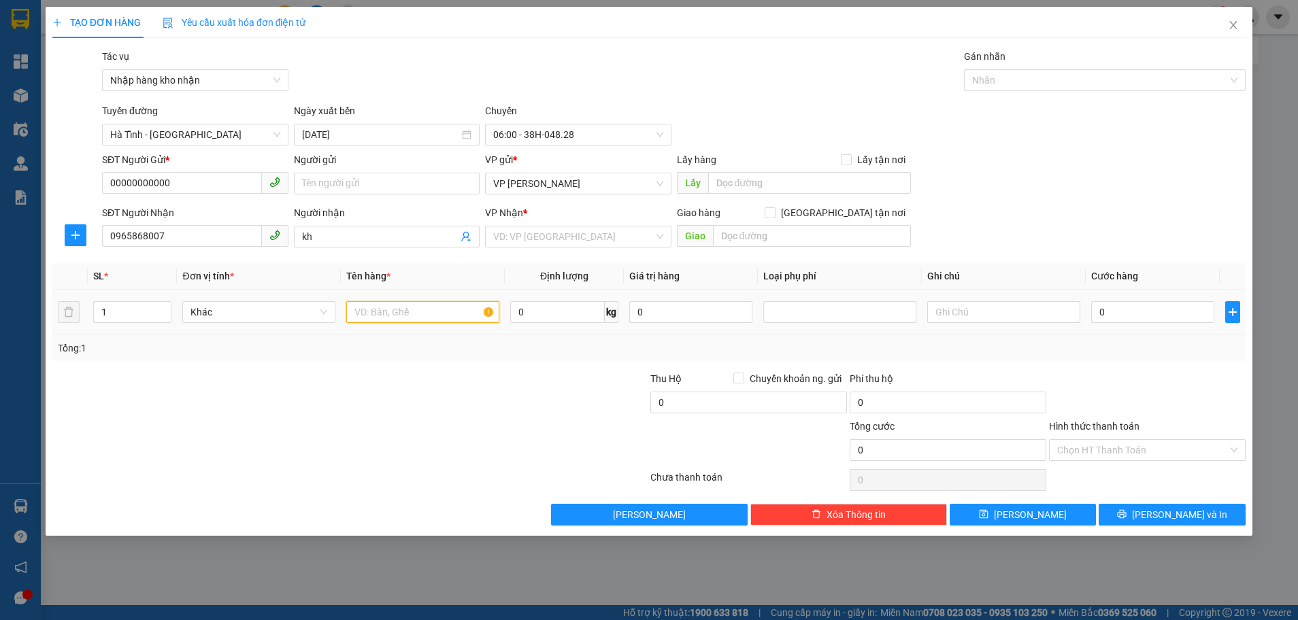
click at [390, 320] on input "text" at bounding box center [422, 312] width 153 height 22
click at [526, 178] on span "VP [PERSON_NAME]" at bounding box center [578, 183] width 170 height 20
type input "hồ sơ"
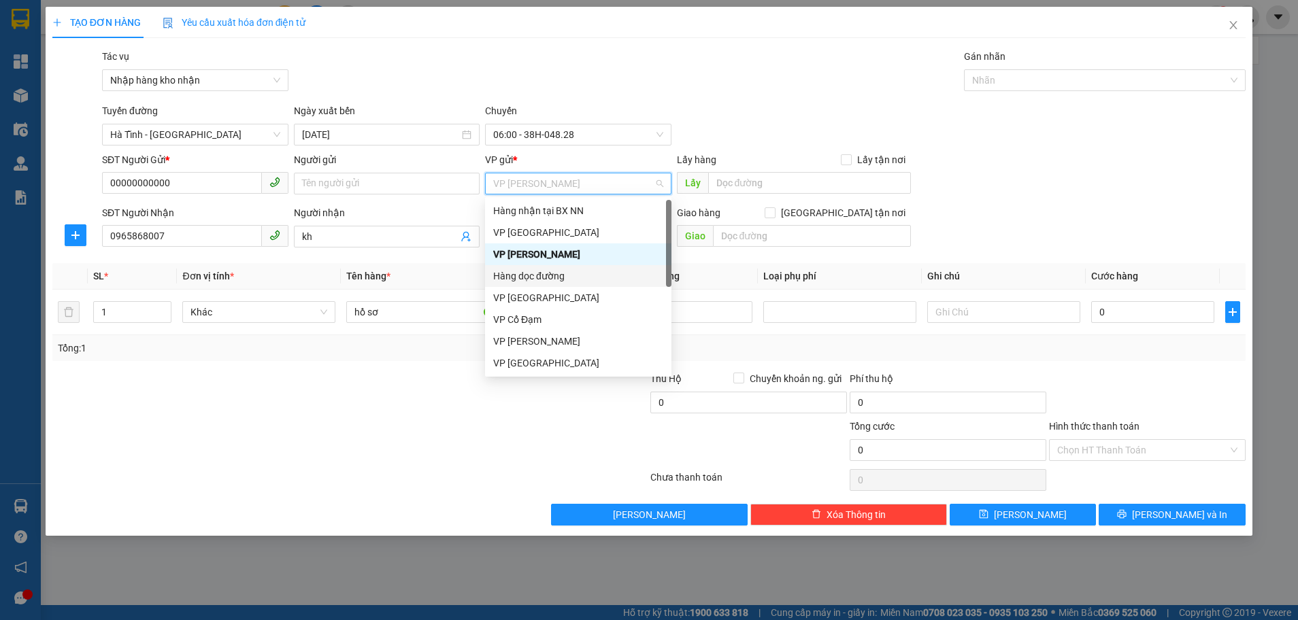
click at [542, 275] on div "Hàng dọc đường" at bounding box center [578, 276] width 170 height 15
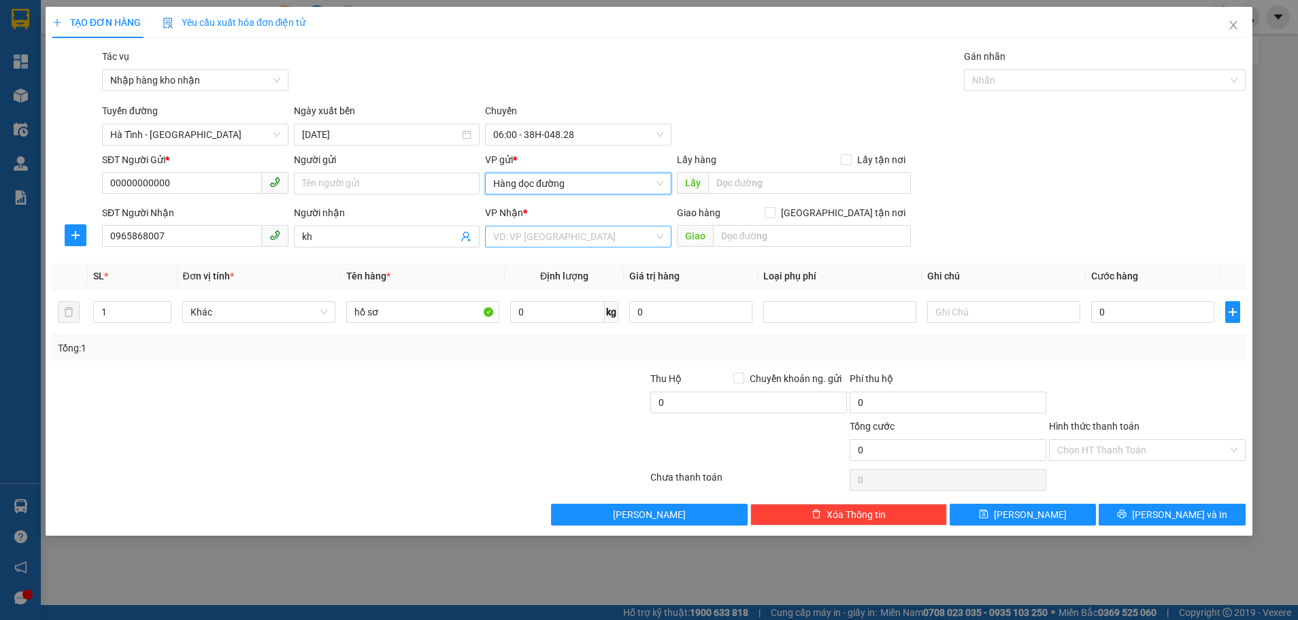
click at [564, 242] on input "search" at bounding box center [573, 236] width 160 height 20
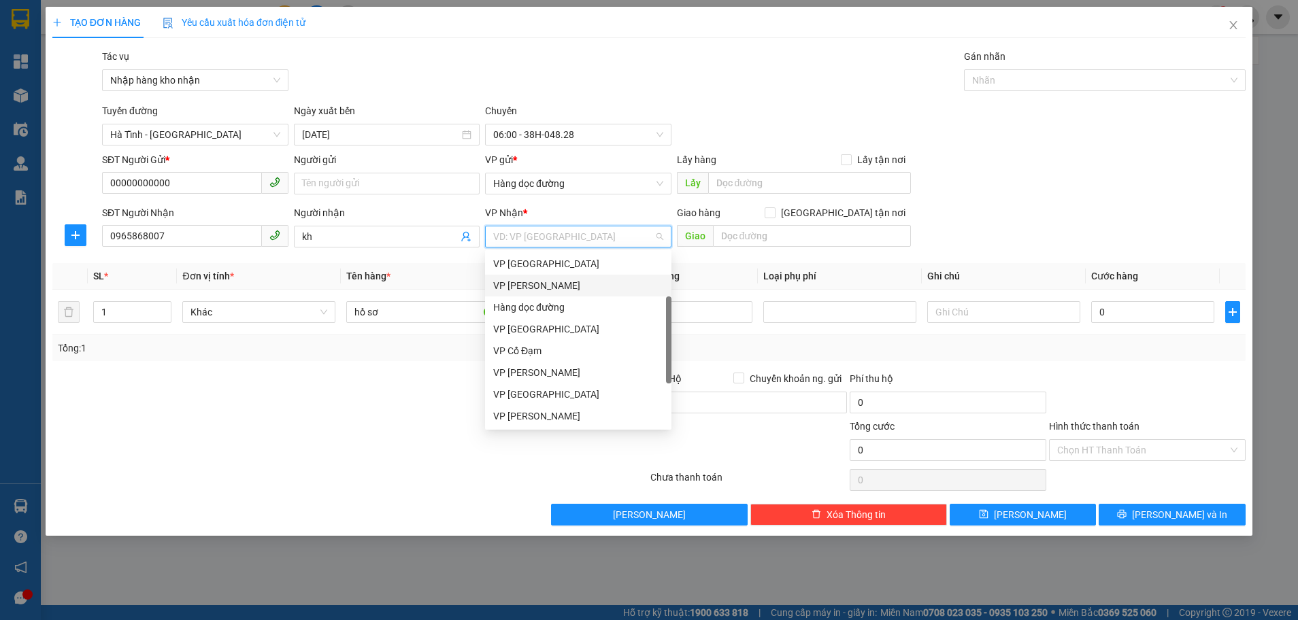
click at [554, 279] on div "VP [PERSON_NAME]" at bounding box center [578, 285] width 170 height 15
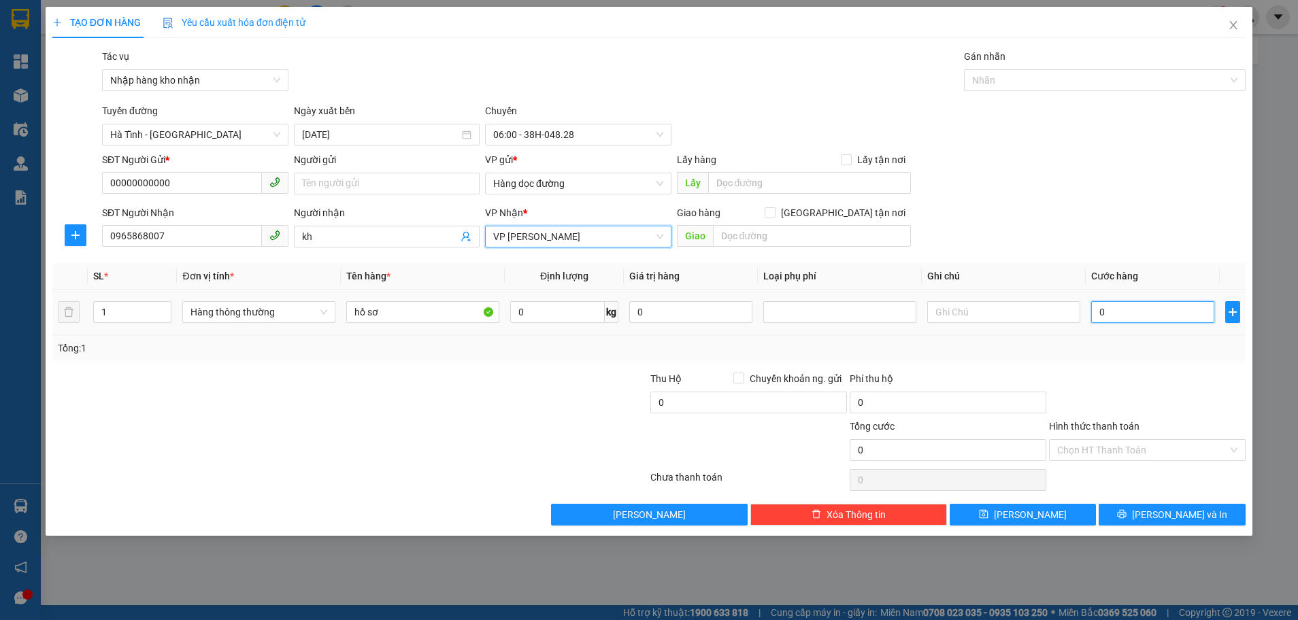
click at [1108, 313] on input "0" at bounding box center [1152, 312] width 123 height 22
type input "3"
type input "35"
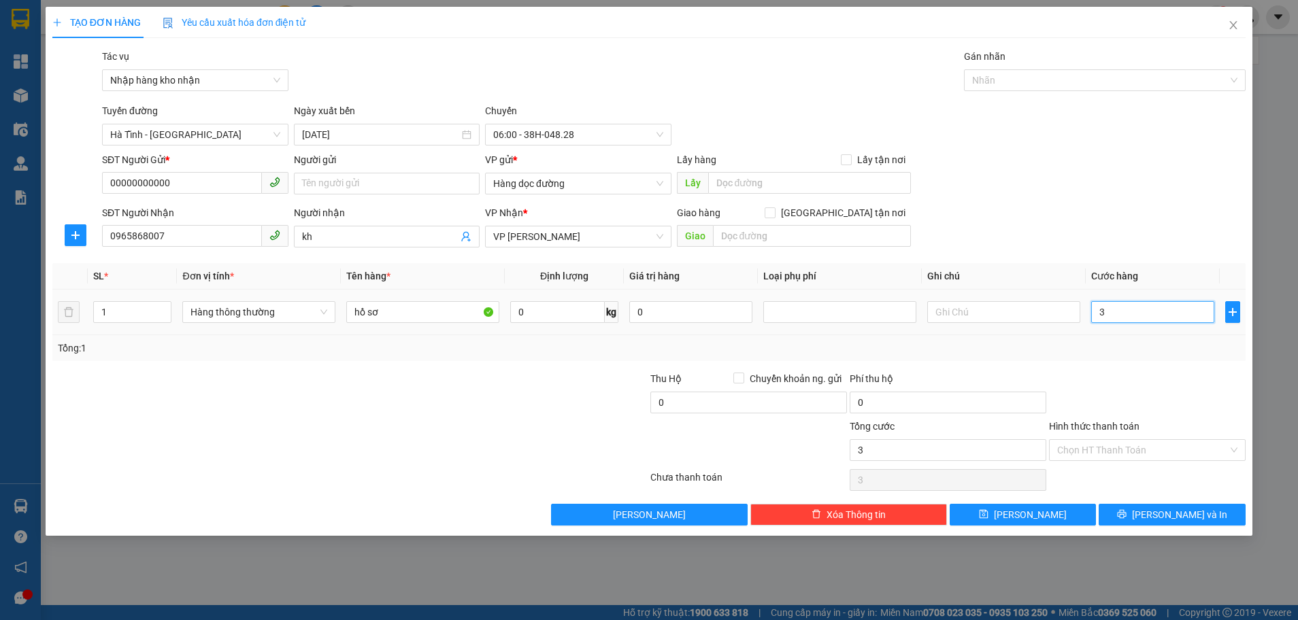
type input "35"
type input "350"
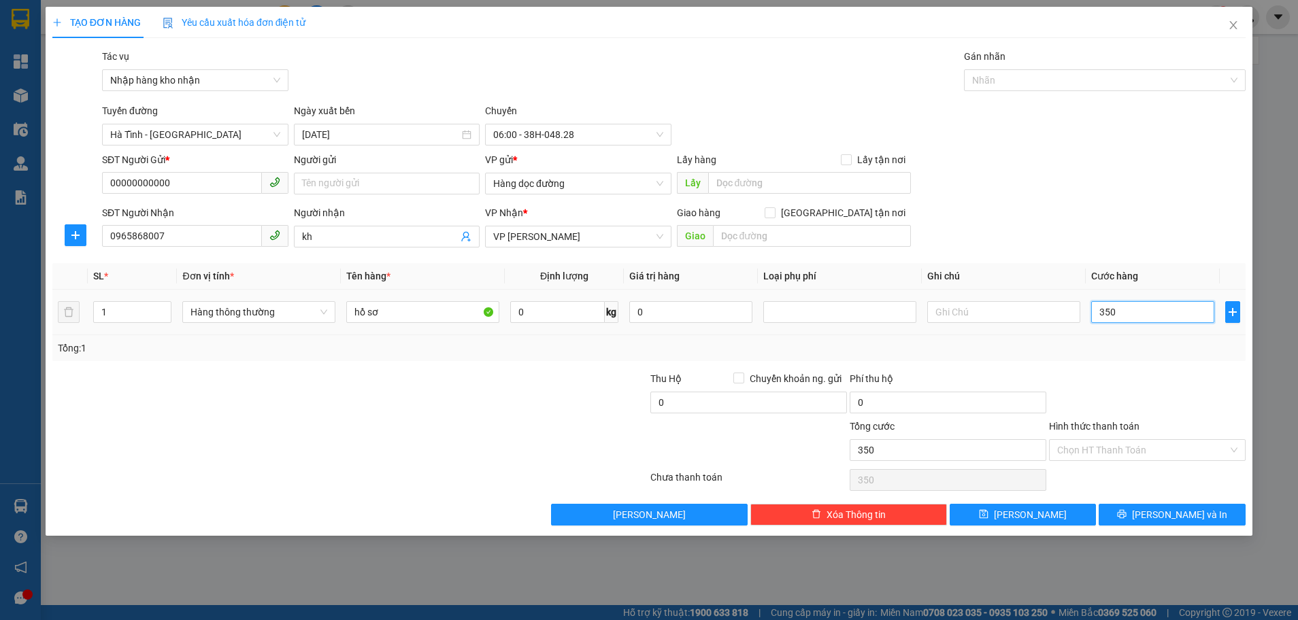
type input "35"
type input "3"
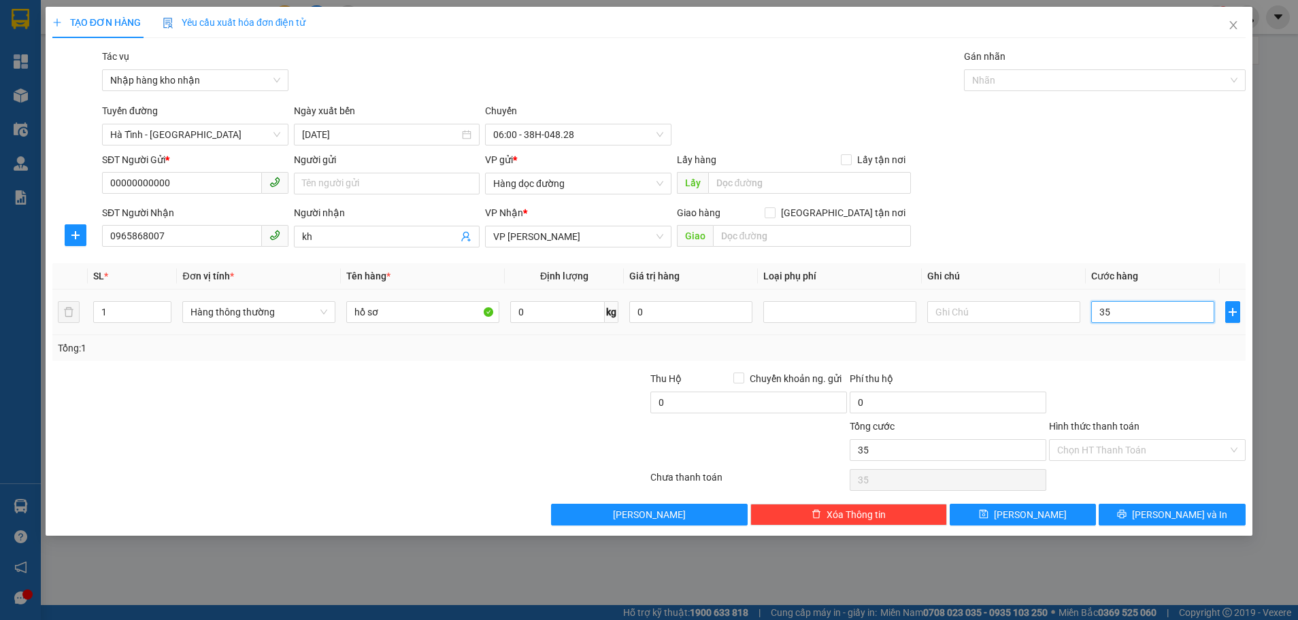
type input "3"
type input "30"
type input "30.000"
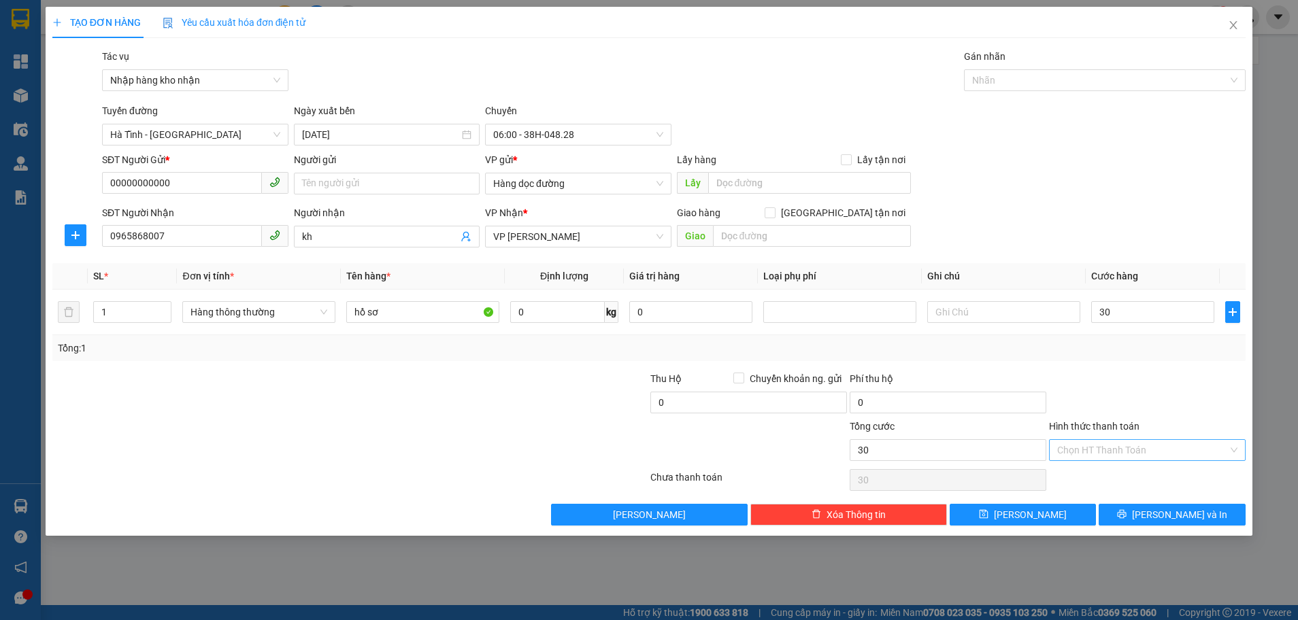
type input "30.000"
click at [1119, 453] on input "Hình thức thanh toán" at bounding box center [1142, 450] width 171 height 20
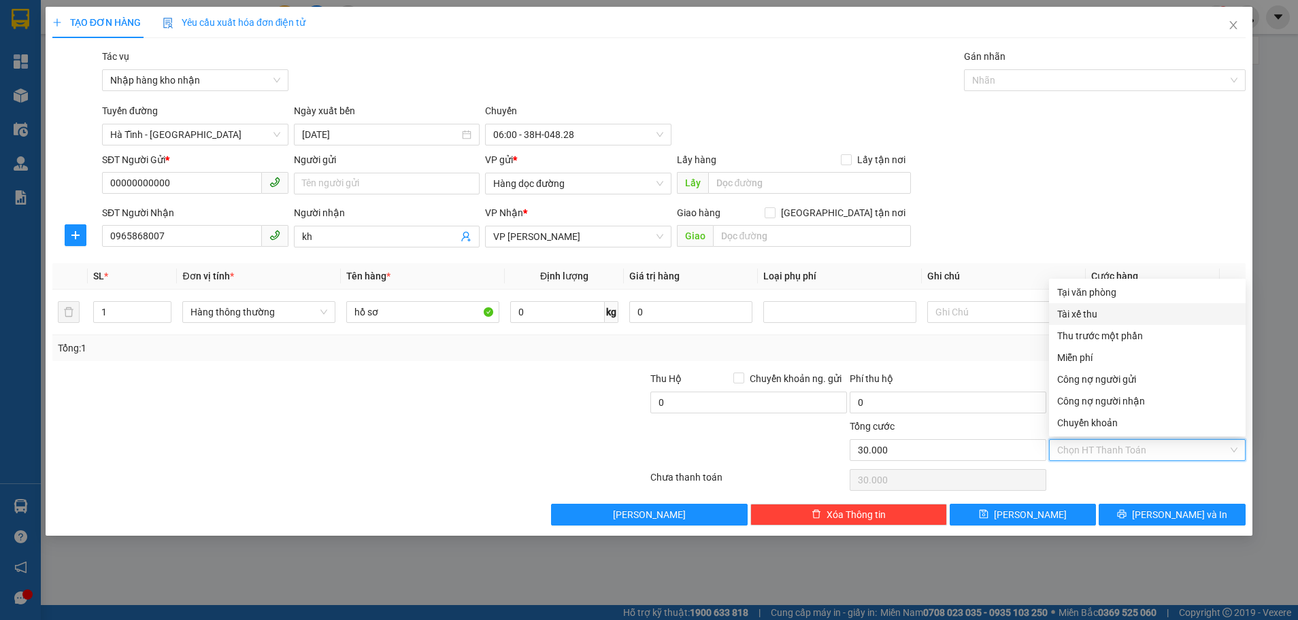
click at [1091, 318] on div "Tài xế thu" at bounding box center [1147, 314] width 180 height 15
type input "0"
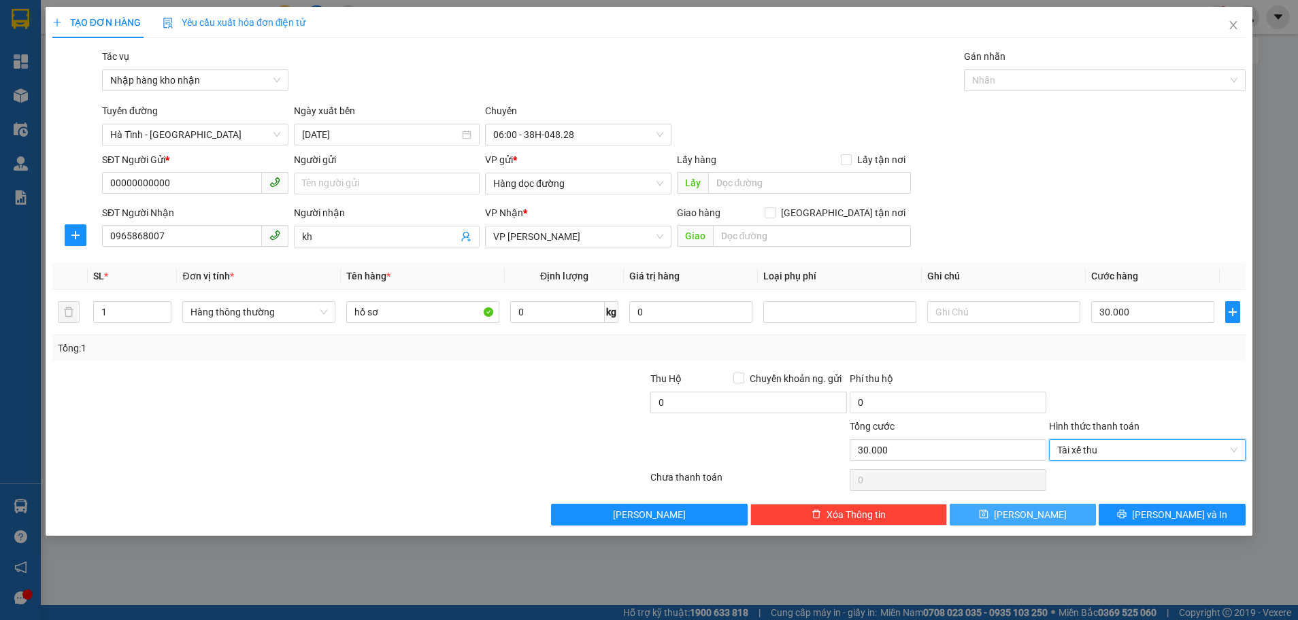
click at [1039, 515] on button "[PERSON_NAME]" at bounding box center [1022, 515] width 147 height 22
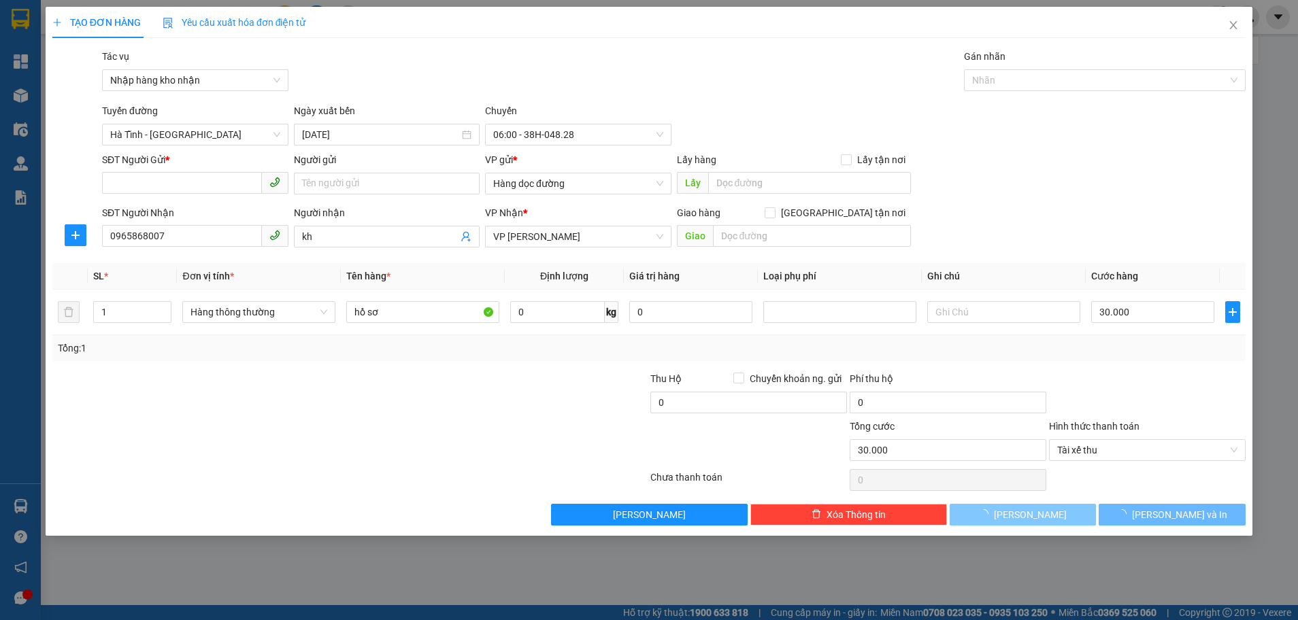
type input "0"
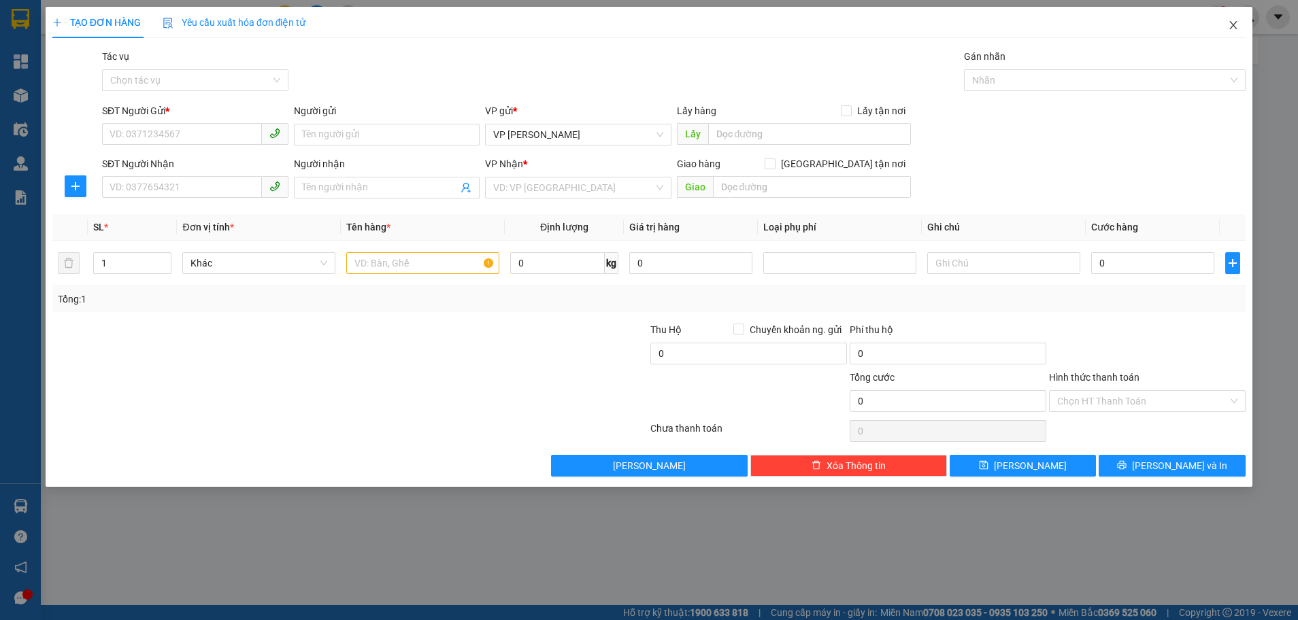
click at [1229, 25] on icon "close" at bounding box center [1233, 25] width 11 height 11
